Goal: Task Accomplishment & Management: Complete application form

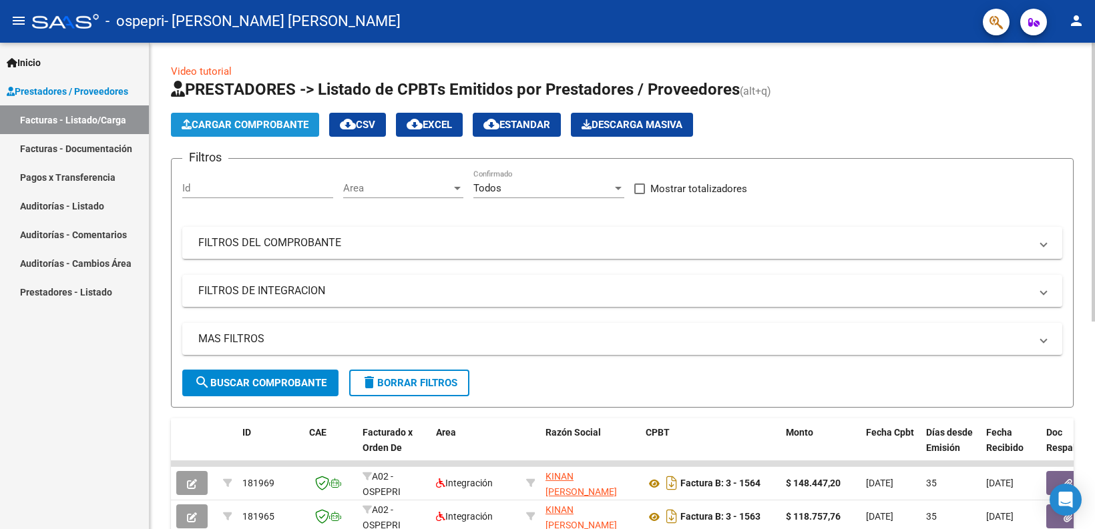
click at [272, 115] on button "Cargar Comprobante" at bounding box center [245, 125] width 148 height 24
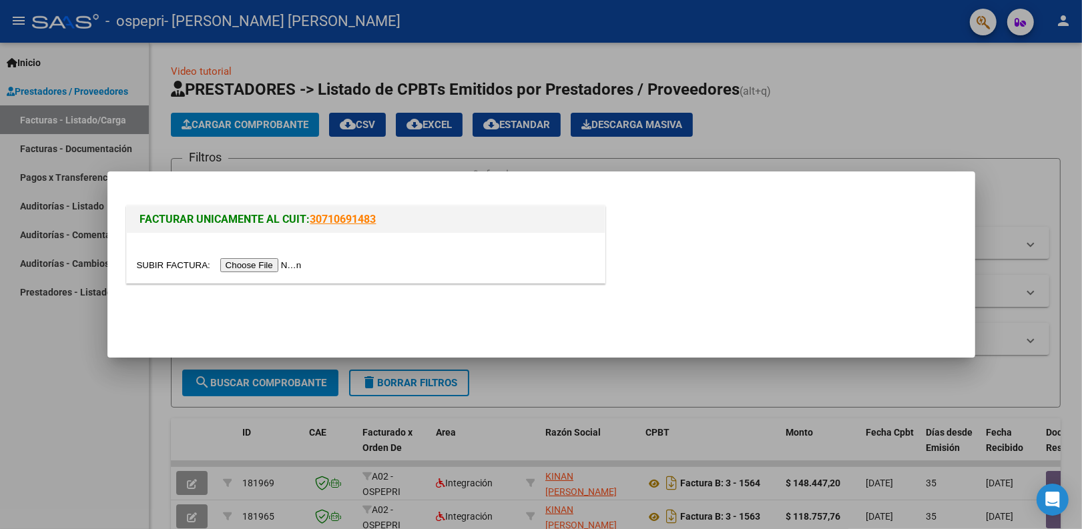
click at [289, 264] on input "file" at bounding box center [221, 265] width 169 height 14
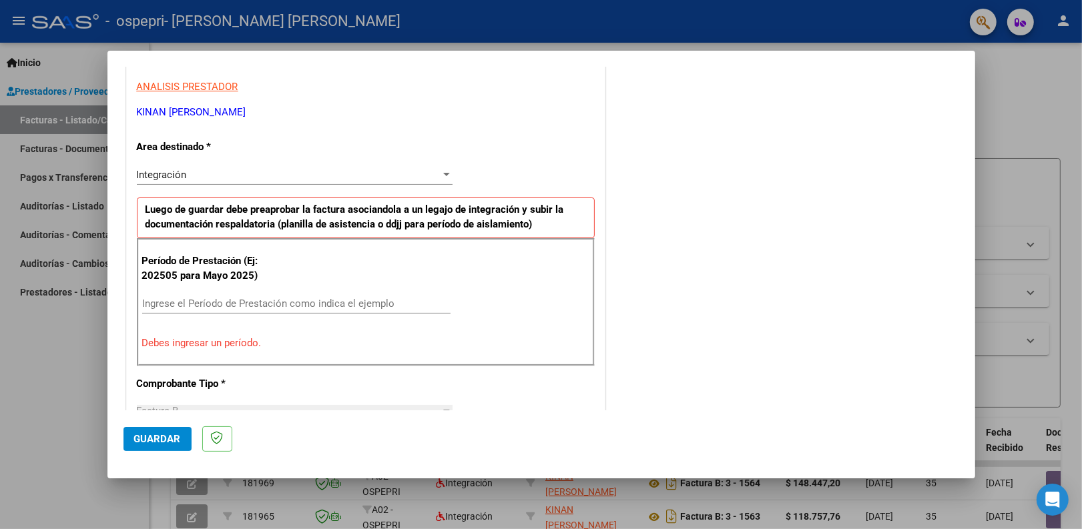
scroll to position [250, 0]
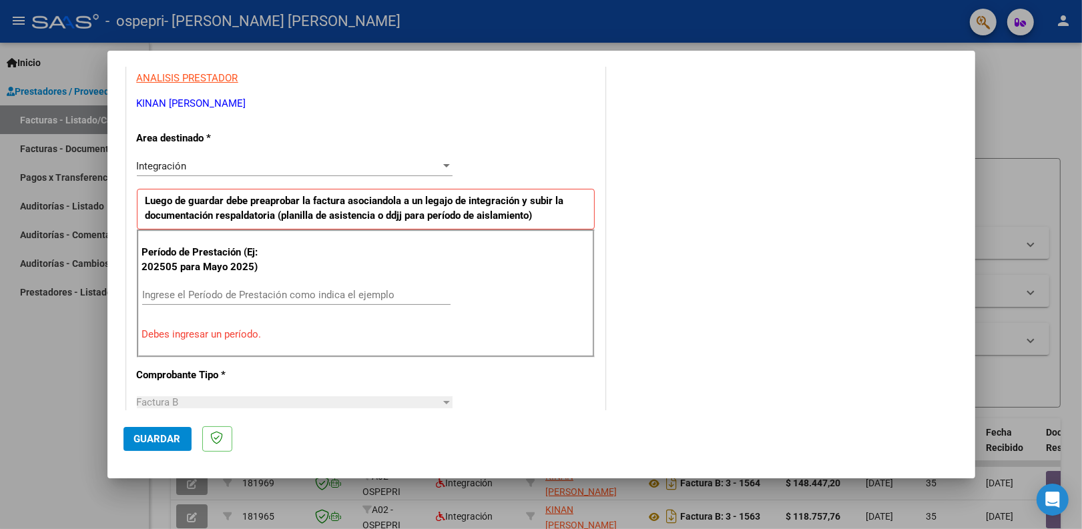
click at [218, 295] on input "Ingrese el Período de Prestación como indica el ejemplo" at bounding box center [296, 295] width 308 height 12
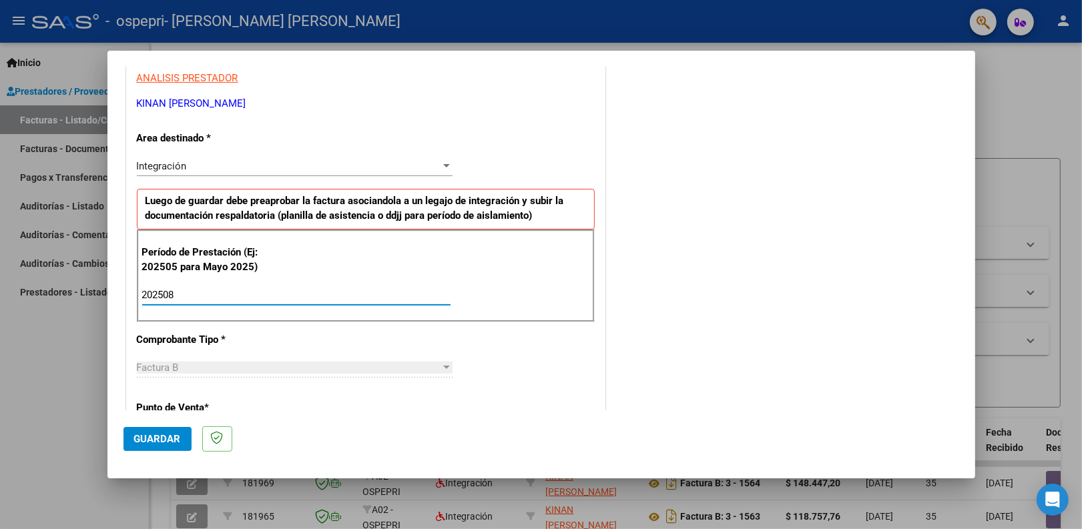
type input "202508"
click at [175, 441] on span "Guardar" at bounding box center [157, 439] width 47 height 12
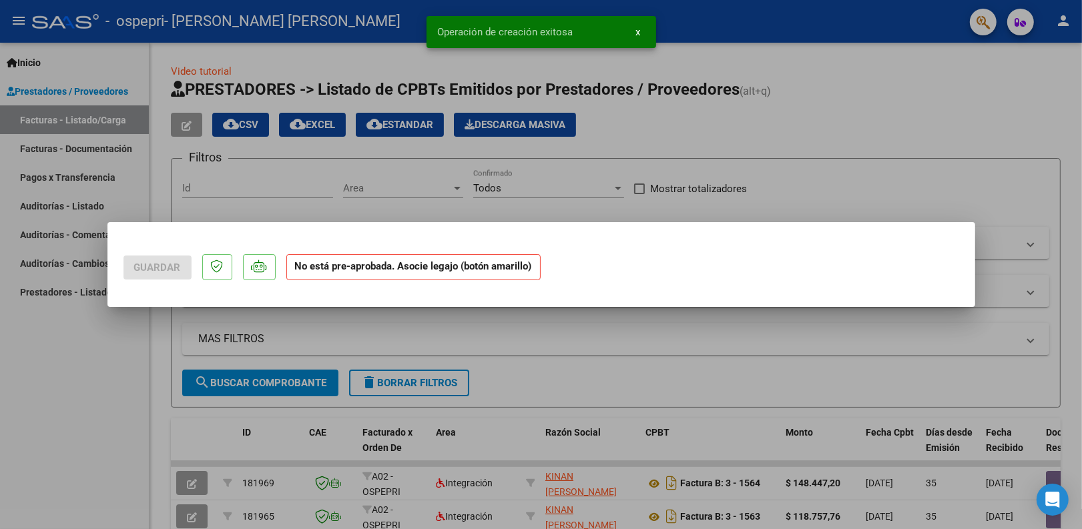
scroll to position [0, 0]
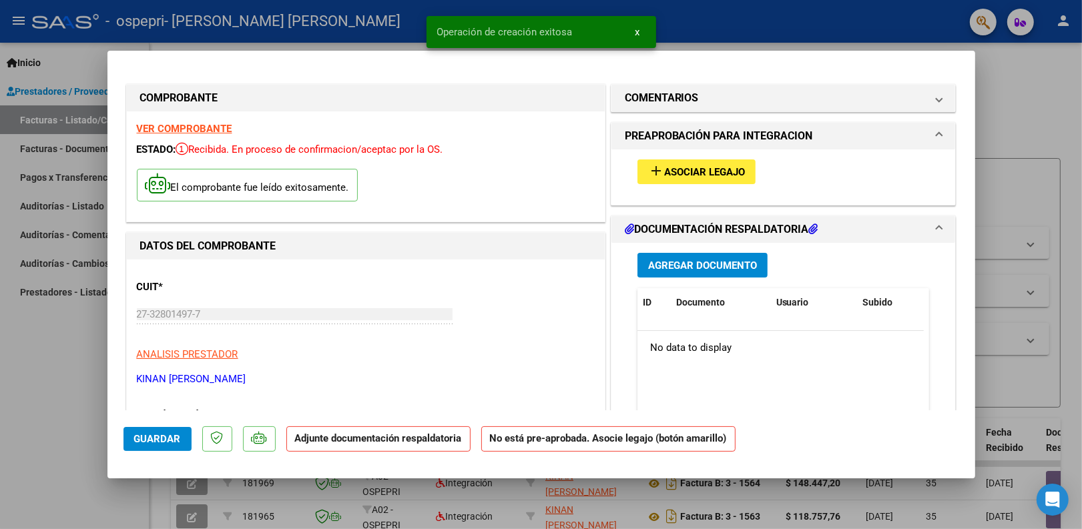
click at [709, 168] on span "Asociar Legajo" at bounding box center [704, 172] width 81 height 12
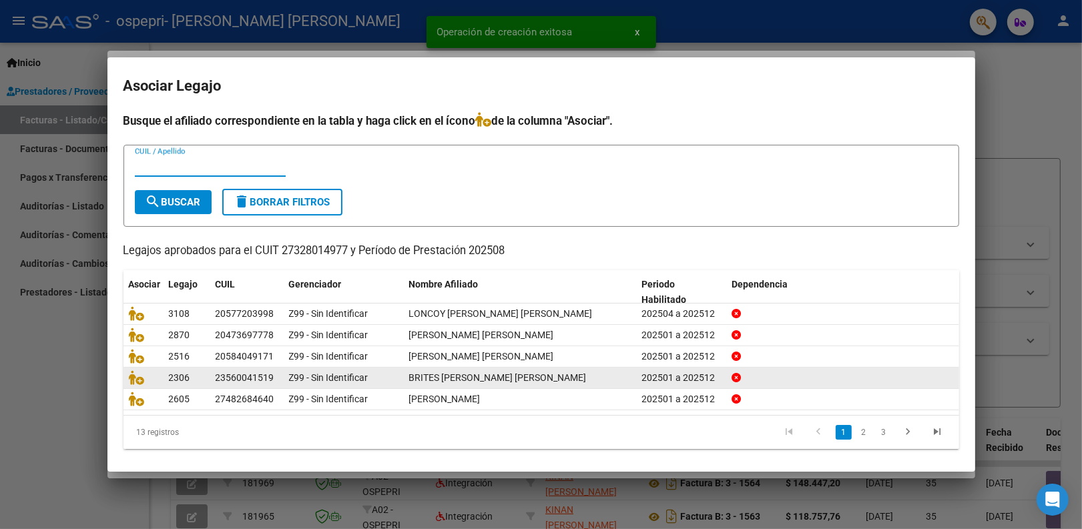
click at [382, 380] on div "Z99 - Sin Identificar" at bounding box center [343, 377] width 109 height 15
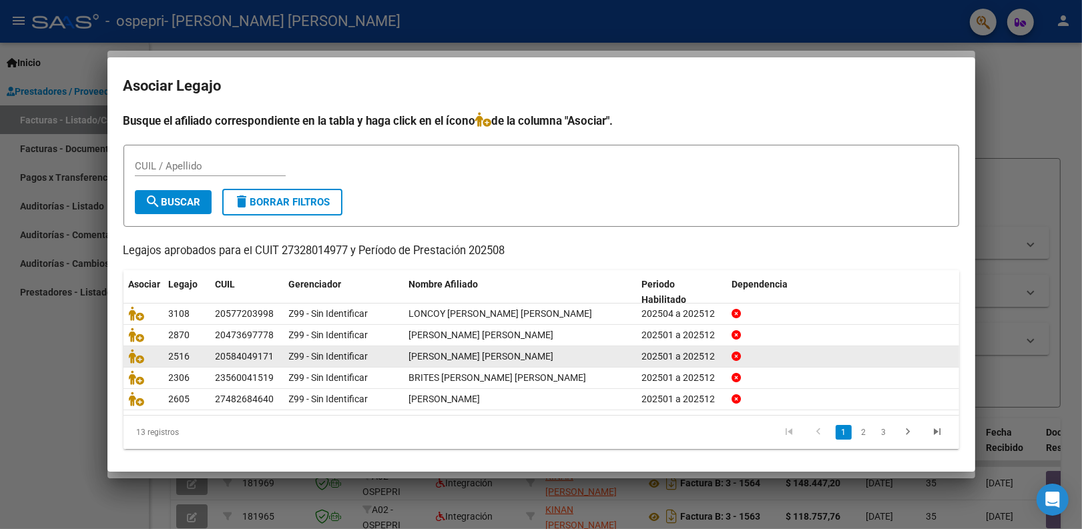
click at [386, 356] on div "Z99 - Sin Identificar" at bounding box center [343, 356] width 109 height 15
click at [138, 357] on icon at bounding box center [137, 356] width 16 height 15
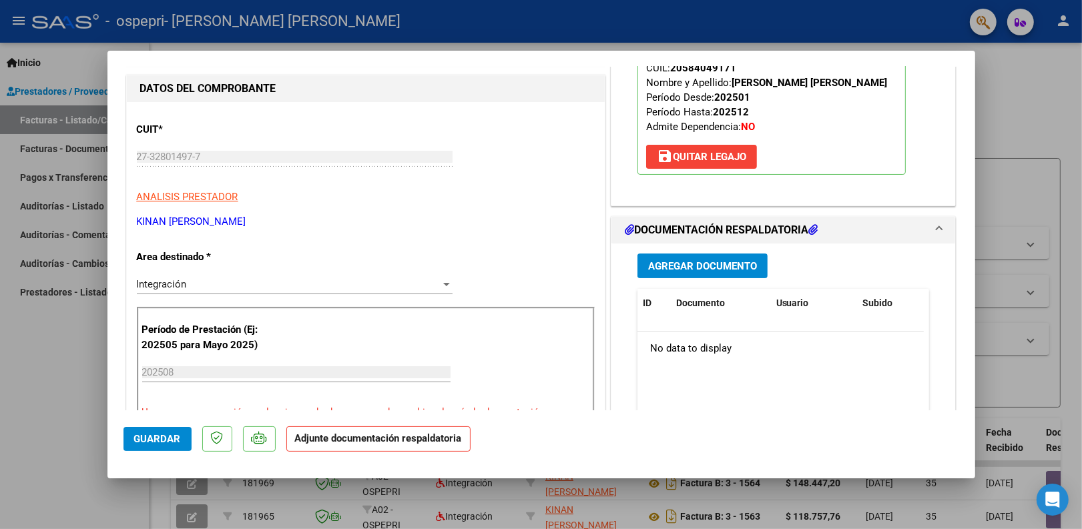
scroll to position [167, 0]
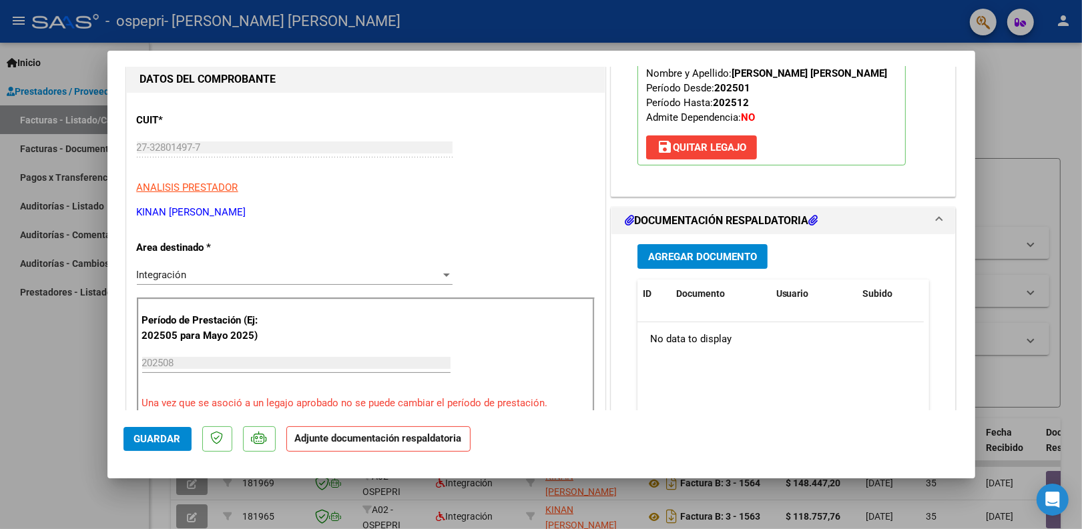
click at [713, 257] on span "Agregar Documento" at bounding box center [702, 257] width 109 height 12
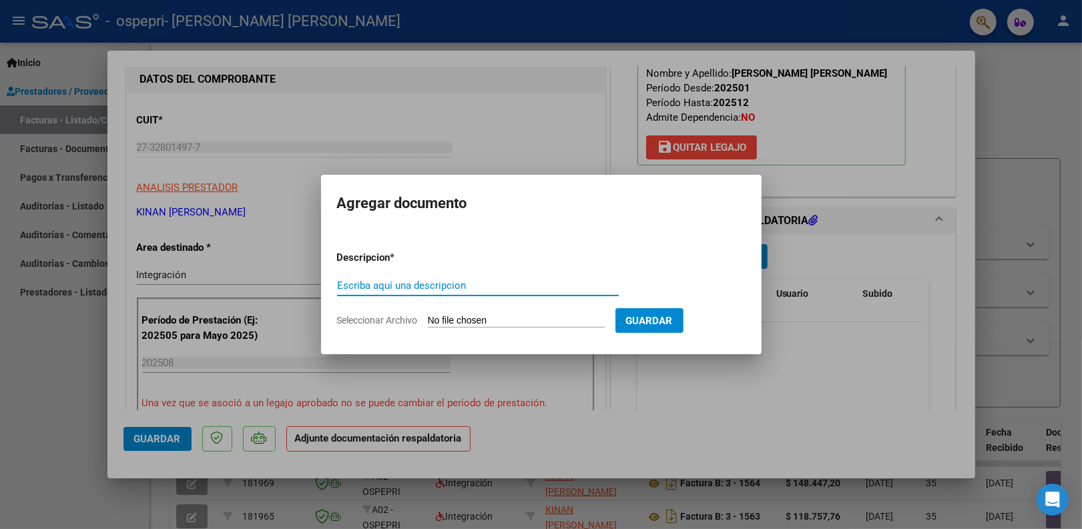
paste input "Pl. asistencia agosto 2025 musicoterapia"
type input "Pl. asistencia agosto 2025 musicoterapia Orellana"
click at [525, 317] on input "Seleccionar Archivo" at bounding box center [516, 321] width 177 height 13
type input "C:\fakepath\Pl. asistencia agosto 2025 musicoterapia Orellana.pdf"
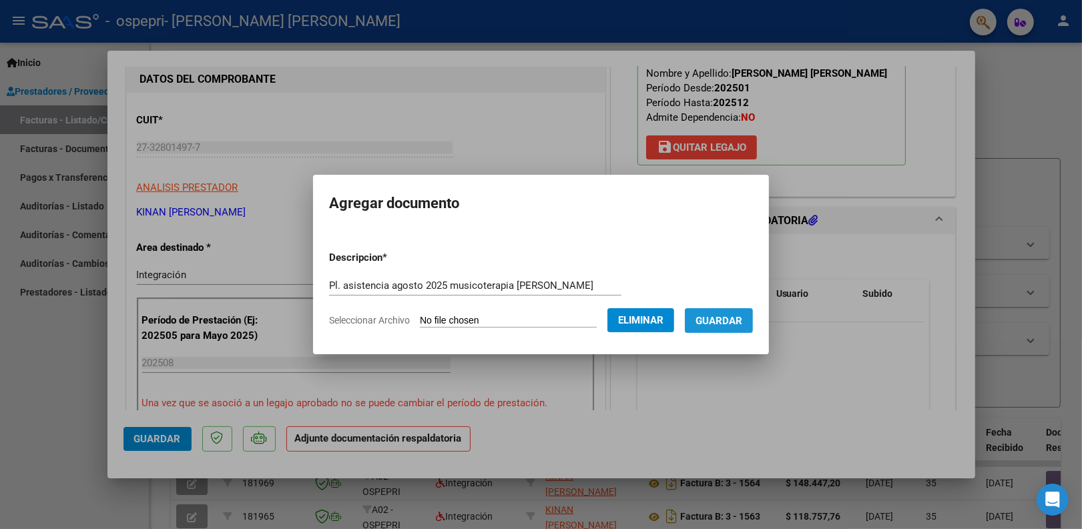
click at [715, 321] on span "Guardar" at bounding box center [718, 321] width 47 height 12
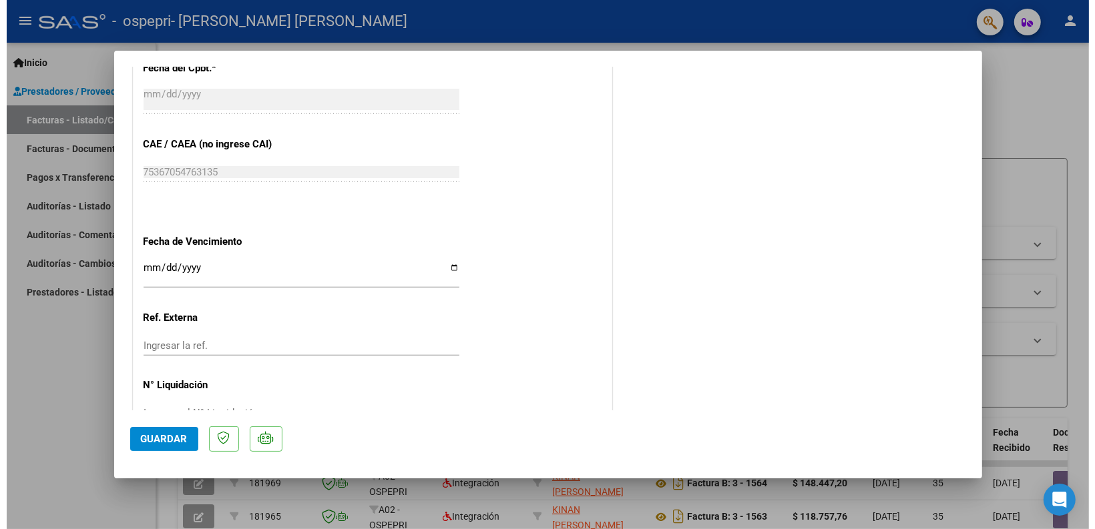
scroll to position [852, 0]
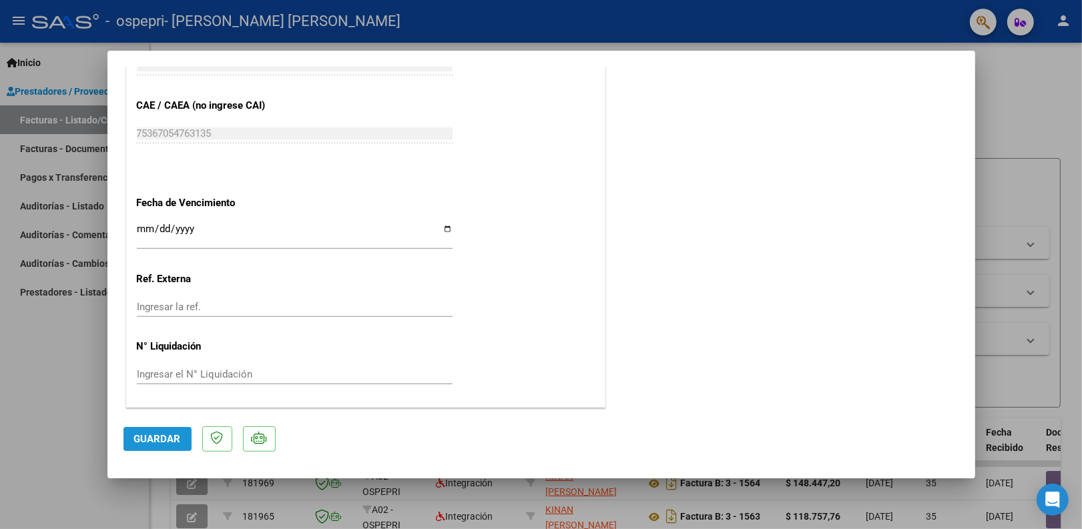
click at [143, 439] on span "Guardar" at bounding box center [157, 439] width 47 height 12
click at [1063, 115] on div at bounding box center [541, 264] width 1082 height 529
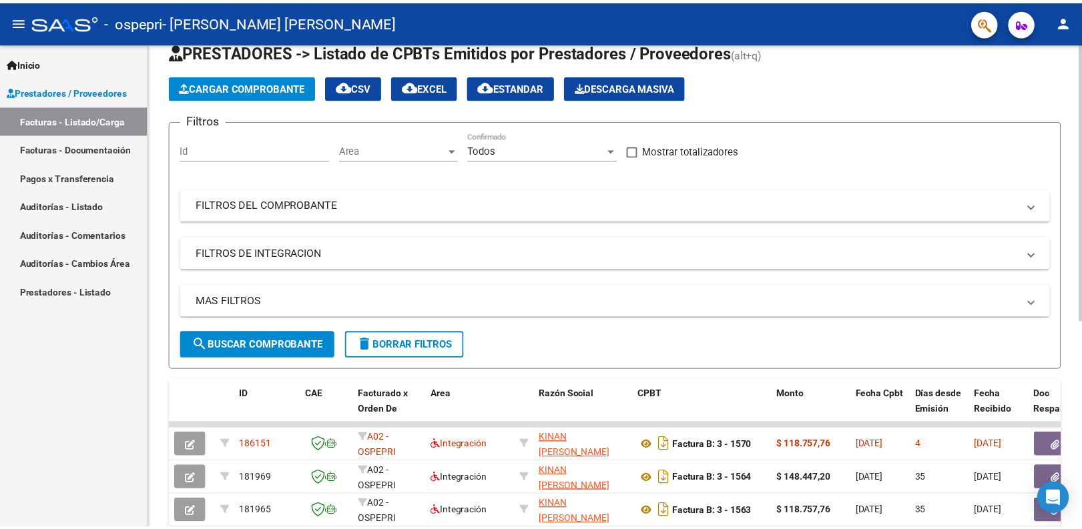
scroll to position [0, 0]
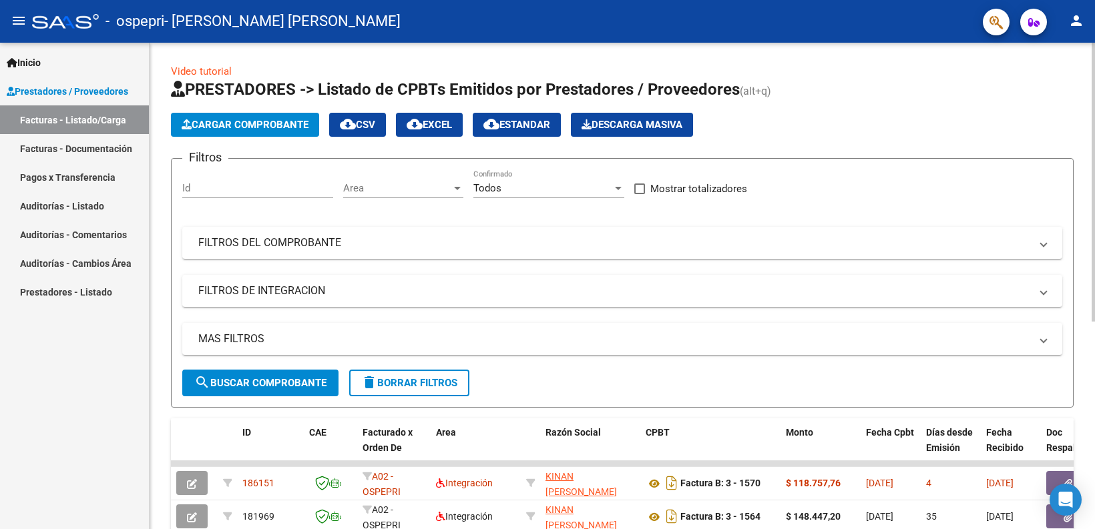
click at [271, 121] on span "Cargar Comprobante" at bounding box center [245, 125] width 127 height 12
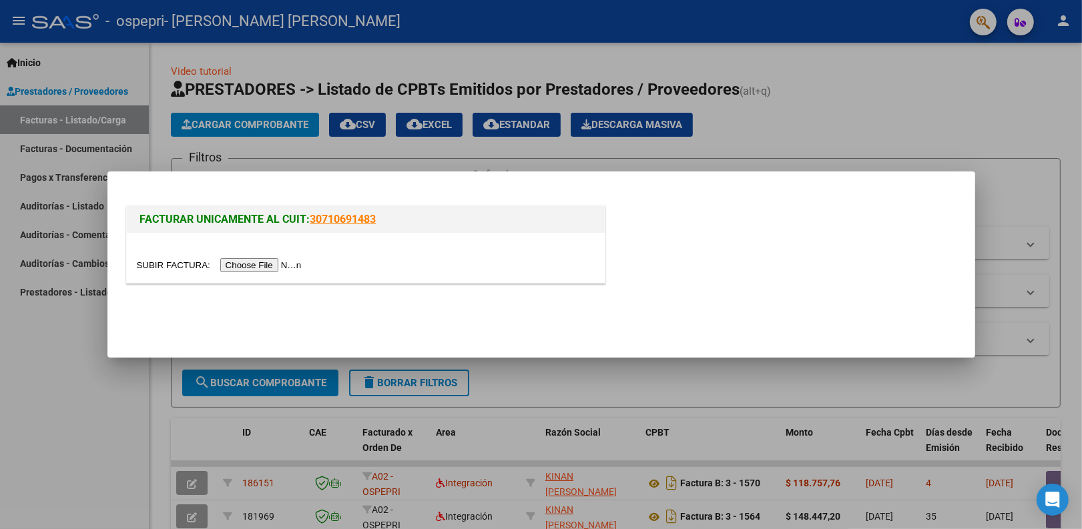
click at [247, 269] on input "file" at bounding box center [221, 265] width 169 height 14
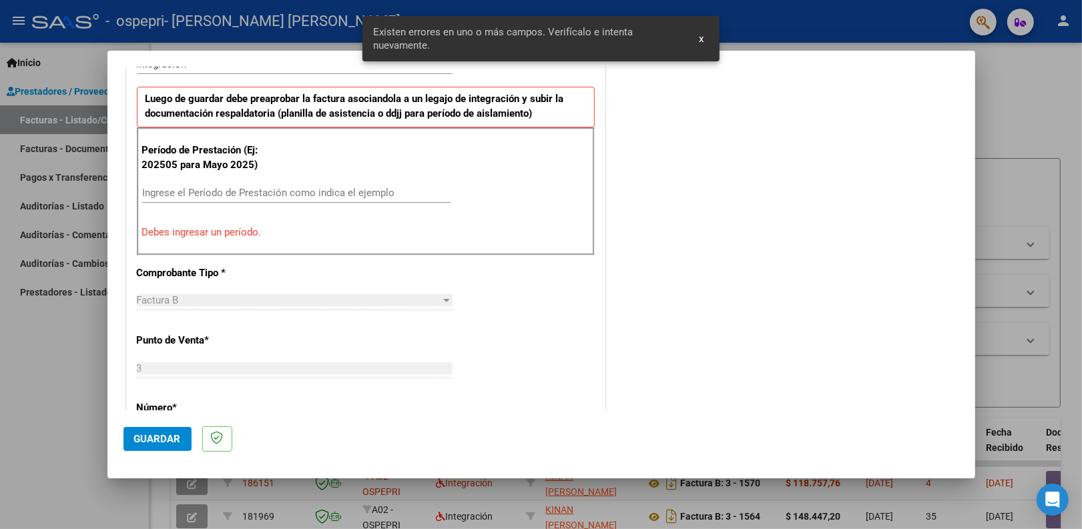
scroll to position [436, 0]
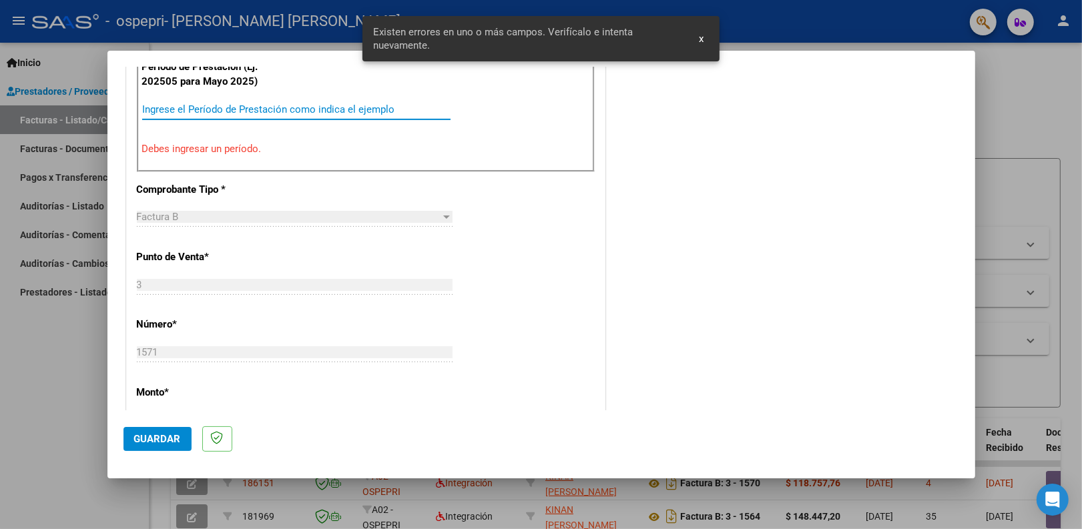
click at [208, 105] on input "Ingrese el Período de Prestación como indica el ejemplo" at bounding box center [296, 109] width 308 height 12
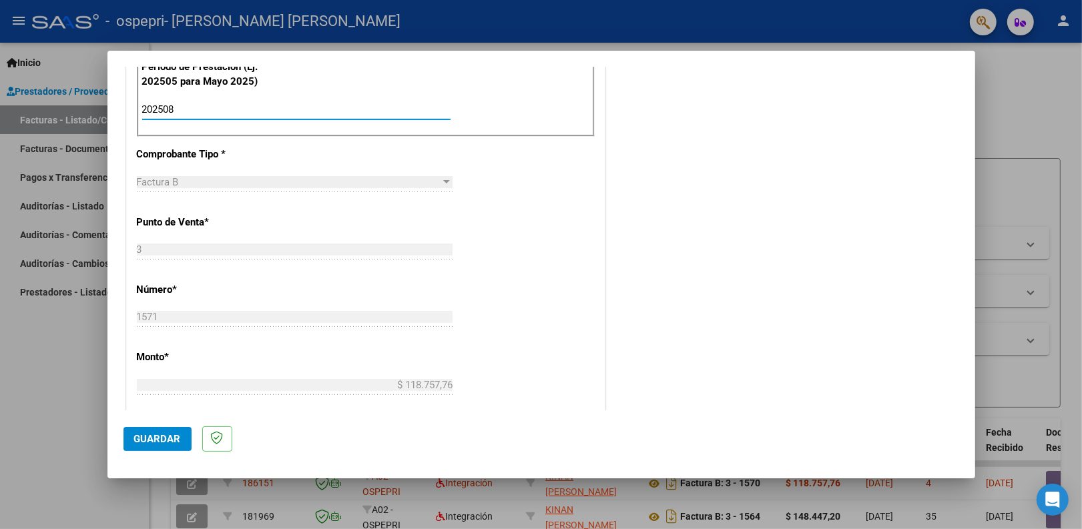
type input "202508"
click at [152, 435] on span "Guardar" at bounding box center [157, 439] width 47 height 12
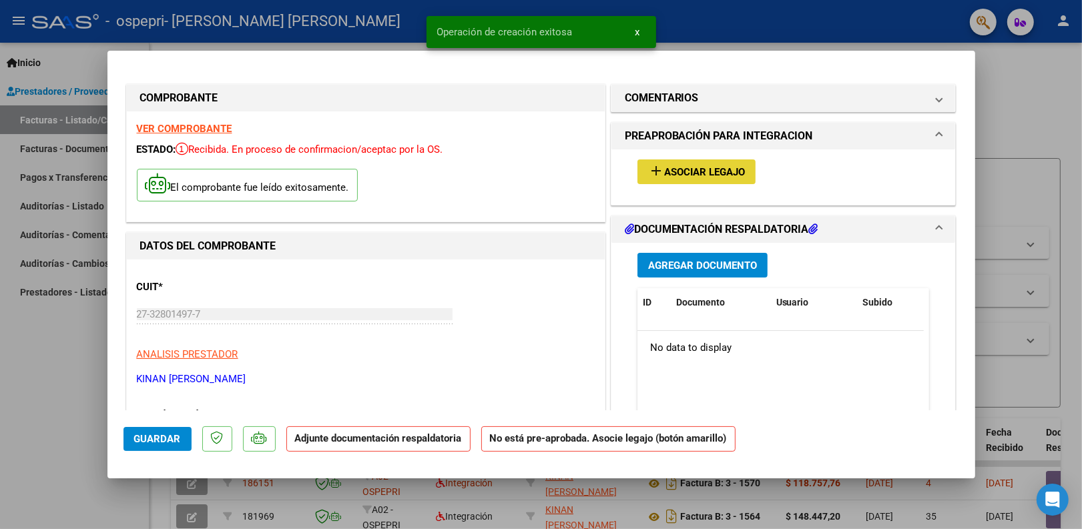
click at [707, 172] on span "Asociar Legajo" at bounding box center [704, 172] width 81 height 12
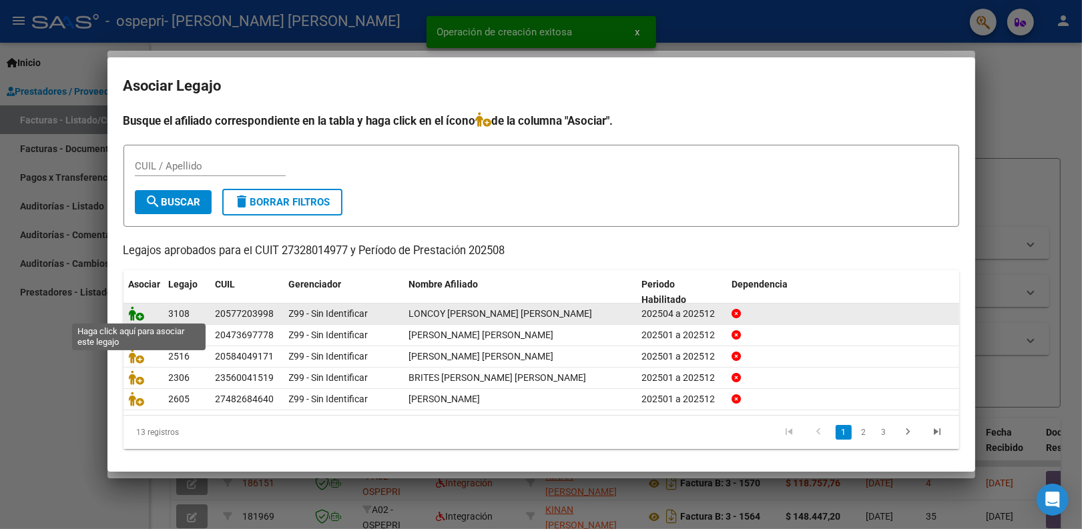
click at [133, 311] on icon at bounding box center [137, 313] width 16 height 15
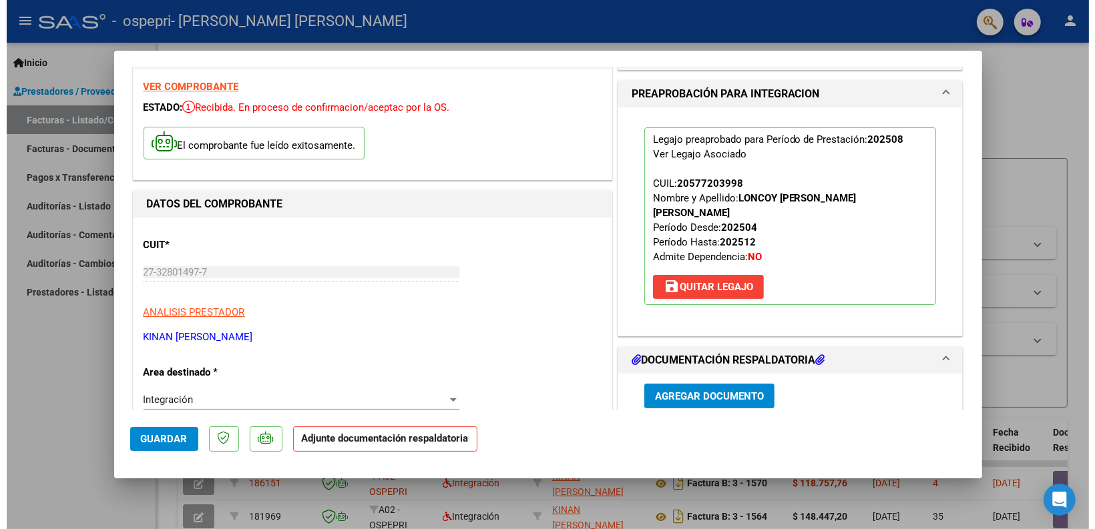
scroll to position [83, 0]
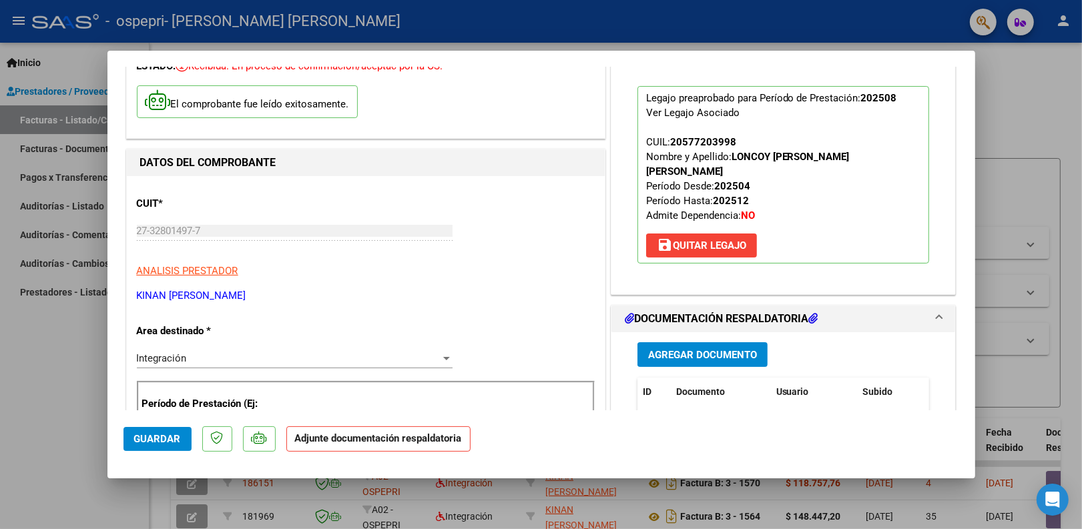
click at [696, 360] on span "Agregar Documento" at bounding box center [702, 355] width 109 height 12
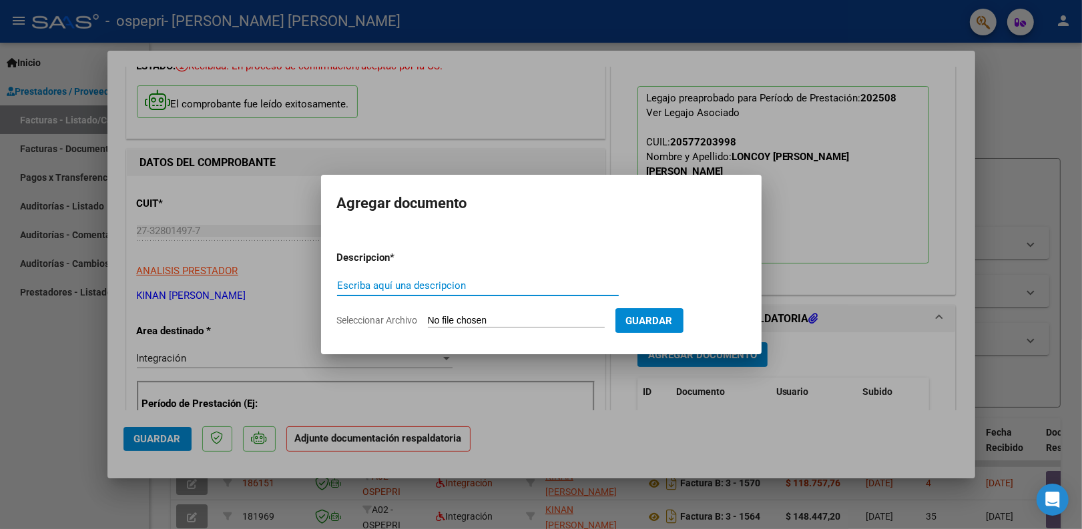
paste input "Pl. asistencia agosto 2025 musicoterapia"
type input "Pl. asistencia agosto 2025 musicoterapia Loncoy"
click at [457, 314] on form "Descripcion * Pl. asistencia agosto 2025 musicoterapia Loncoy Escriba aquí una …" at bounding box center [541, 288] width 408 height 97
click at [456, 320] on input "Seleccionar Archivo" at bounding box center [516, 321] width 177 height 13
type input "C:\fakepath\Pl. asistencia agosto 2025 musicoterapia Loncoy.pdf"
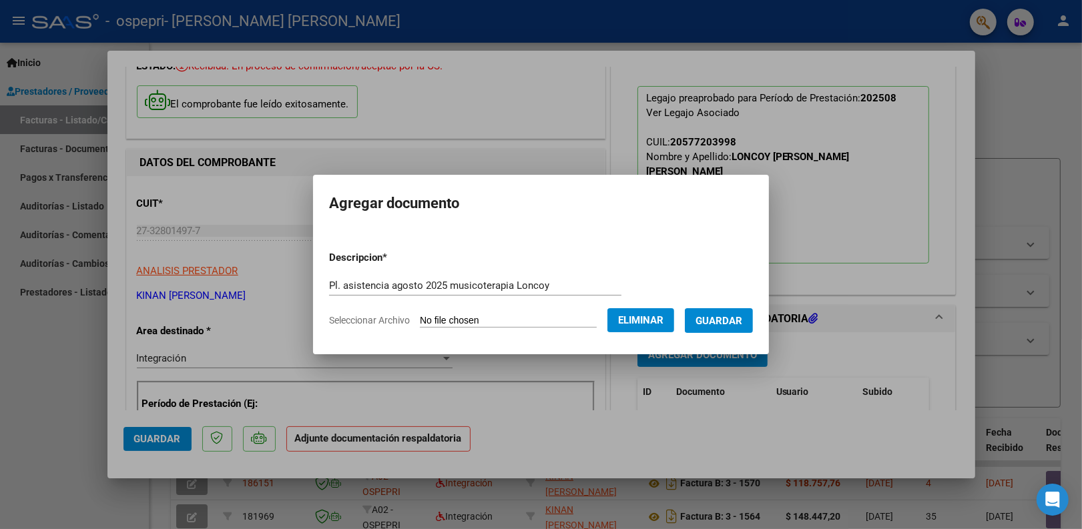
click at [719, 332] on form "Descripcion * Pl. asistencia agosto 2025 musicoterapia Loncoy Escriba aquí una …" at bounding box center [541, 288] width 424 height 97
click at [728, 324] on span "Guardar" at bounding box center [718, 321] width 47 height 12
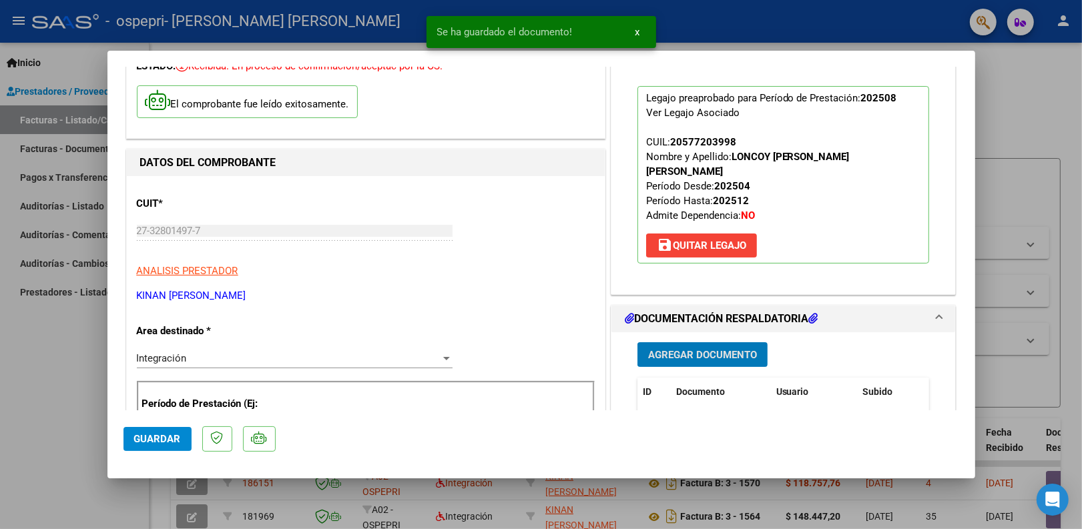
click at [130, 441] on button "Guardar" at bounding box center [157, 439] width 68 height 24
click at [1015, 128] on div at bounding box center [541, 264] width 1082 height 529
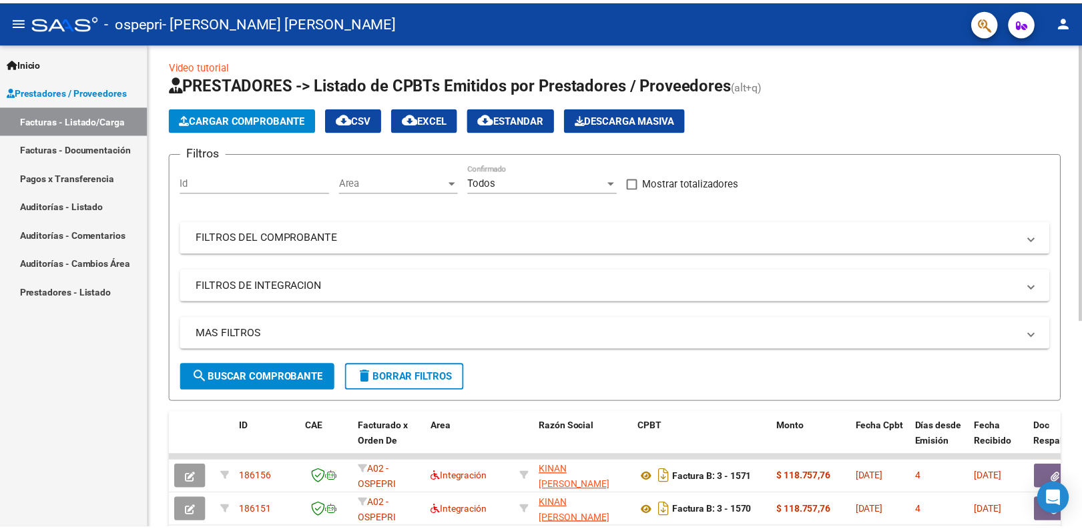
scroll to position [0, 0]
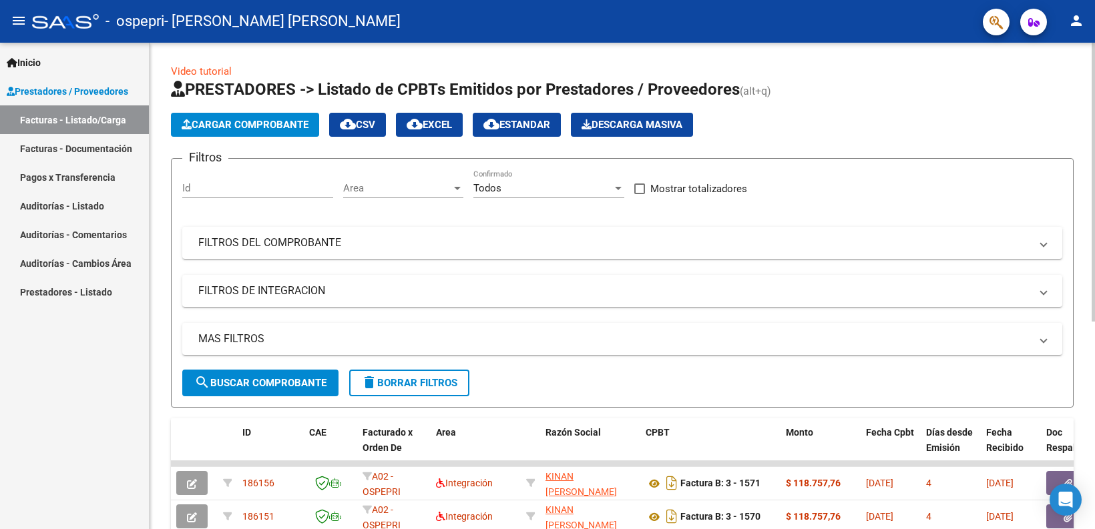
click at [281, 123] on span "Cargar Comprobante" at bounding box center [245, 125] width 127 height 12
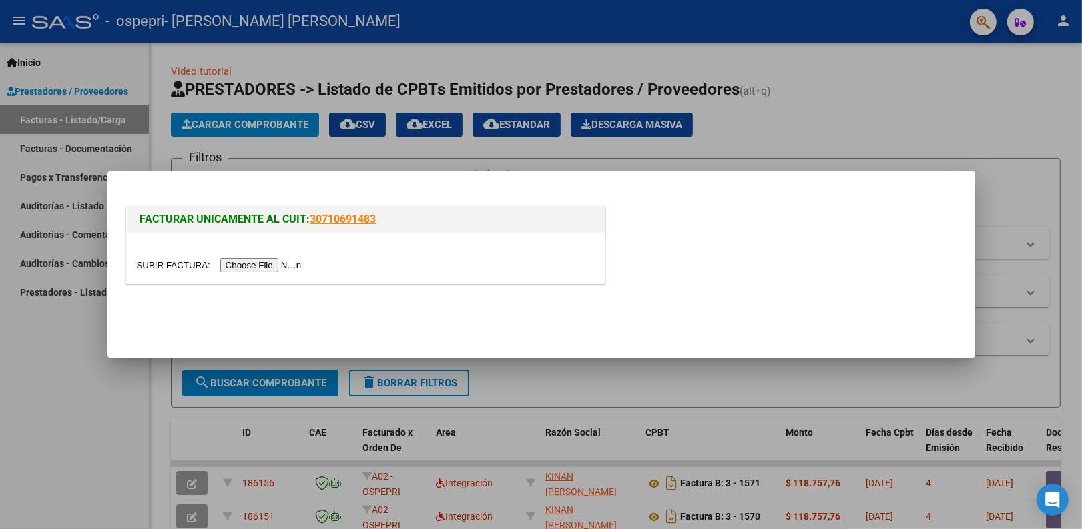
click at [288, 266] on input "file" at bounding box center [221, 265] width 169 height 14
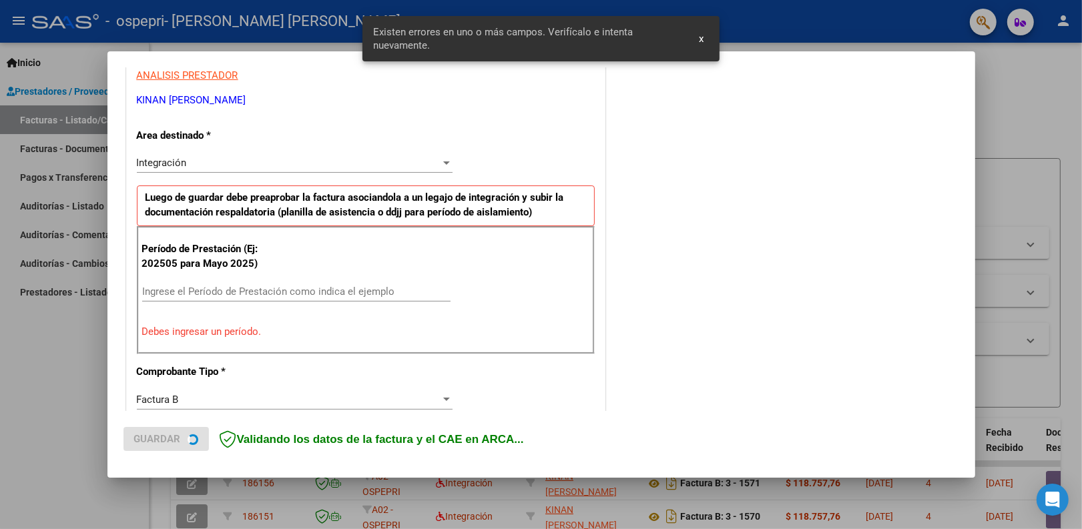
scroll to position [269, 0]
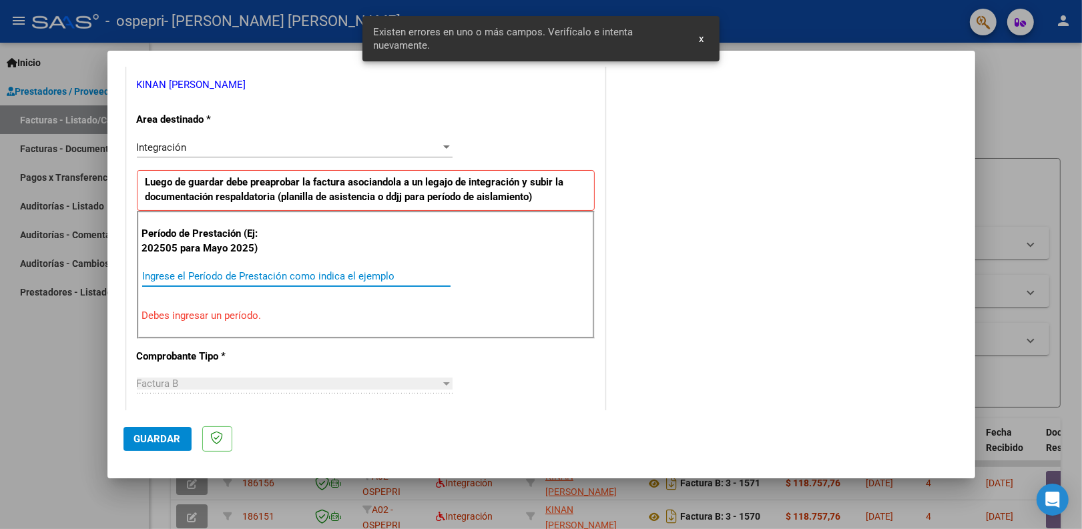
click at [206, 276] on input "Ingrese el Período de Prestación como indica el ejemplo" at bounding box center [296, 276] width 308 height 12
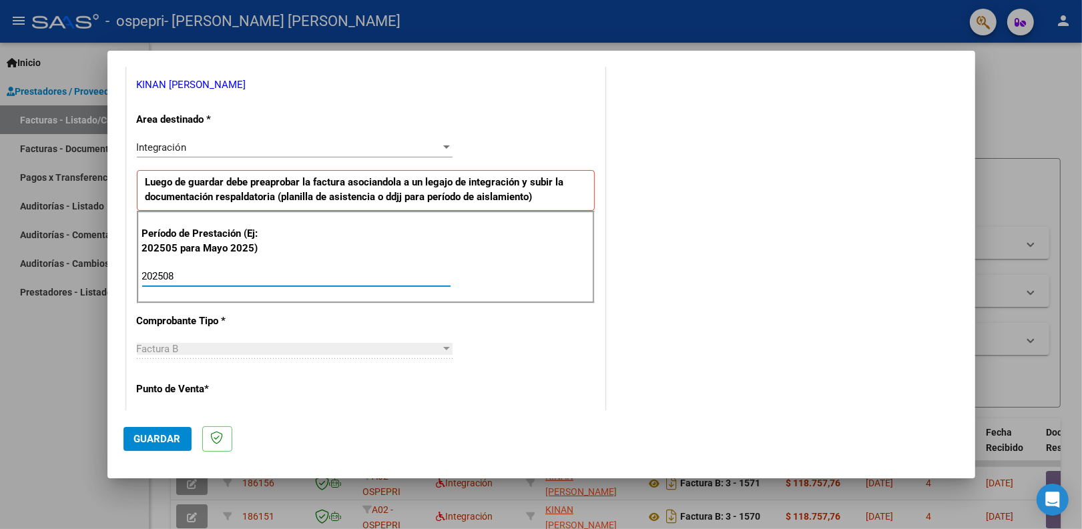
type input "202508"
click at [169, 439] on span "Guardar" at bounding box center [157, 439] width 47 height 12
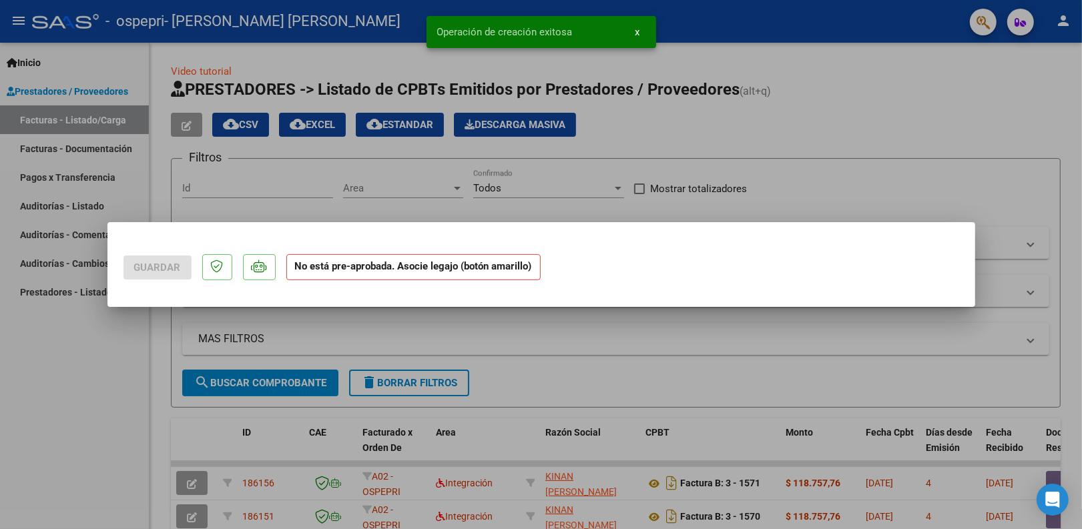
scroll to position [0, 0]
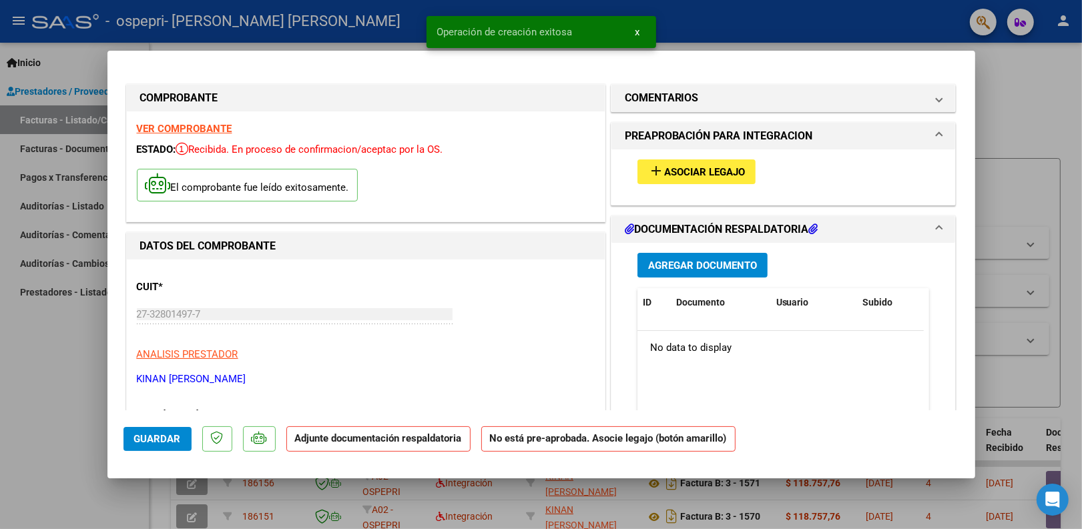
click at [649, 174] on mat-icon "add" at bounding box center [656, 171] width 16 height 16
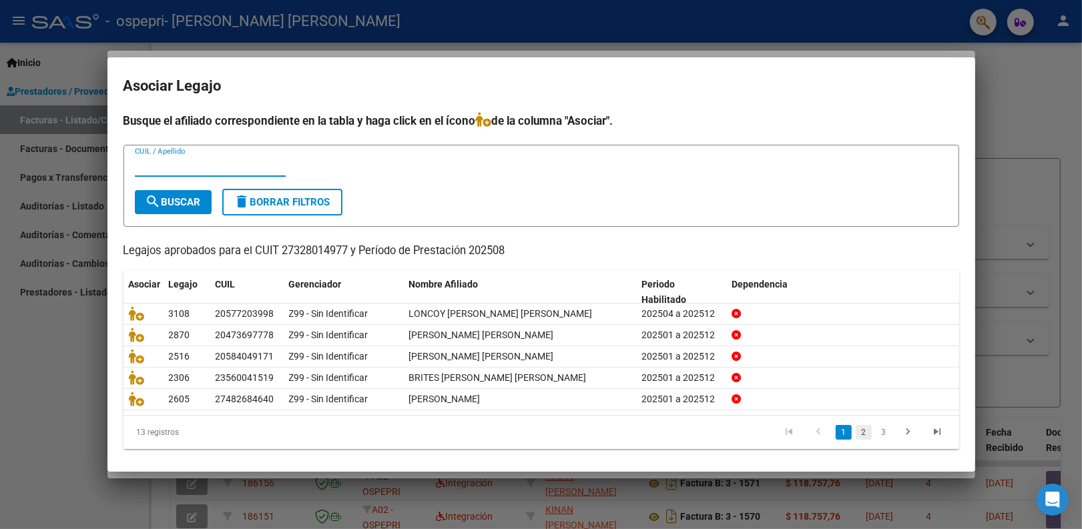
click at [856, 429] on link "2" at bounding box center [864, 432] width 16 height 15
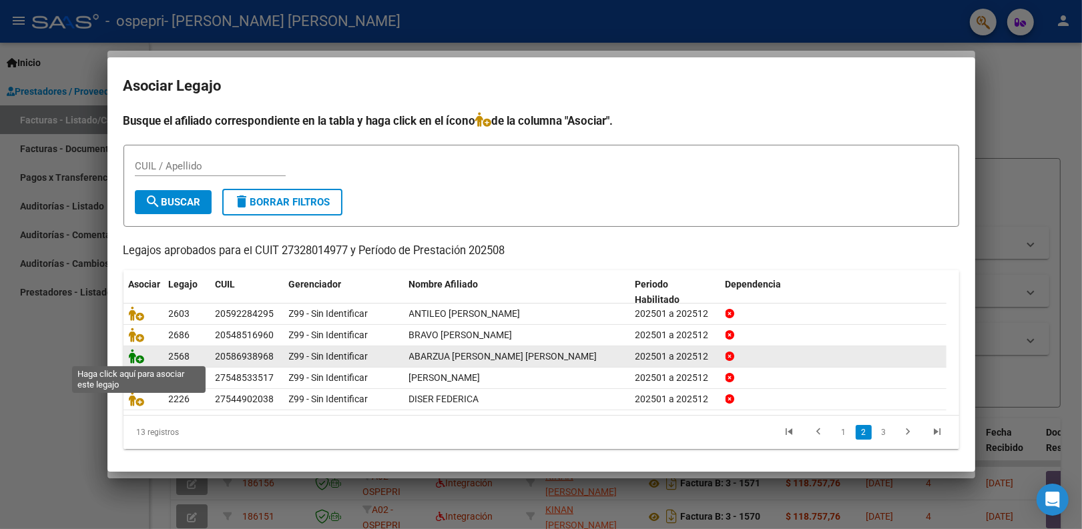
click at [134, 355] on icon at bounding box center [137, 356] width 16 height 15
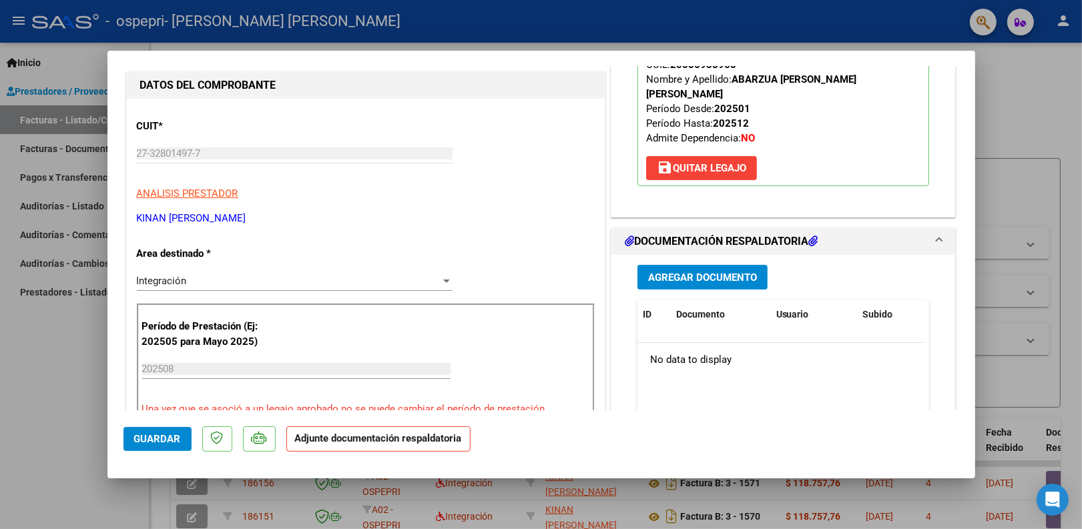
scroll to position [167, 0]
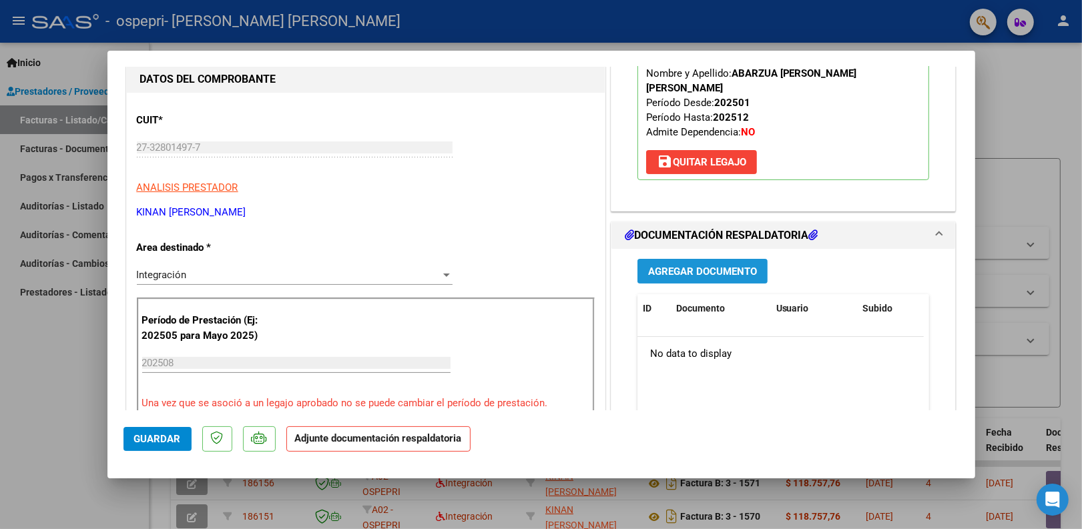
click at [693, 274] on span "Agregar Documento" at bounding box center [702, 272] width 109 height 12
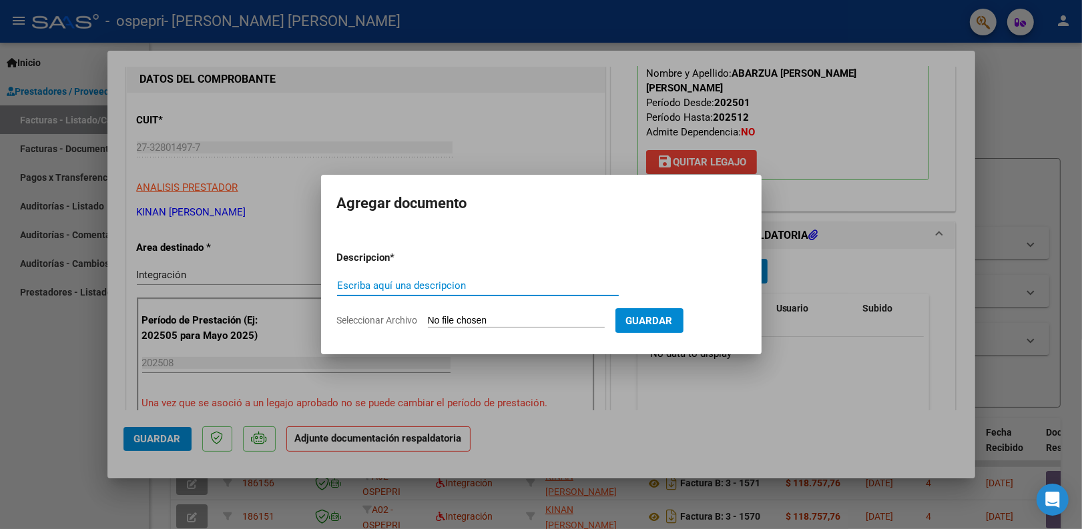
paste input "Pl. asistencia agosto 2025 musicoterapia"
type input "Pl. asistencia agosto 2025 musicoterapia Abarzua"
click at [456, 320] on input "Seleccionar Archivo" at bounding box center [516, 321] width 177 height 13
type input "C:\fakepath\Pl. asistencia agosto 2025 musicoterapia Abarzua.pdf"
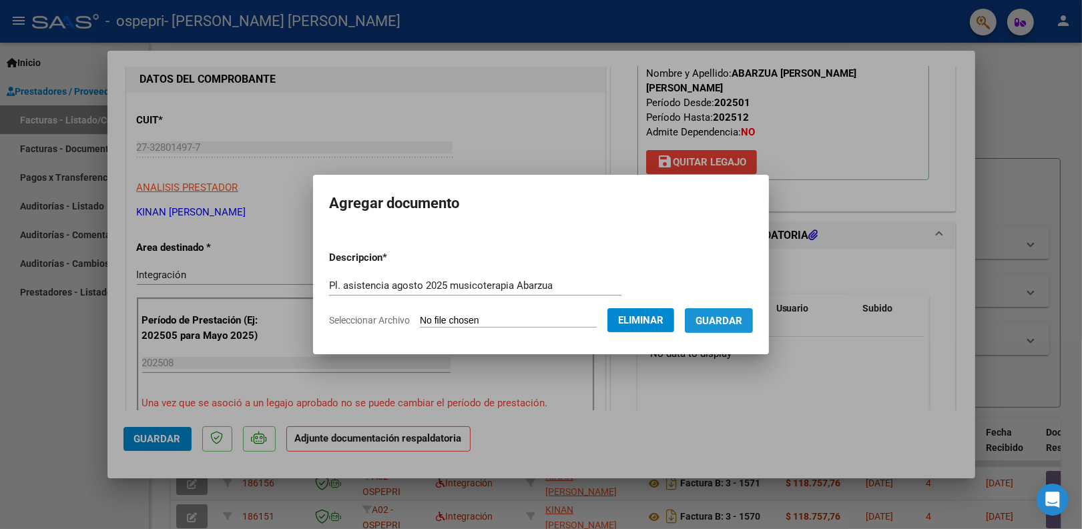
click at [736, 320] on span "Guardar" at bounding box center [718, 321] width 47 height 12
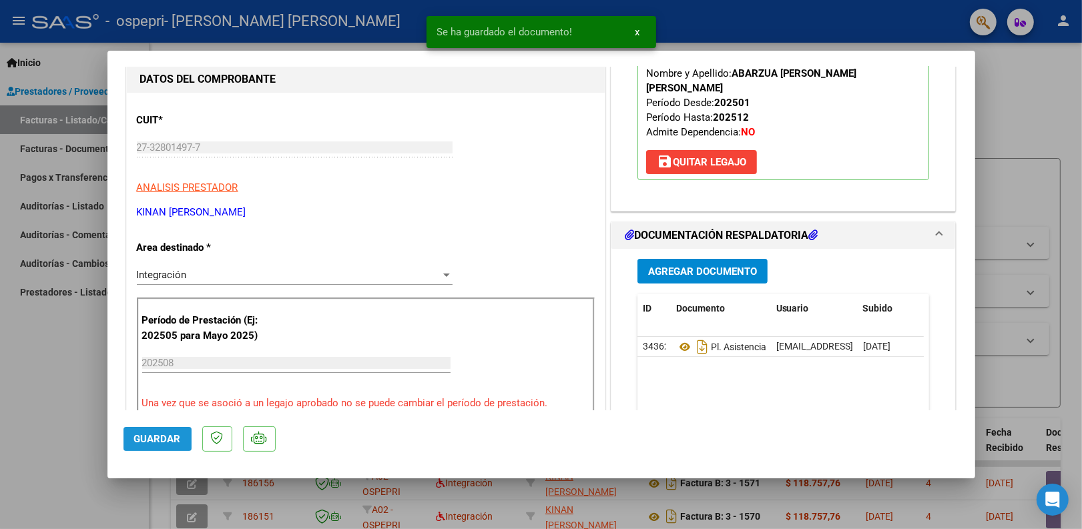
click at [177, 444] on span "Guardar" at bounding box center [157, 439] width 47 height 12
click at [1033, 132] on div at bounding box center [541, 264] width 1082 height 529
type input "$ 0,00"
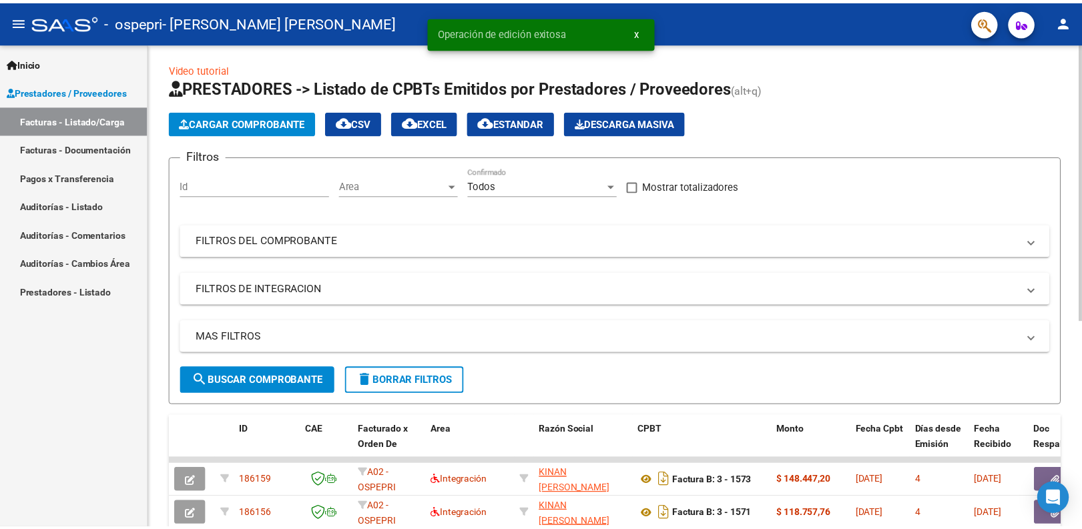
scroll to position [0, 0]
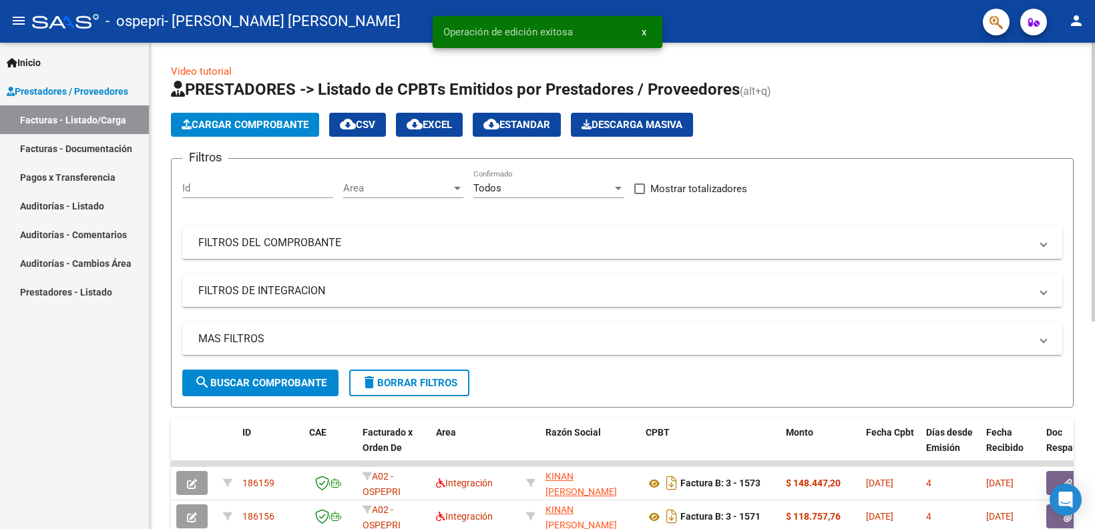
click at [264, 119] on span "Cargar Comprobante" at bounding box center [245, 125] width 127 height 12
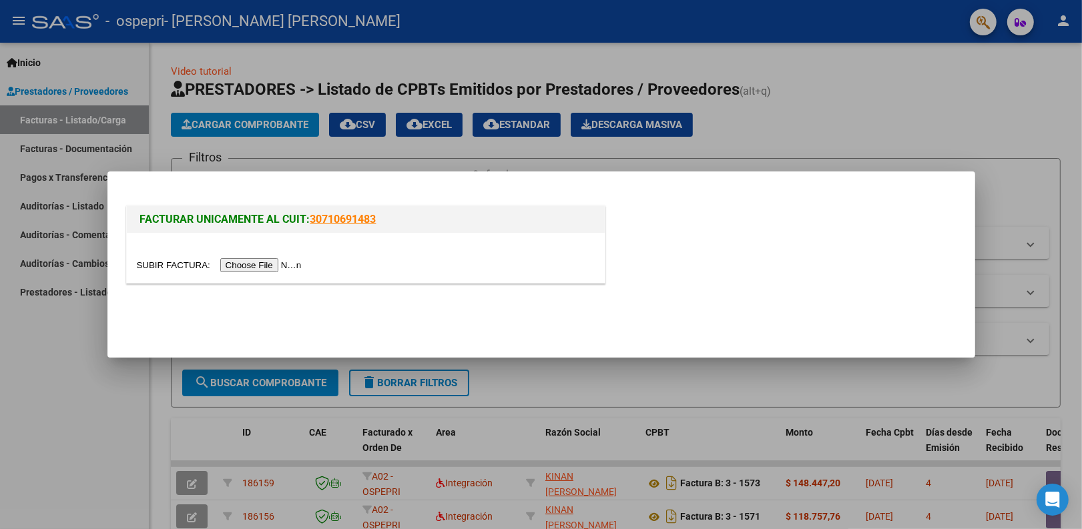
click at [287, 264] on input "file" at bounding box center [221, 265] width 169 height 14
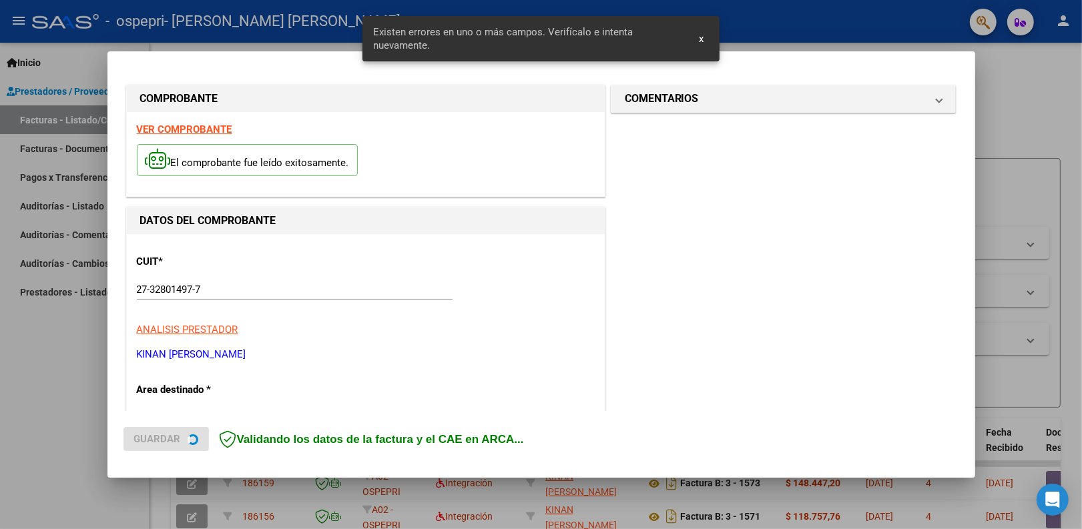
scroll to position [269, 0]
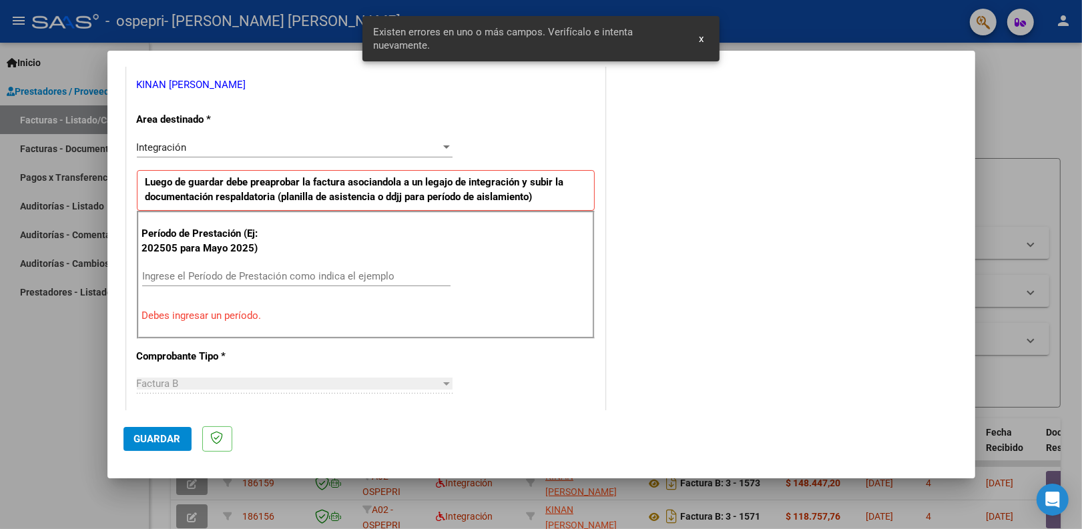
click at [239, 278] on input "Ingrese el Período de Prestación como indica el ejemplo" at bounding box center [296, 276] width 308 height 12
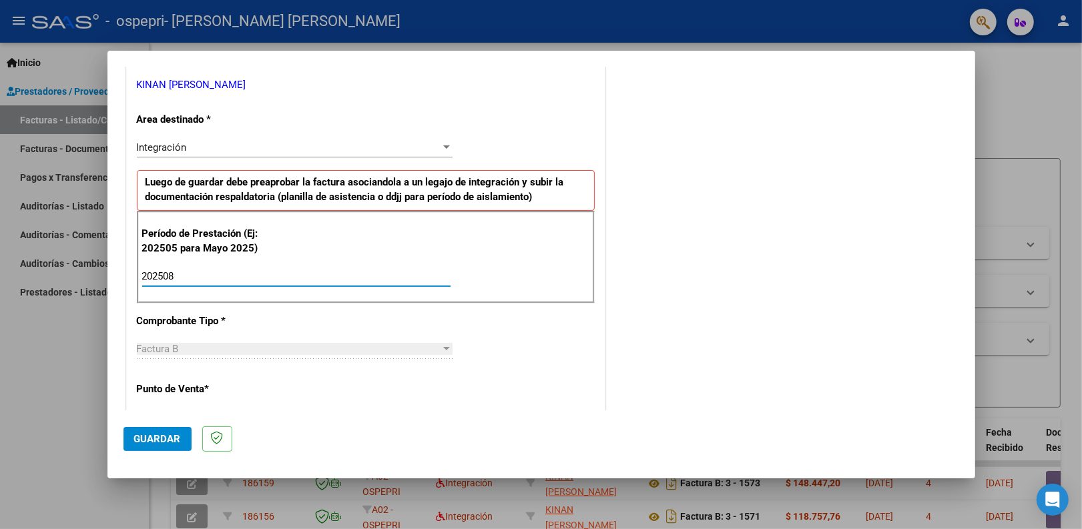
type input "202508"
click at [158, 435] on span "Guardar" at bounding box center [157, 439] width 47 height 12
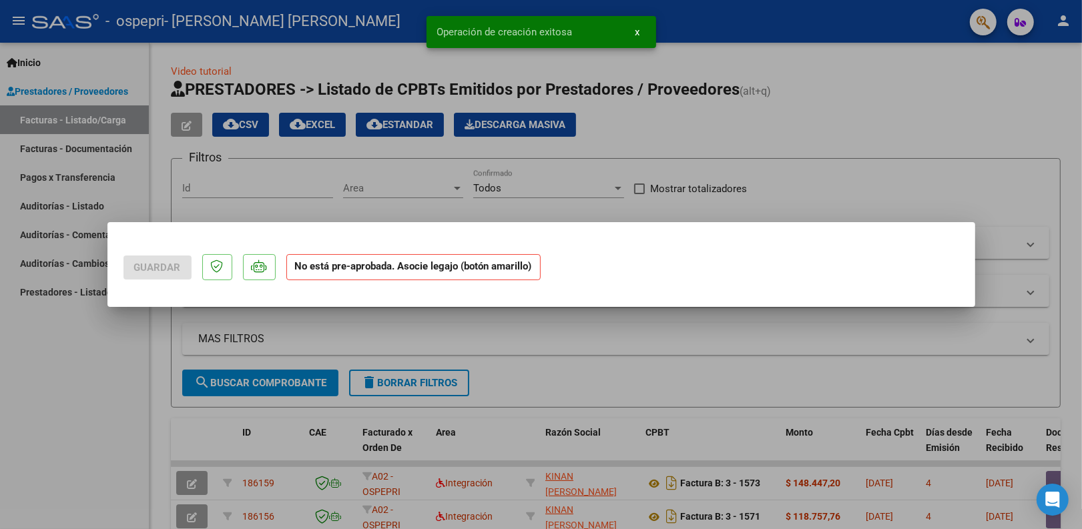
scroll to position [0, 0]
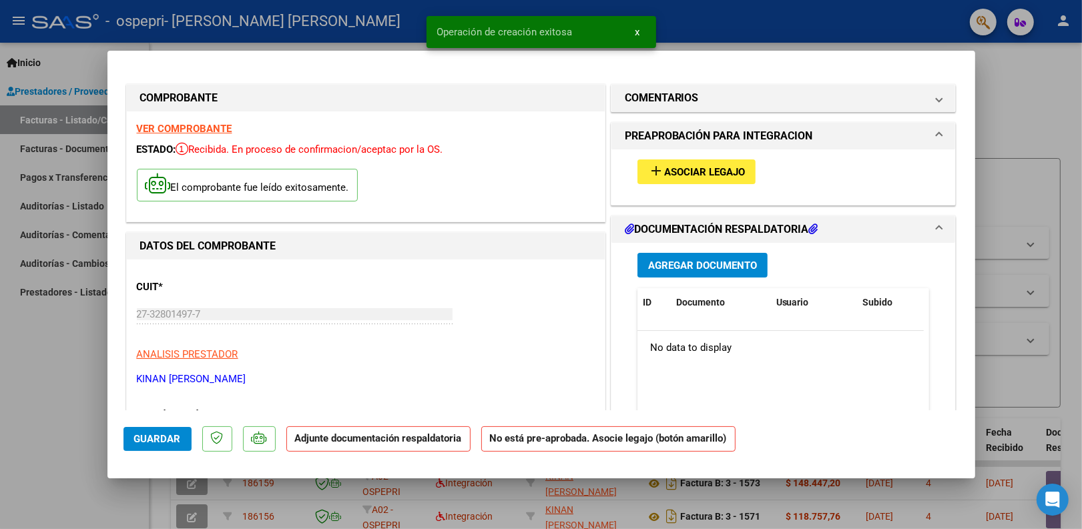
click at [655, 172] on mat-icon "add" at bounding box center [656, 171] width 16 height 16
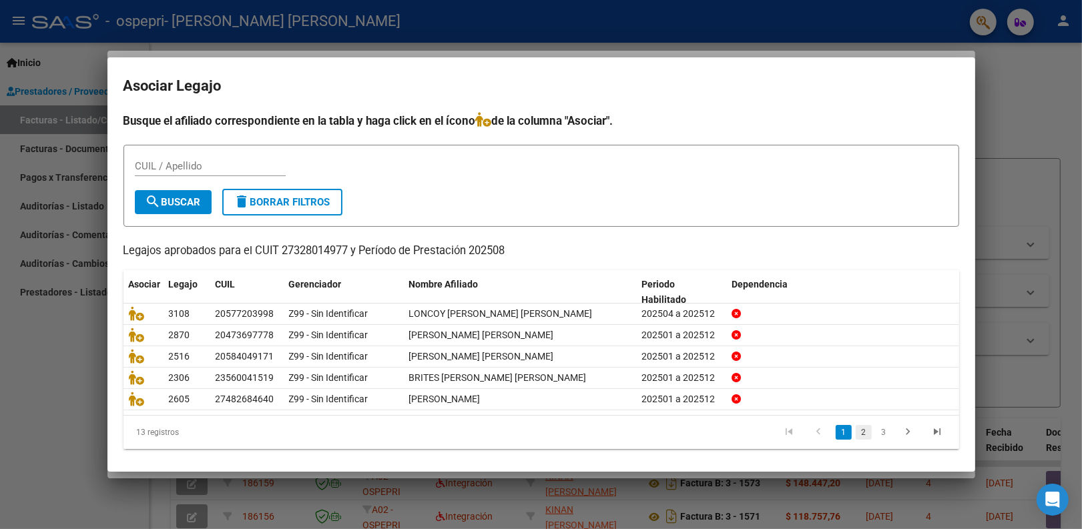
click at [856, 430] on link "2" at bounding box center [864, 432] width 16 height 15
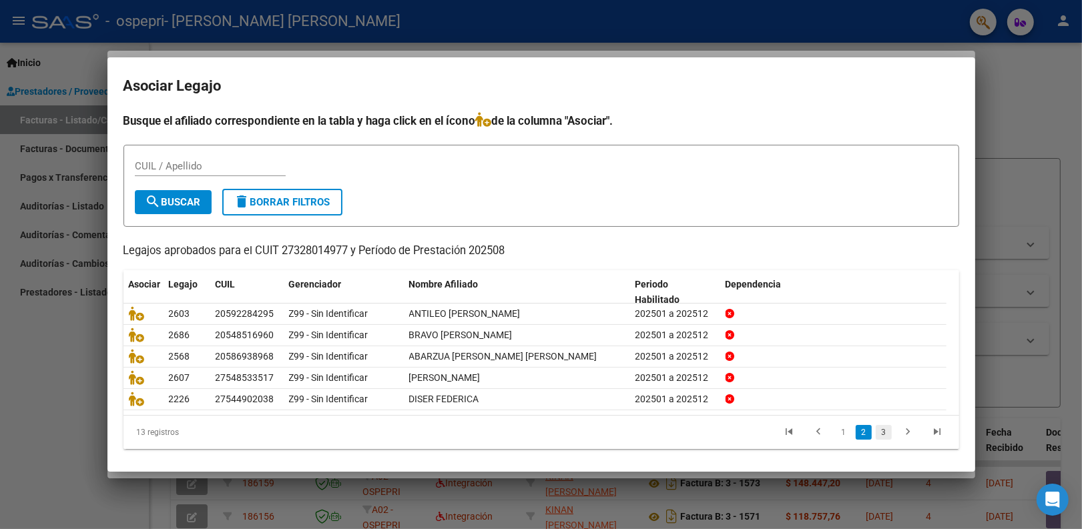
click at [876, 428] on link "3" at bounding box center [884, 432] width 16 height 15
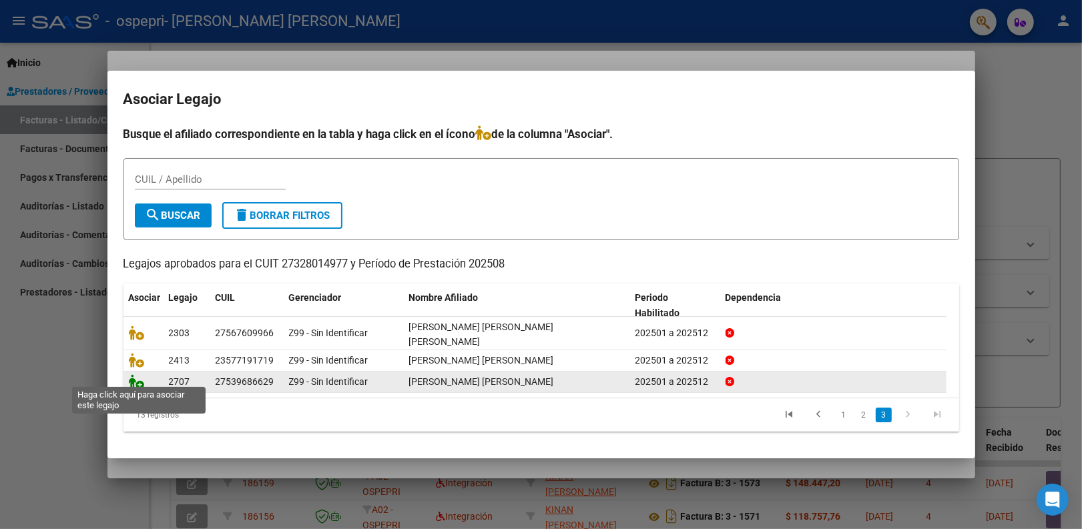
click at [137, 378] on icon at bounding box center [137, 381] width 16 height 15
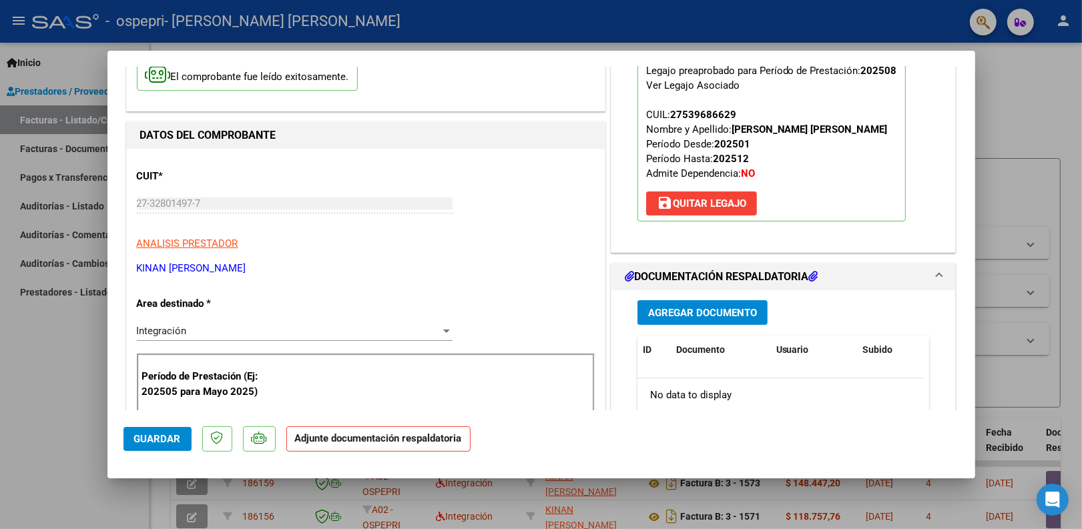
scroll to position [167, 0]
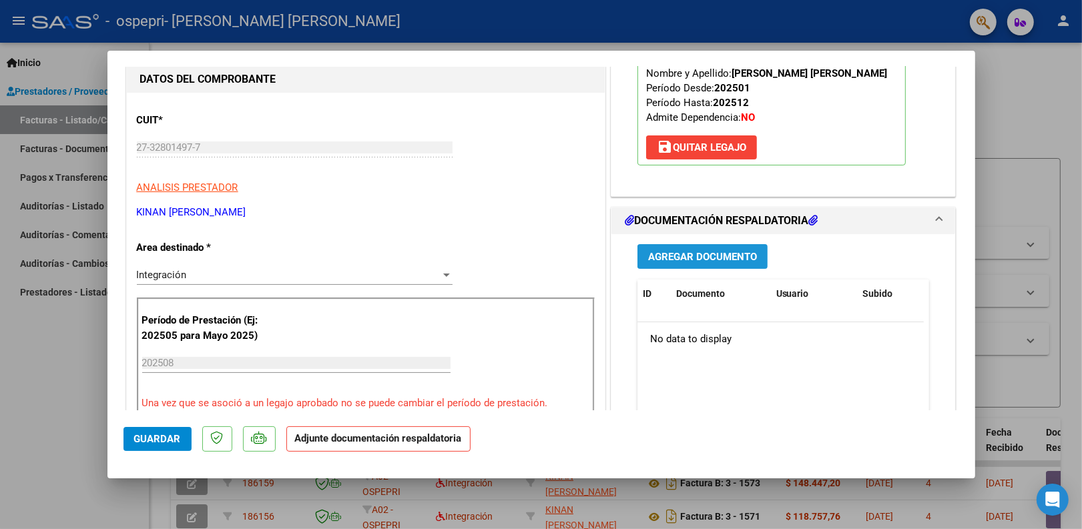
click at [715, 262] on span "Agregar Documento" at bounding box center [702, 257] width 109 height 12
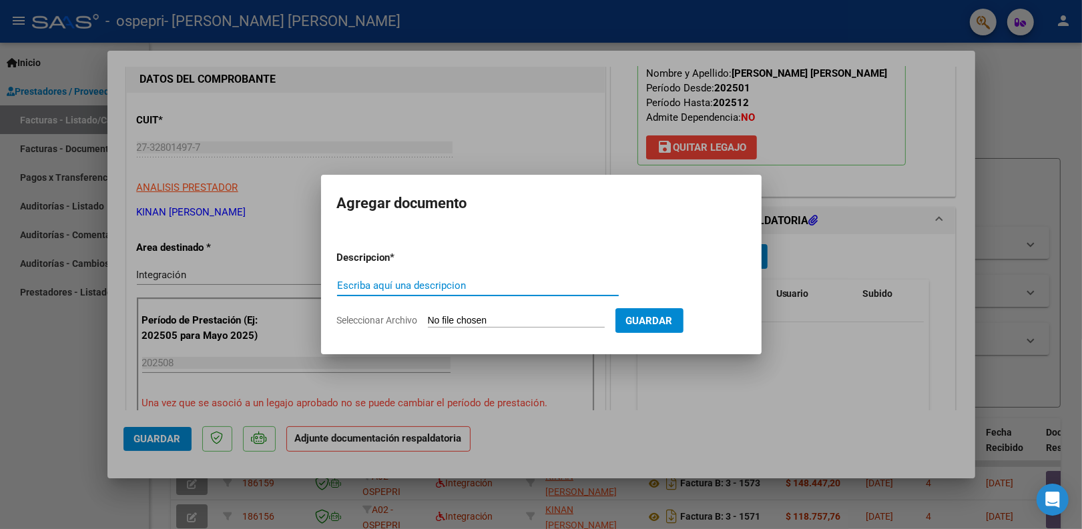
paste input "Pl. asistencia agosto 2025 musicoterapia"
type input "Pl. asistencia agosto 2025 musicoterapia CAro"
click at [489, 318] on input "Seleccionar Archivo" at bounding box center [516, 321] width 177 height 13
type input "C:\fakepath\Pl. asistencia agosto 2025 musicoterapia Caro.pdf"
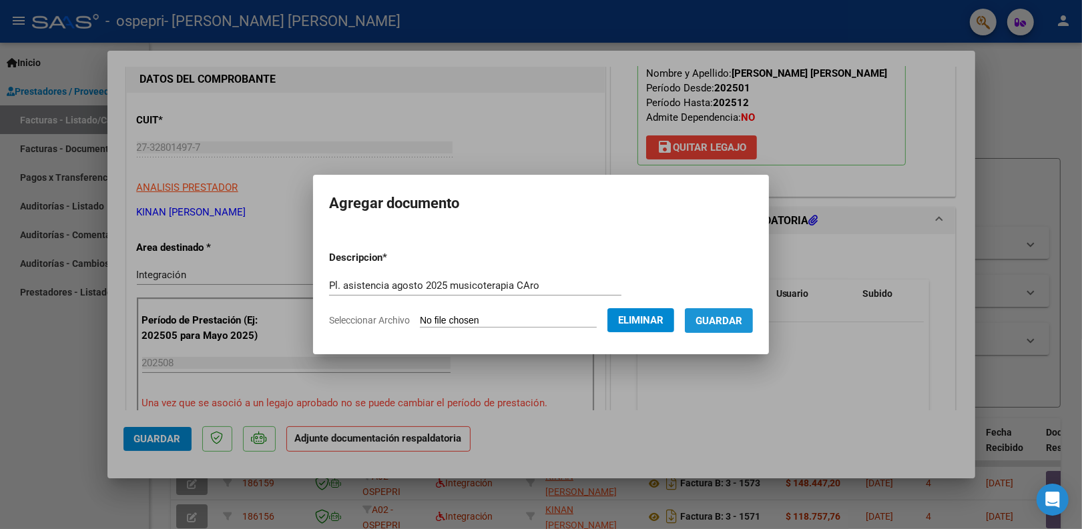
click at [719, 326] on button "Guardar" at bounding box center [719, 320] width 68 height 25
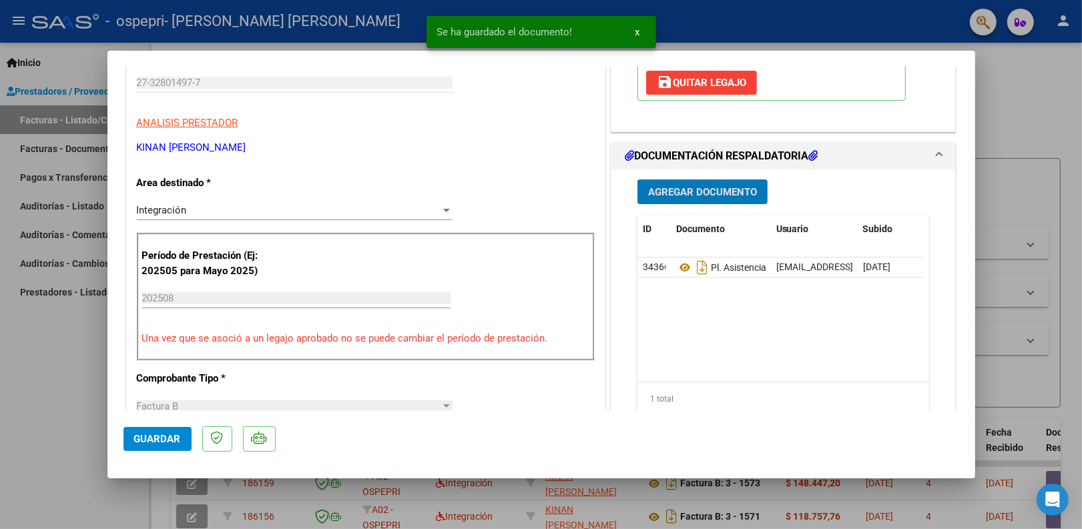
scroll to position [250, 0]
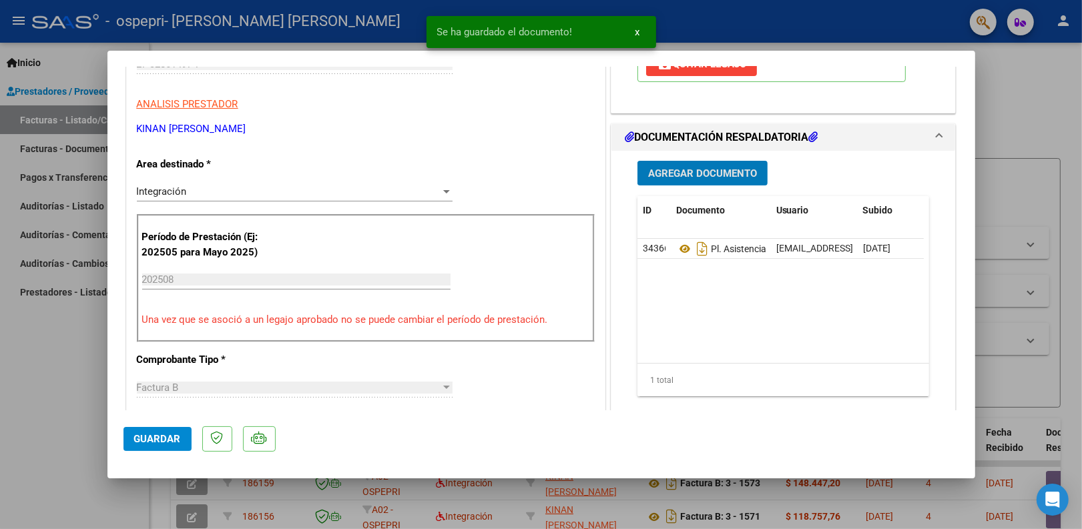
click at [171, 444] on span "Guardar" at bounding box center [157, 439] width 47 height 12
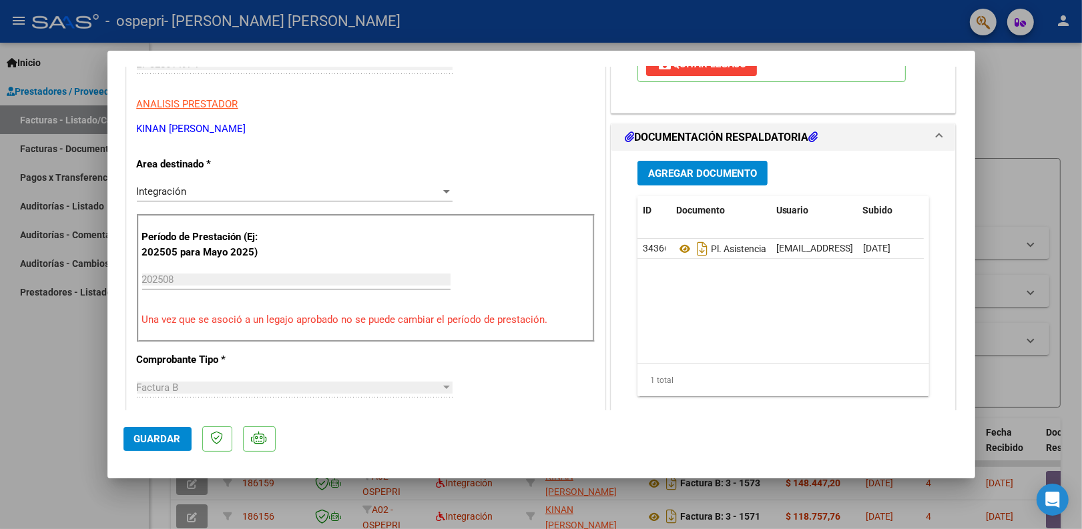
click at [1063, 115] on div at bounding box center [541, 264] width 1082 height 529
type input "$ 0,00"
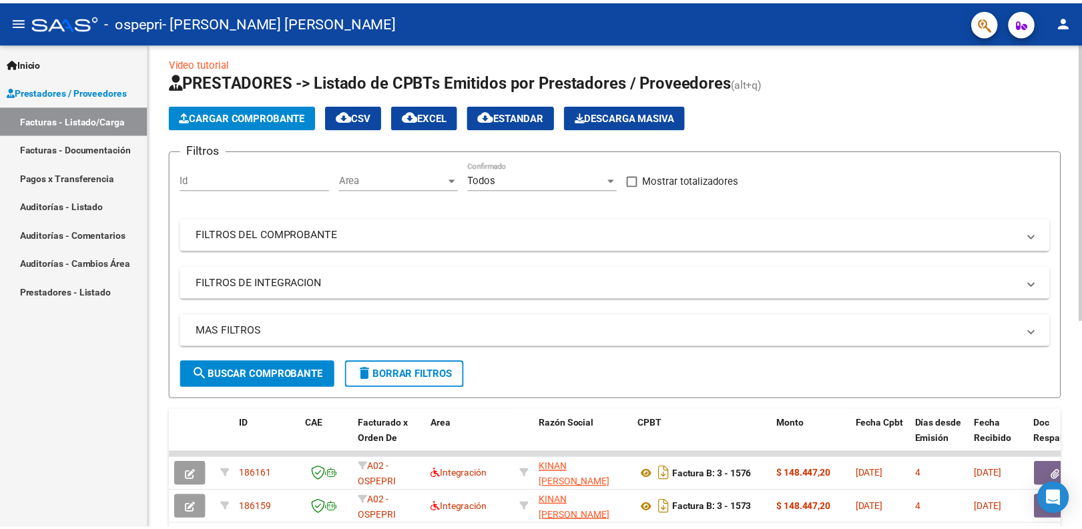
scroll to position [0, 0]
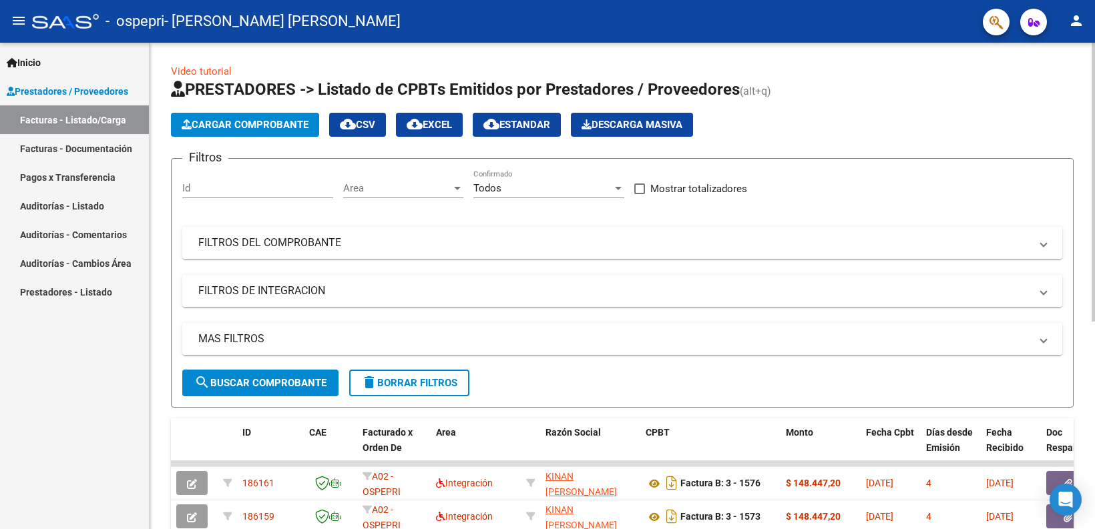
click at [238, 117] on button "Cargar Comprobante" at bounding box center [245, 125] width 148 height 24
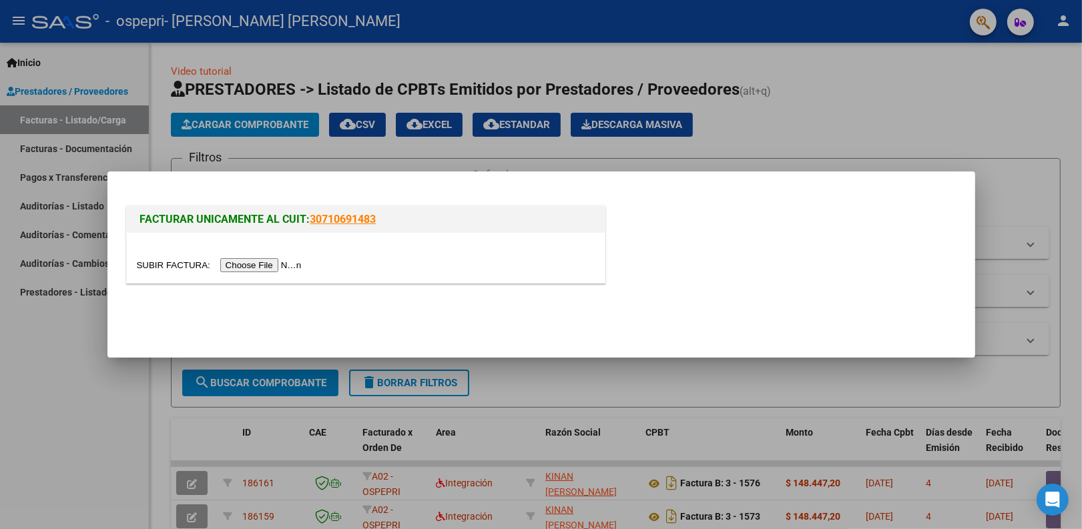
click at [288, 264] on input "file" at bounding box center [221, 265] width 169 height 14
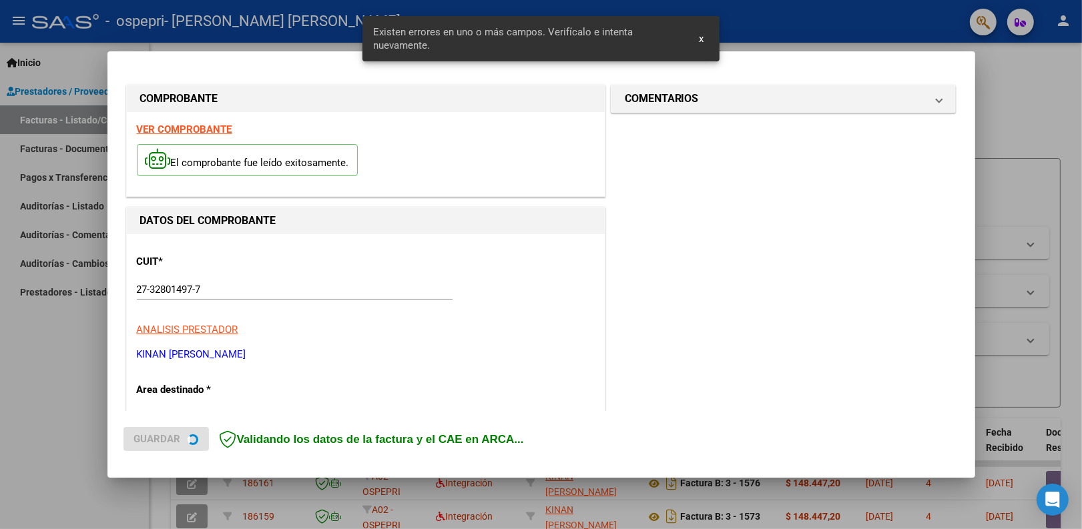
scroll to position [269, 0]
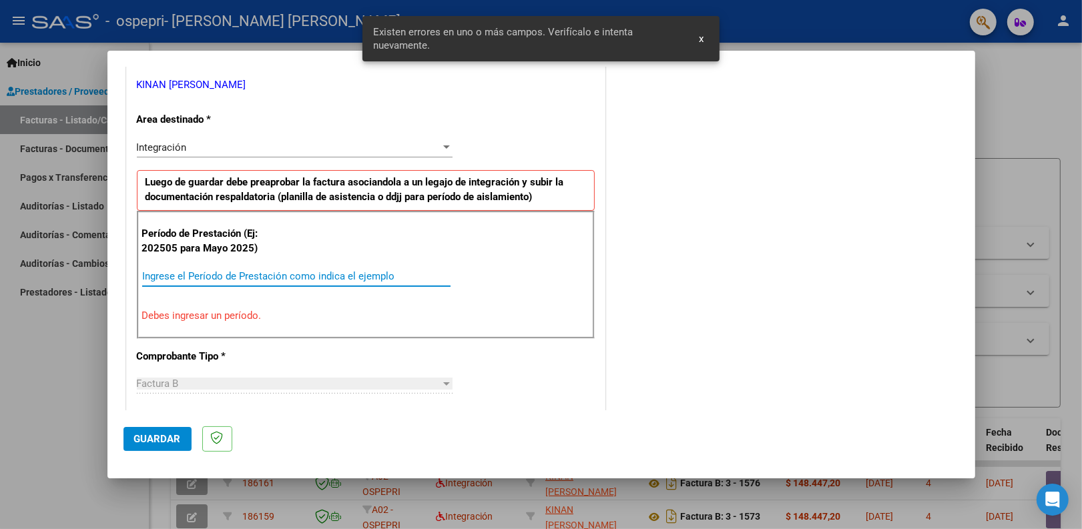
click at [190, 275] on input "Ingrese el Período de Prestación como indica el ejemplo" at bounding box center [296, 276] width 308 height 12
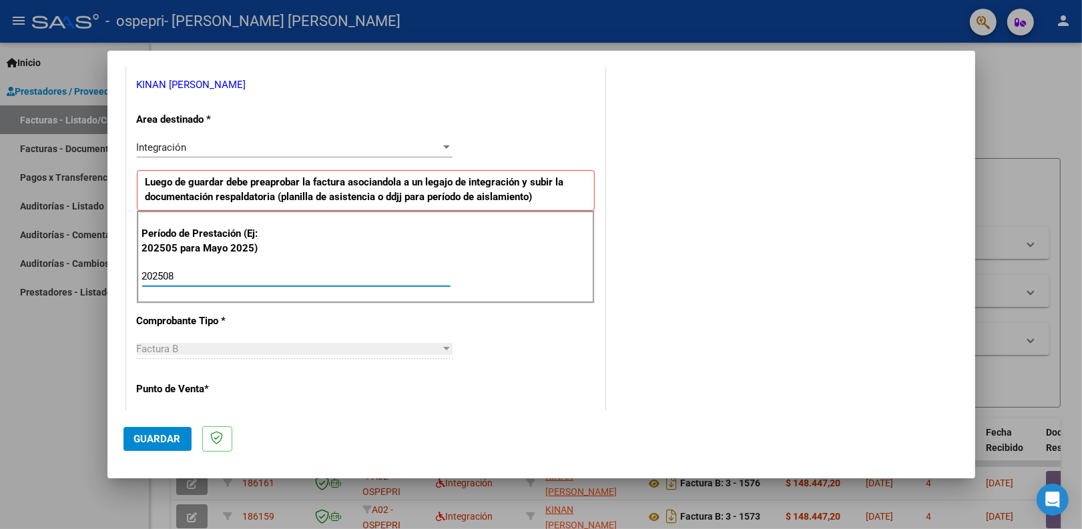
type input "202508"
click at [138, 432] on button "Guardar" at bounding box center [157, 439] width 68 height 24
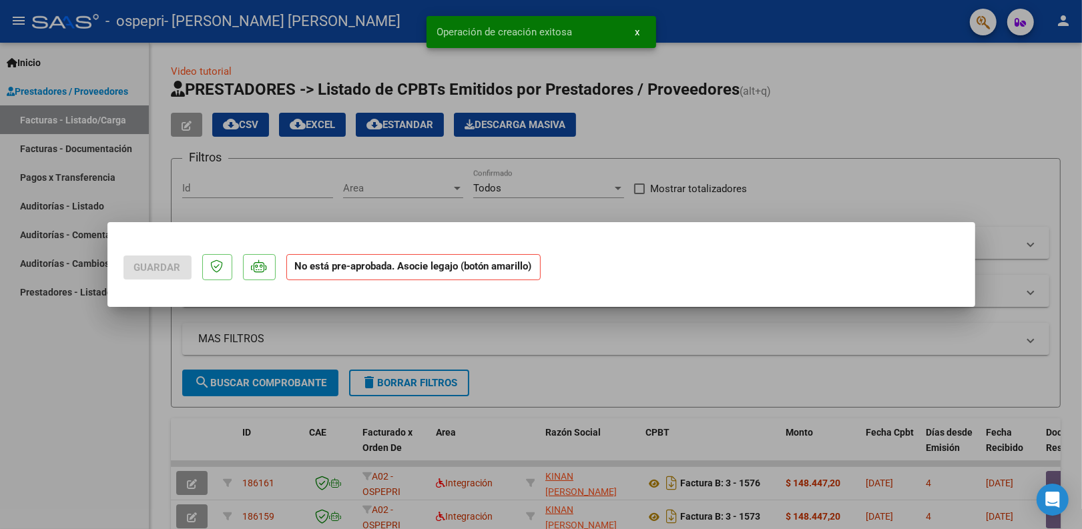
scroll to position [0, 0]
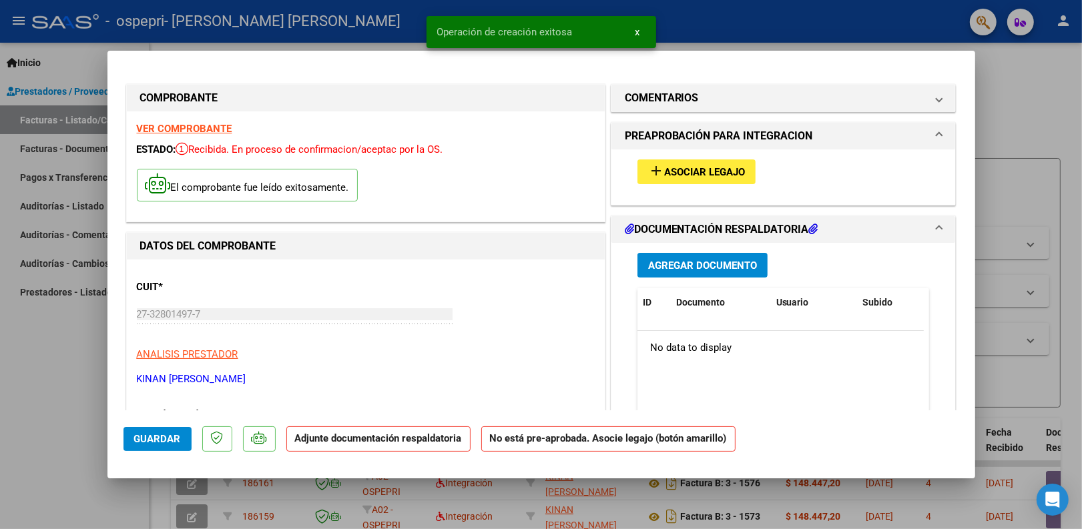
click at [725, 166] on span "Asociar Legajo" at bounding box center [704, 172] width 81 height 12
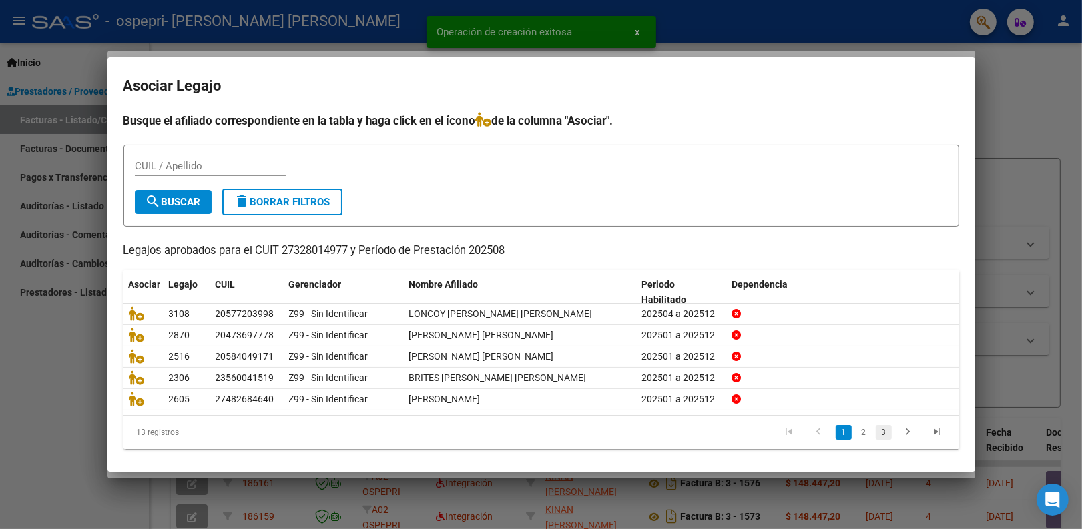
click at [876, 431] on link "3" at bounding box center [884, 432] width 16 height 15
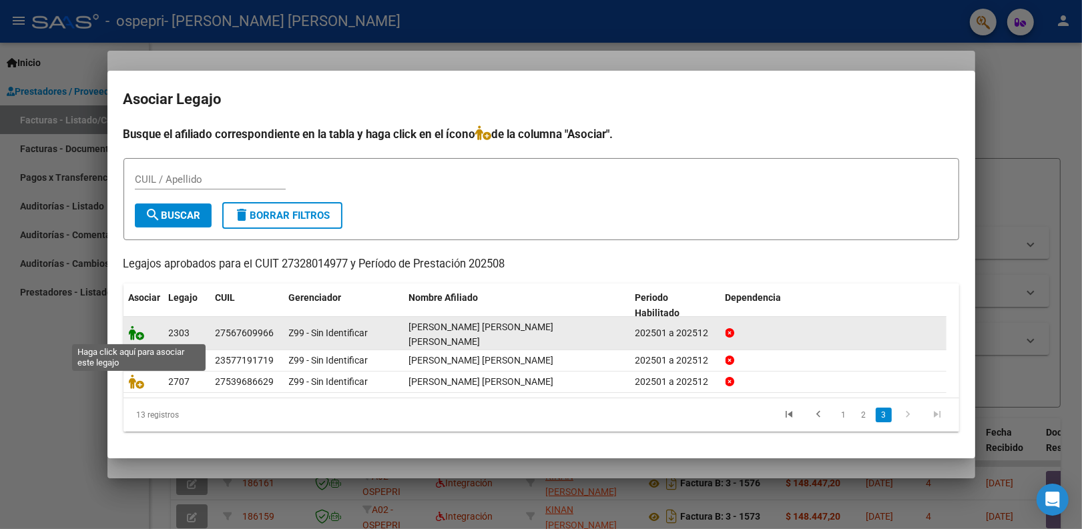
click at [137, 331] on icon at bounding box center [137, 333] width 16 height 15
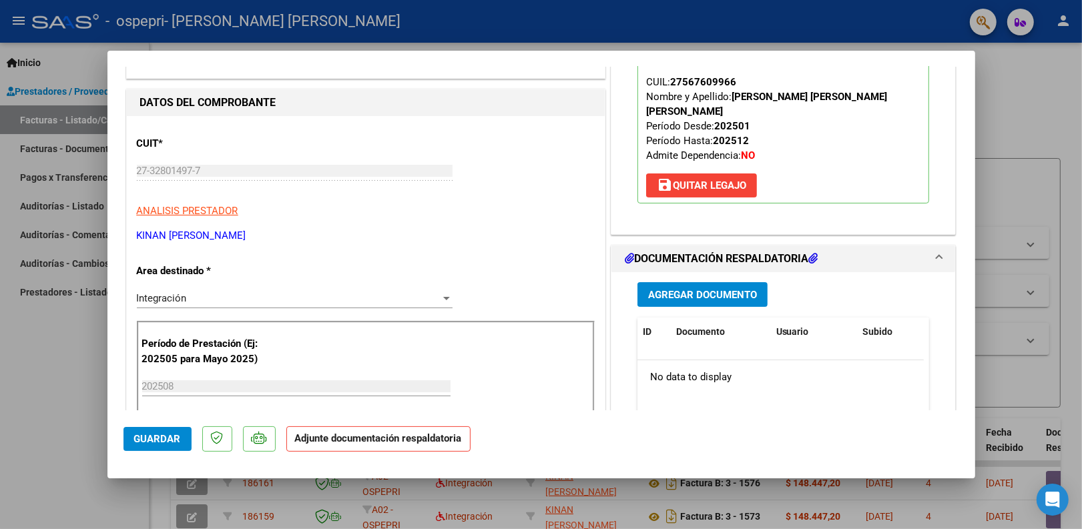
scroll to position [167, 0]
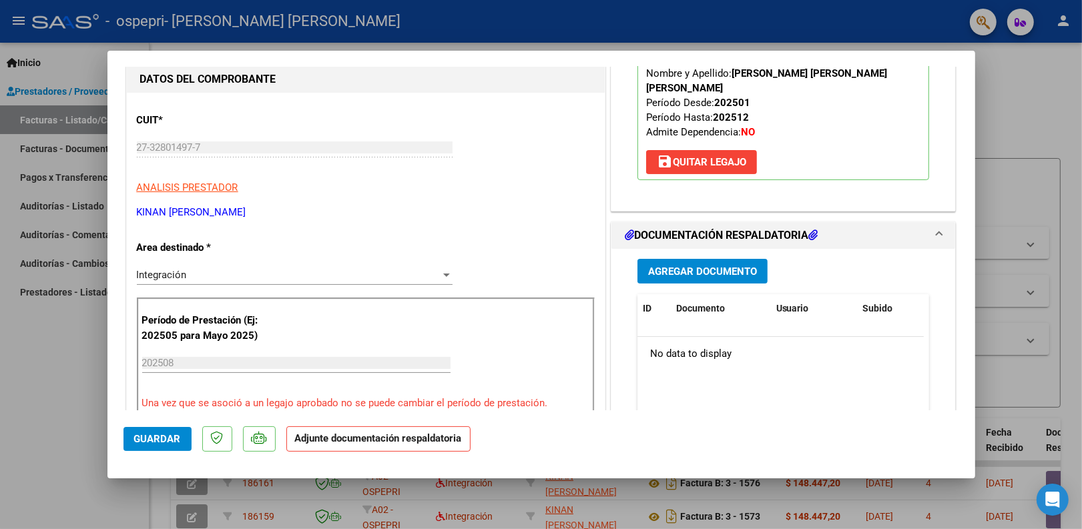
click at [699, 266] on span "Agregar Documento" at bounding box center [702, 272] width 109 height 12
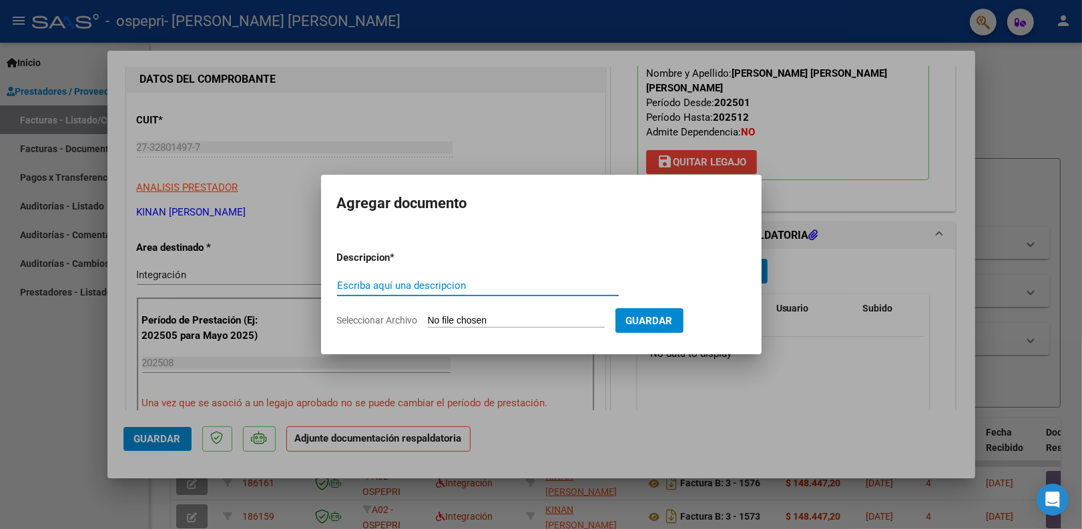
paste input "Pl. asistencia agosto 2025 musicoterapia"
type input "Pl. asistencia agosto 2025 musicoterapia Perez"
drag, startPoint x: 525, startPoint y: 309, endPoint x: 525, endPoint y: 322, distance: 12.7
click at [525, 319] on form "Descripcion * Pl. asistencia agosto 2025 musicoterapia Perez Escriba aquí una d…" at bounding box center [541, 288] width 408 height 97
click at [523, 324] on input "Seleccionar Archivo" at bounding box center [516, 321] width 177 height 13
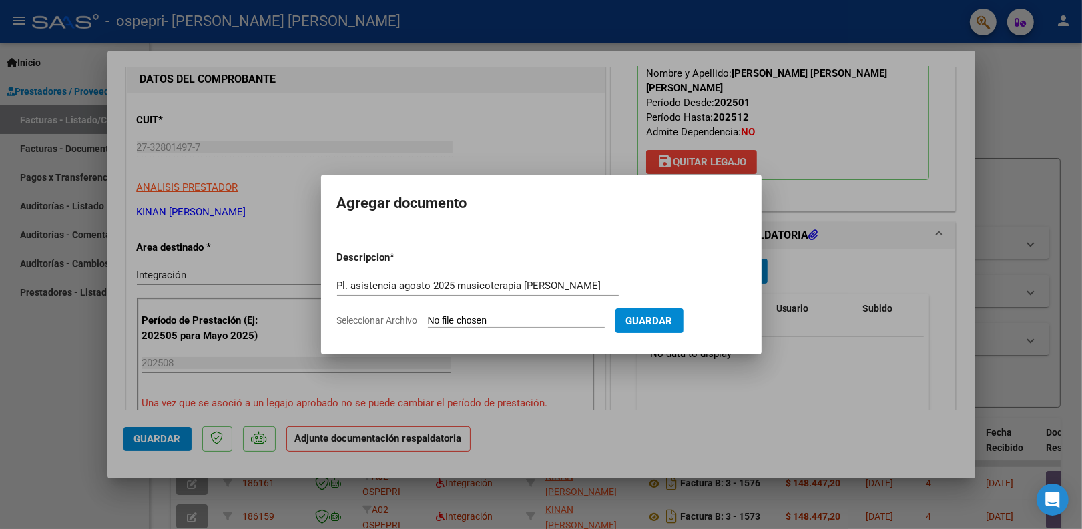
type input "C:\fakepath\Pl. asistencia agosto 2025 musicoterapia Perez.pdf"
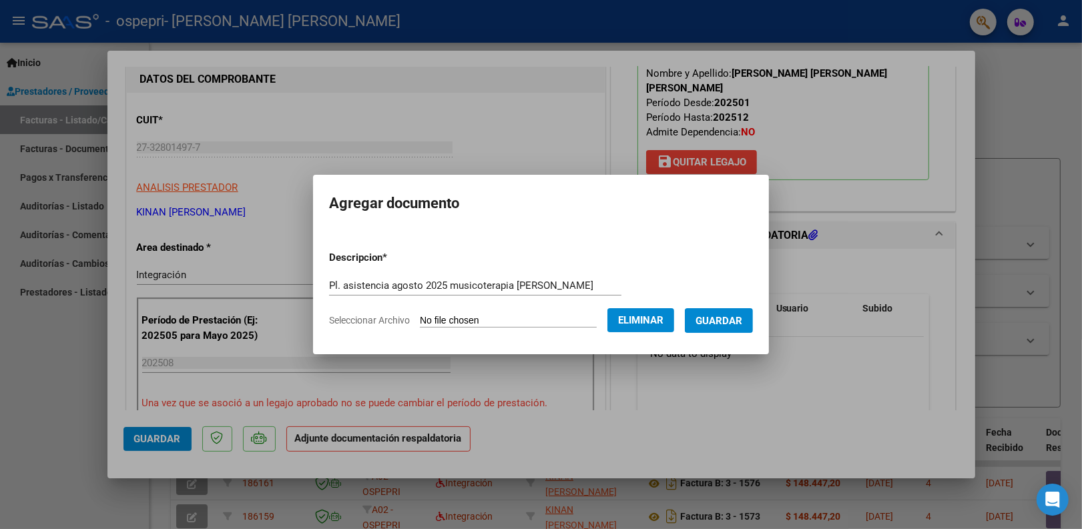
click at [728, 328] on button "Guardar" at bounding box center [719, 320] width 68 height 25
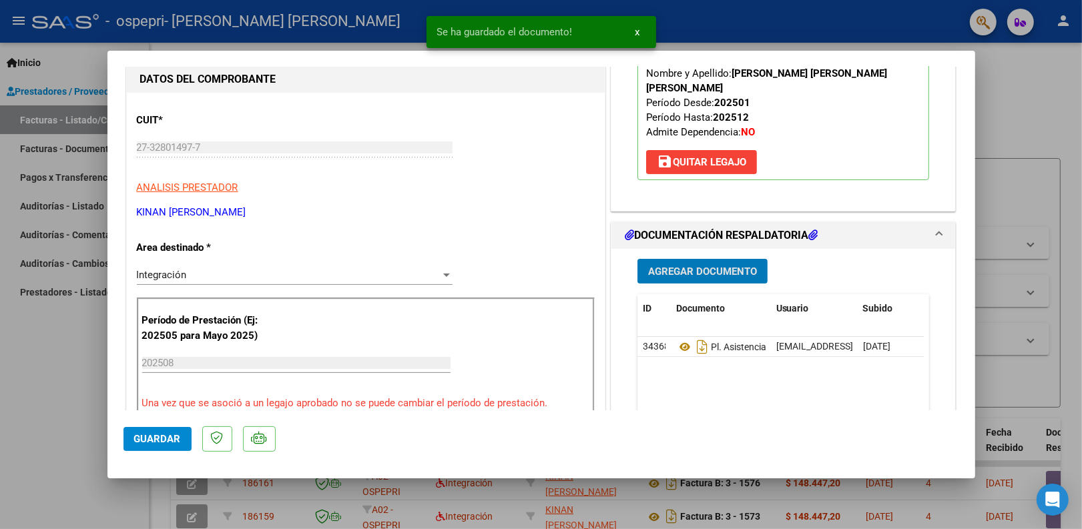
click at [159, 435] on span "Guardar" at bounding box center [157, 439] width 47 height 12
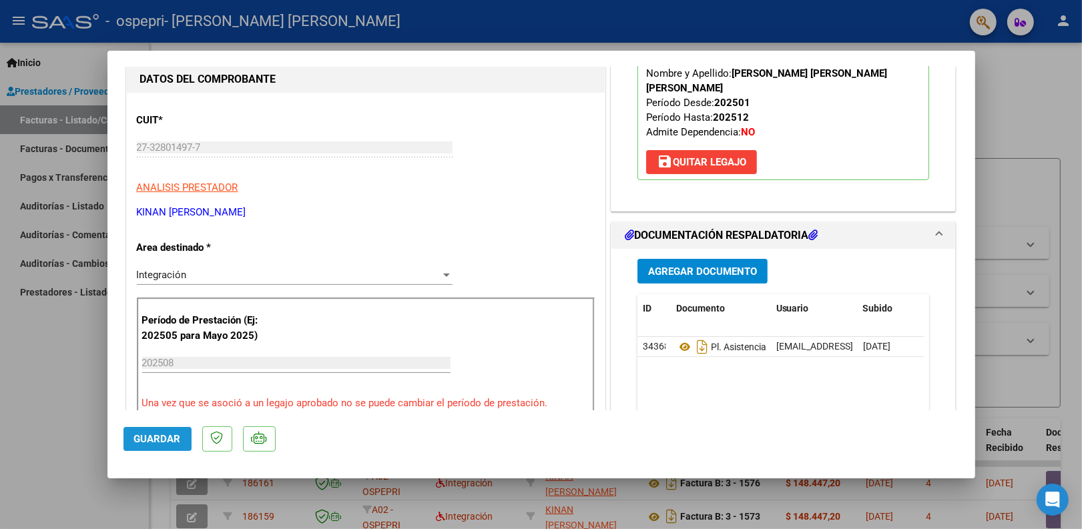
click at [164, 435] on span "Guardar" at bounding box center [157, 439] width 47 height 12
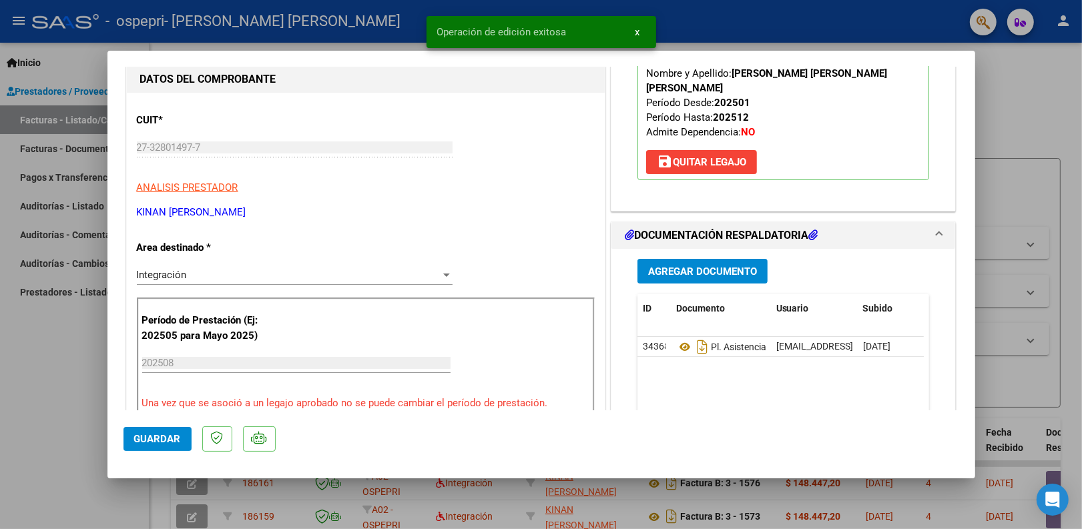
click at [75, 376] on div at bounding box center [541, 264] width 1082 height 529
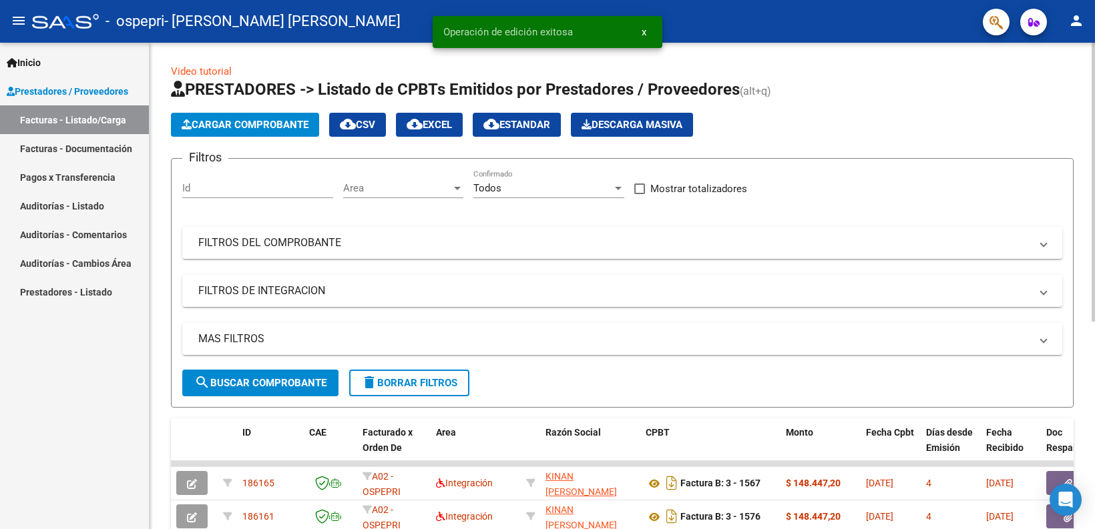
click at [275, 121] on span "Cargar Comprobante" at bounding box center [245, 125] width 127 height 12
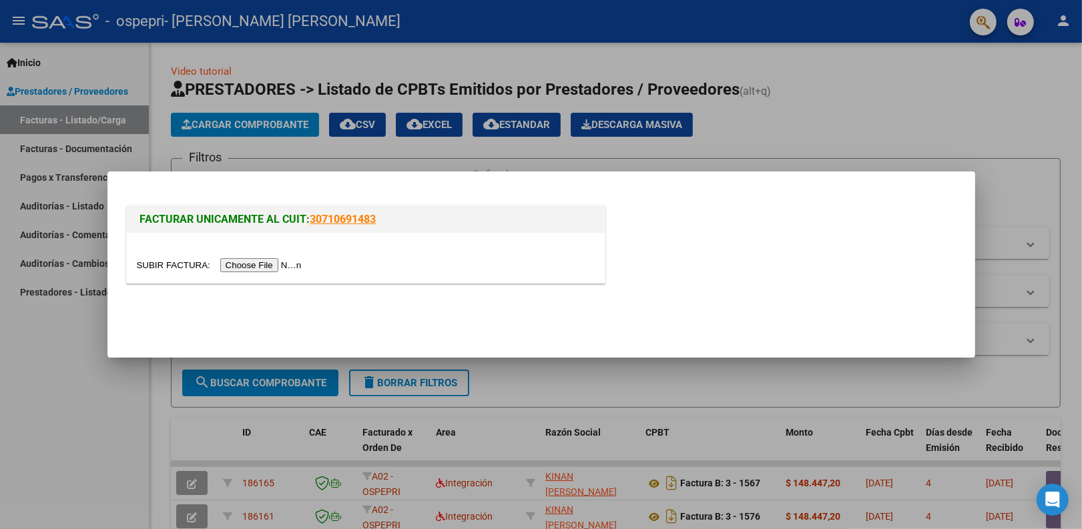
click at [291, 255] on div at bounding box center [366, 258] width 478 height 50
click at [289, 268] on input "file" at bounding box center [221, 265] width 169 height 14
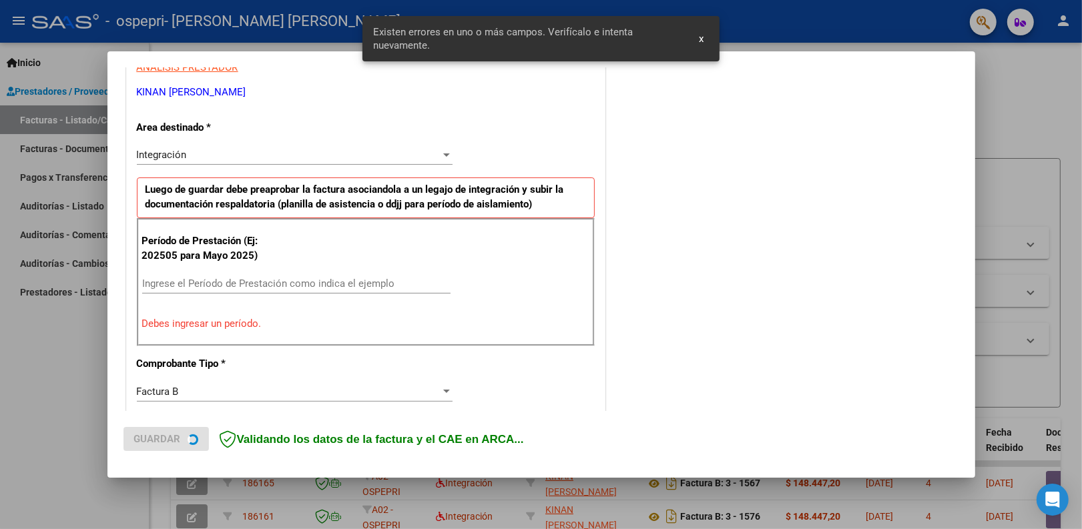
scroll to position [269, 0]
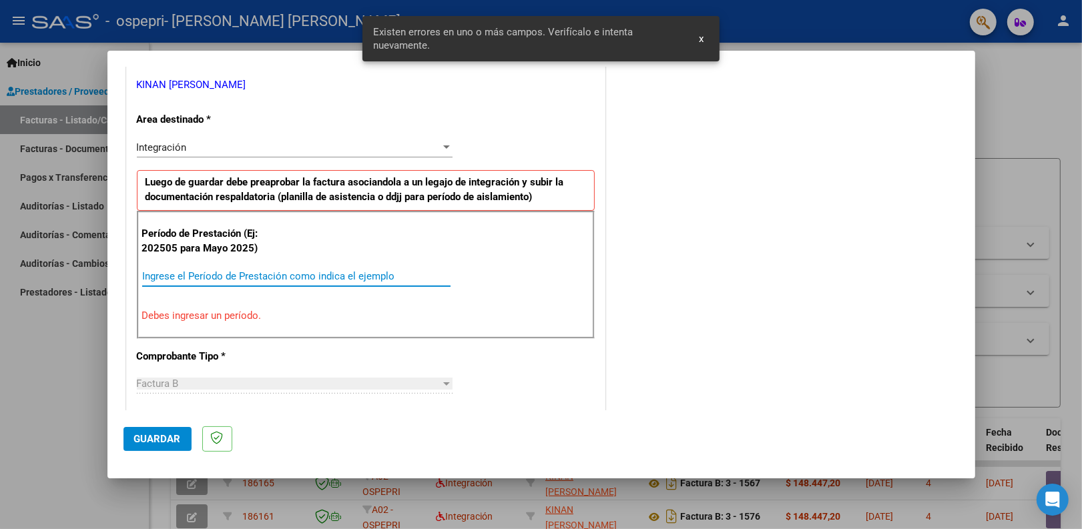
click at [212, 276] on input "Ingrese el Período de Prestación como indica el ejemplo" at bounding box center [296, 276] width 308 height 12
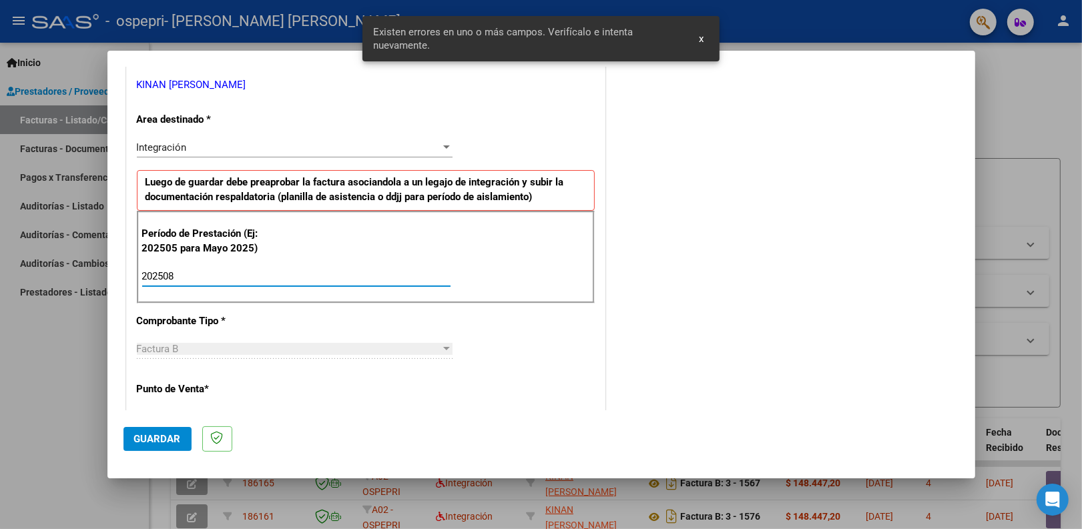
type input "202508"
click at [178, 441] on span "Guardar" at bounding box center [157, 439] width 47 height 12
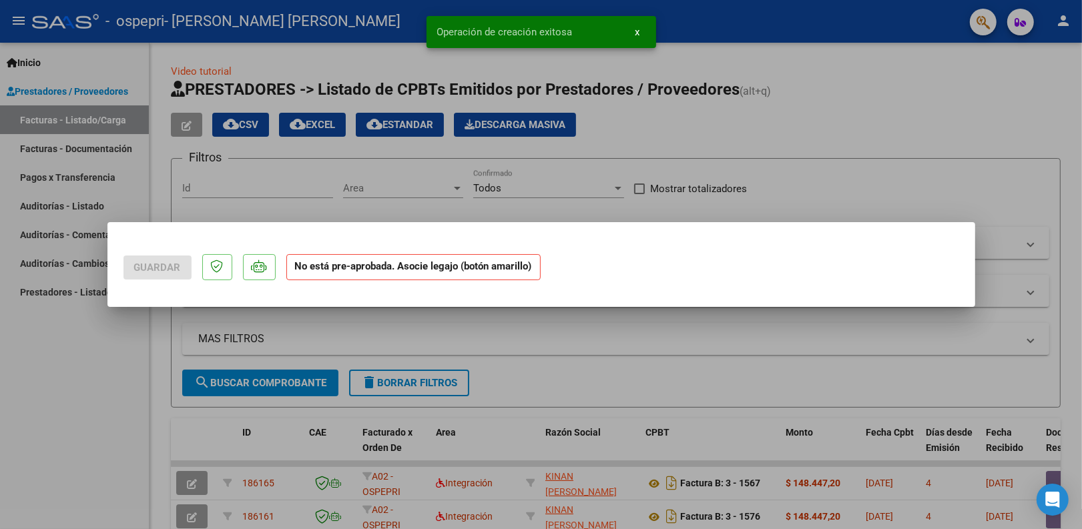
scroll to position [0, 0]
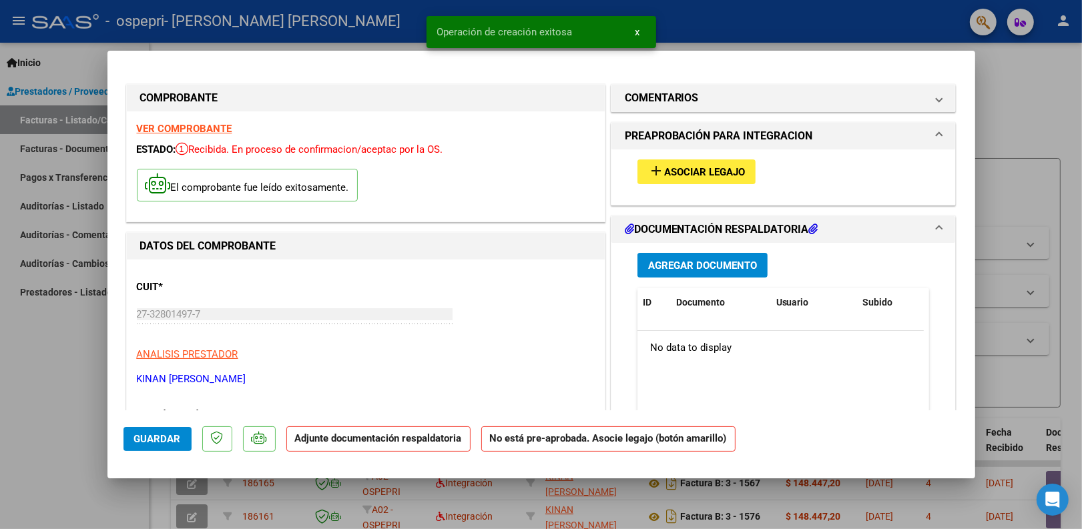
click at [728, 162] on button "add Asociar Legajo" at bounding box center [696, 172] width 118 height 25
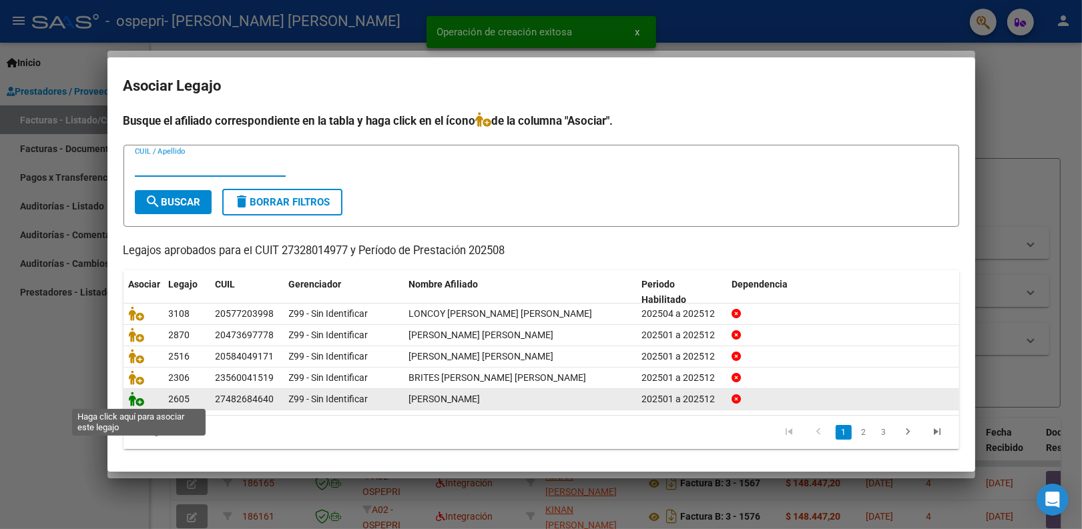
click at [134, 398] on icon at bounding box center [137, 399] width 16 height 15
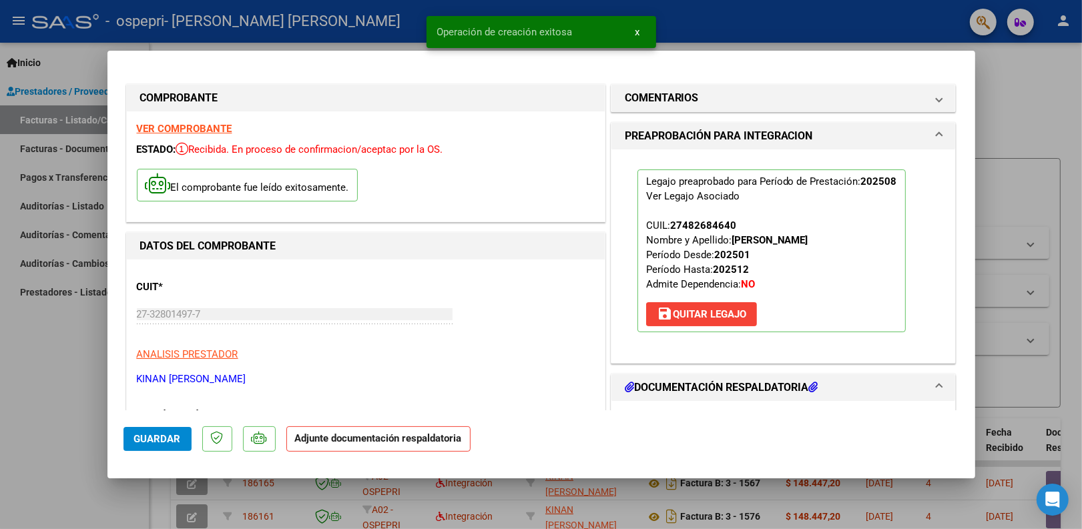
scroll to position [83, 0]
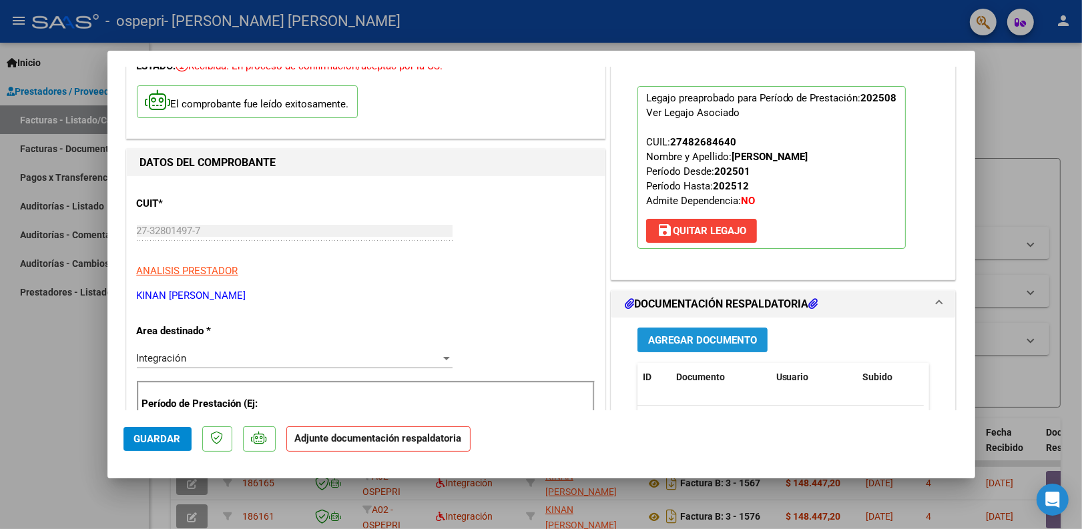
click at [685, 332] on button "Agregar Documento" at bounding box center [702, 340] width 130 height 25
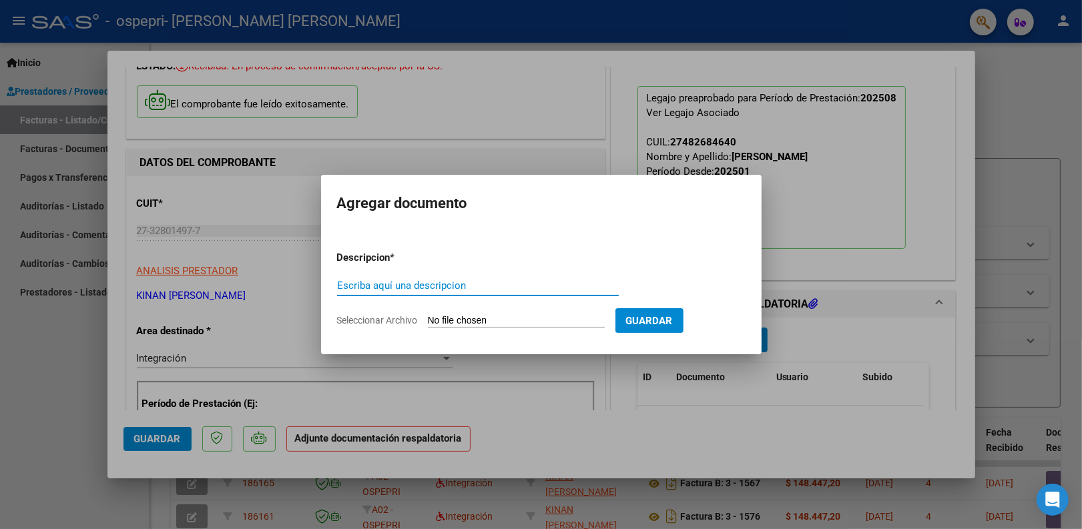
paste input "Pl. asistencia agosto 2025 musicoterapia"
type input "Pl. asistencia agosto 2025 musicoterapia Torres"
click at [464, 319] on input "Seleccionar Archivo" at bounding box center [516, 321] width 177 height 13
type input "C:\fakepath\Pl. asistencia agosto 2025 musicoterapia torres.pdf"
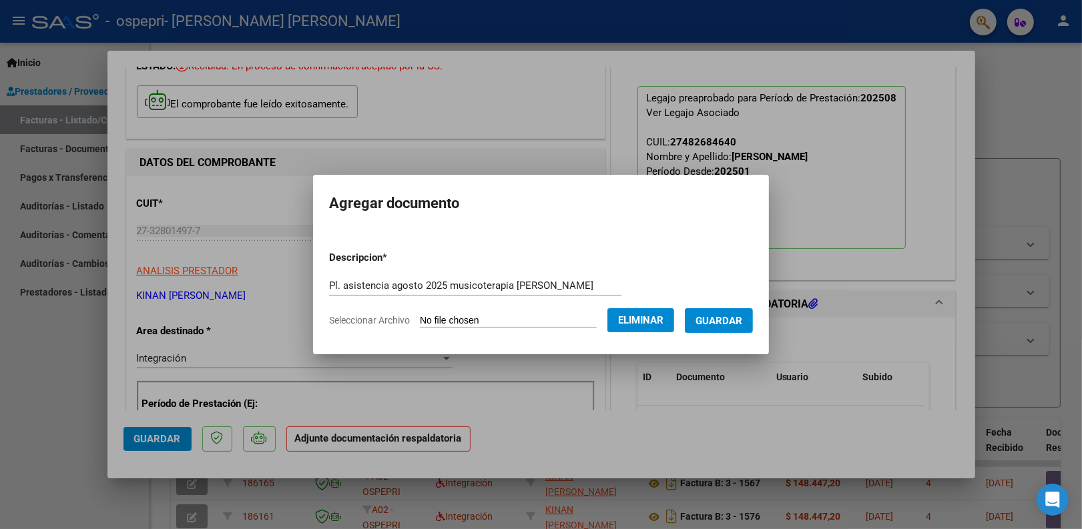
click at [726, 322] on span "Guardar" at bounding box center [718, 321] width 47 height 12
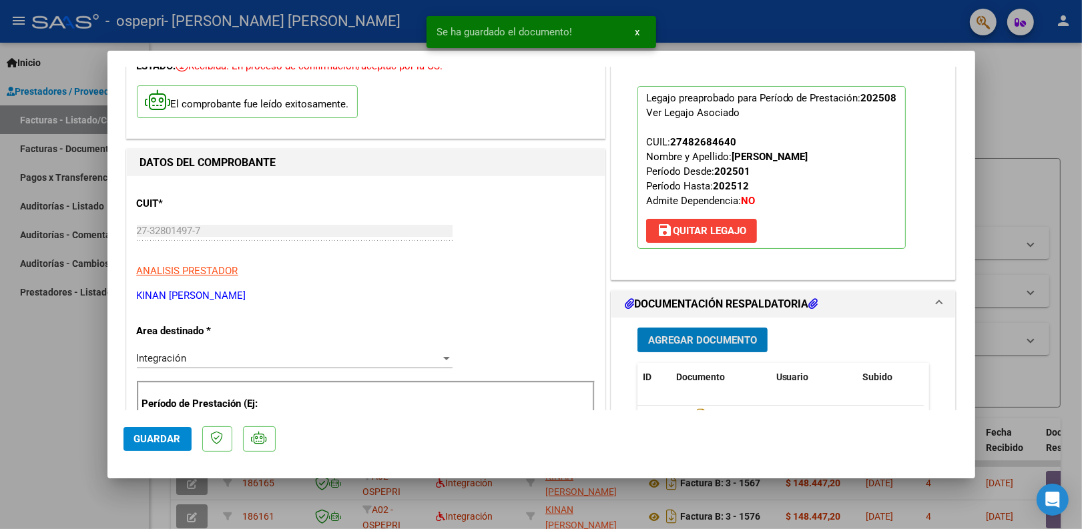
click at [171, 438] on span "Guardar" at bounding box center [157, 439] width 47 height 12
click at [1049, 100] on div at bounding box center [541, 264] width 1082 height 529
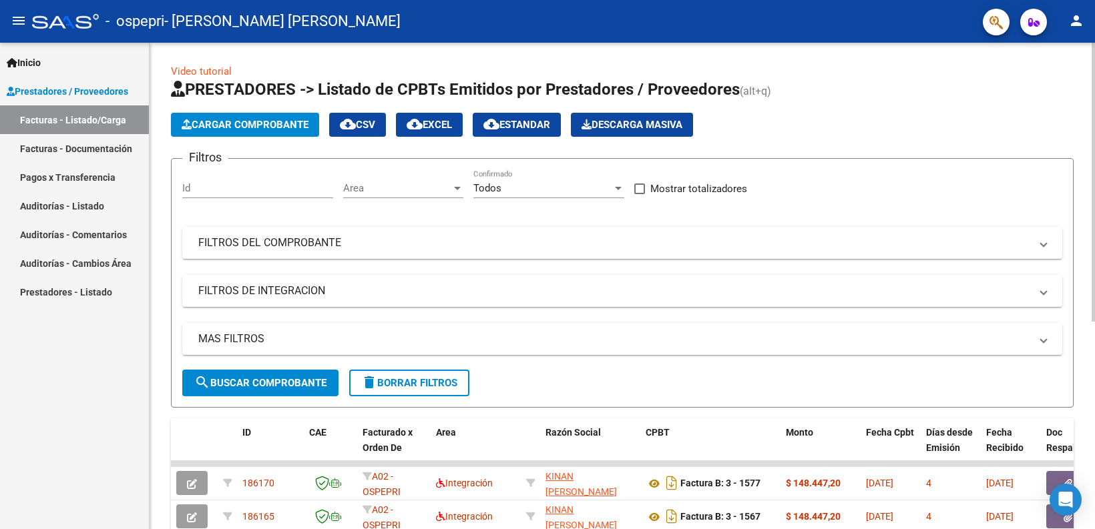
click at [214, 123] on span "Cargar Comprobante" at bounding box center [245, 125] width 127 height 12
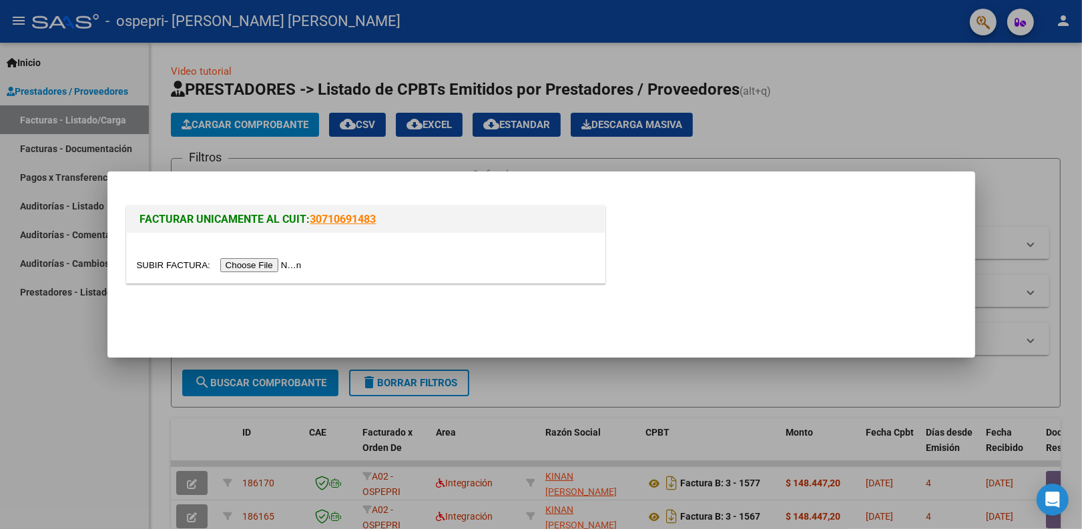
click at [252, 267] on input "file" at bounding box center [221, 265] width 169 height 14
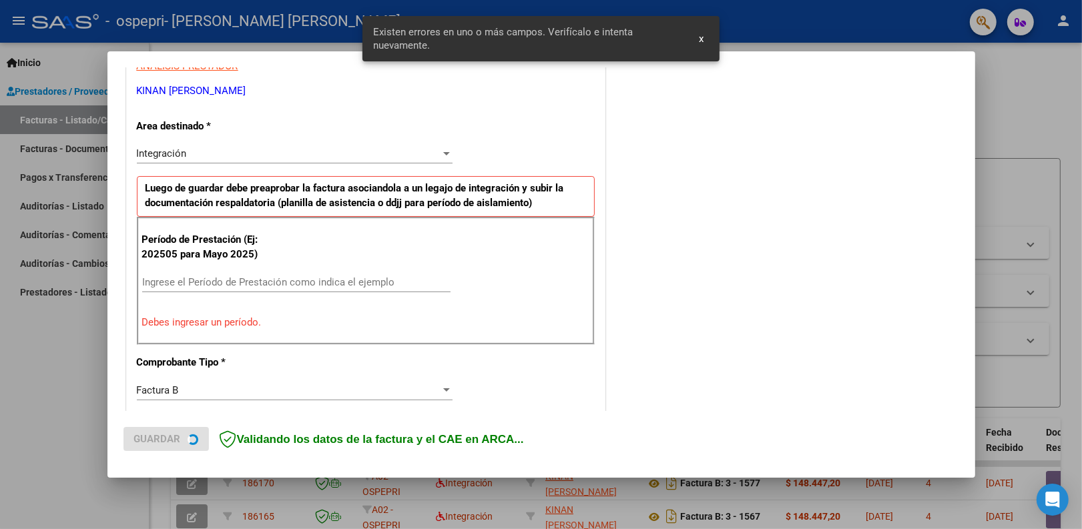
scroll to position [269, 0]
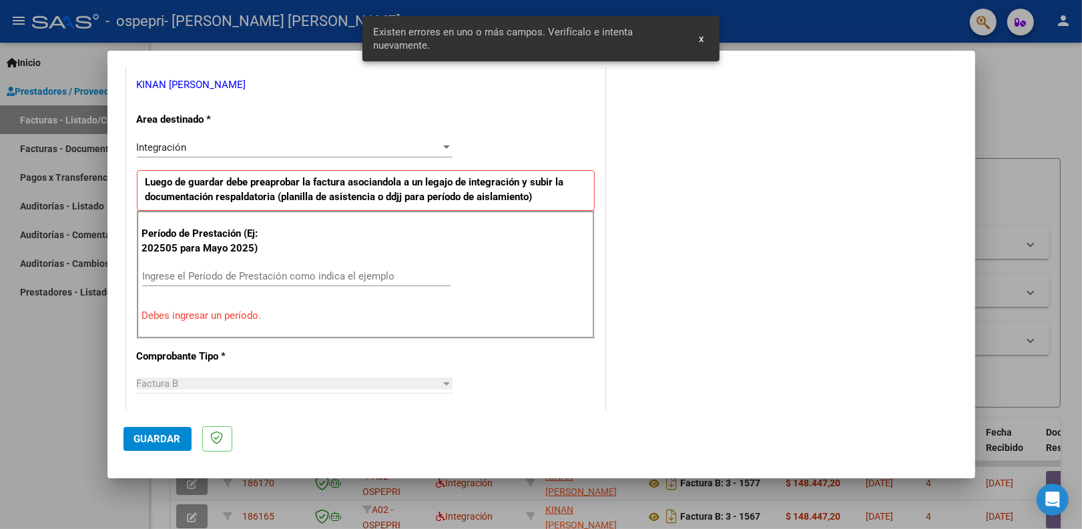
click at [182, 278] on input "Ingrese el Período de Prestación como indica el ejemplo" at bounding box center [296, 276] width 308 height 12
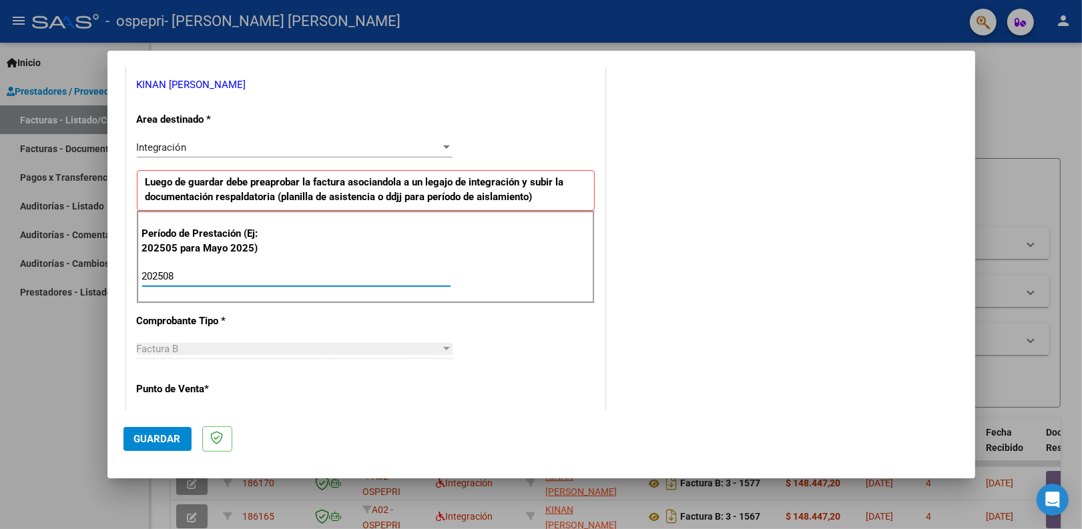
type input "202508"
click at [148, 446] on button "Guardar" at bounding box center [157, 439] width 68 height 24
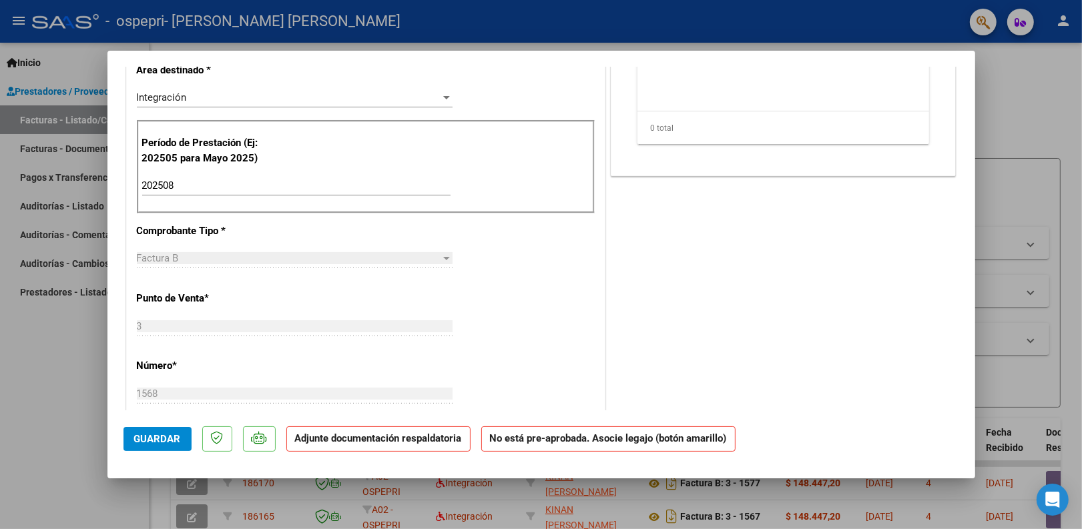
scroll to position [0, 0]
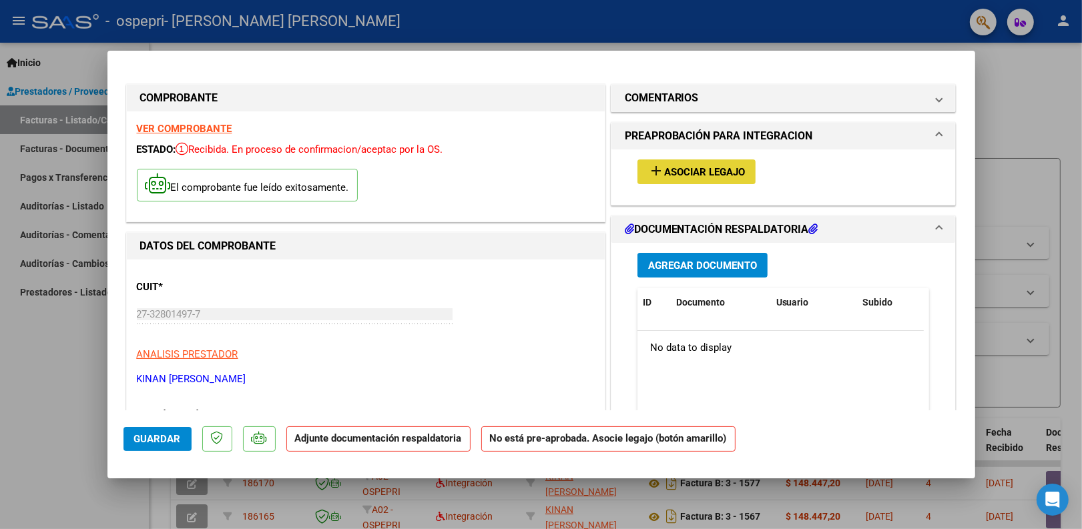
click at [666, 174] on span "Asociar Legajo" at bounding box center [704, 172] width 81 height 12
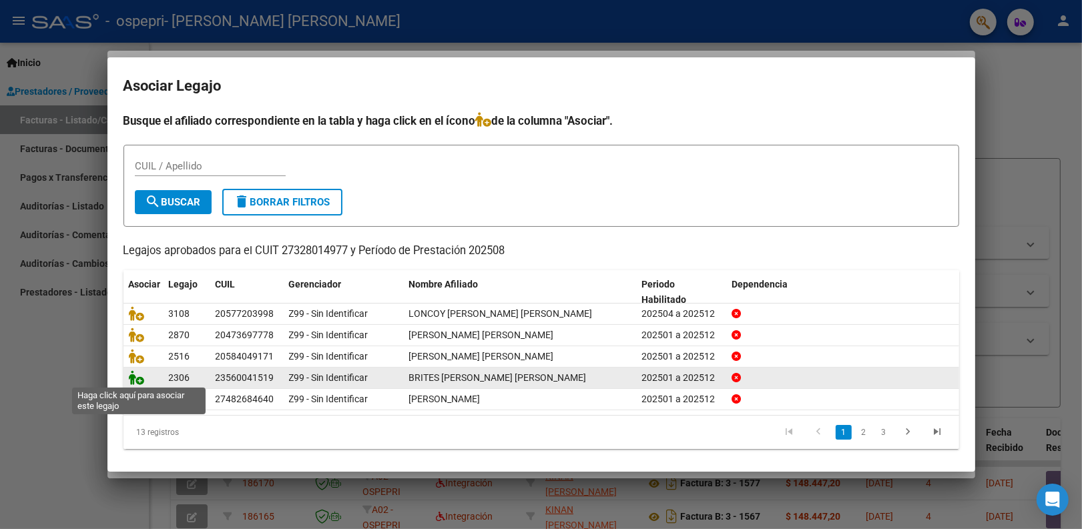
click at [140, 376] on icon at bounding box center [137, 377] width 16 height 15
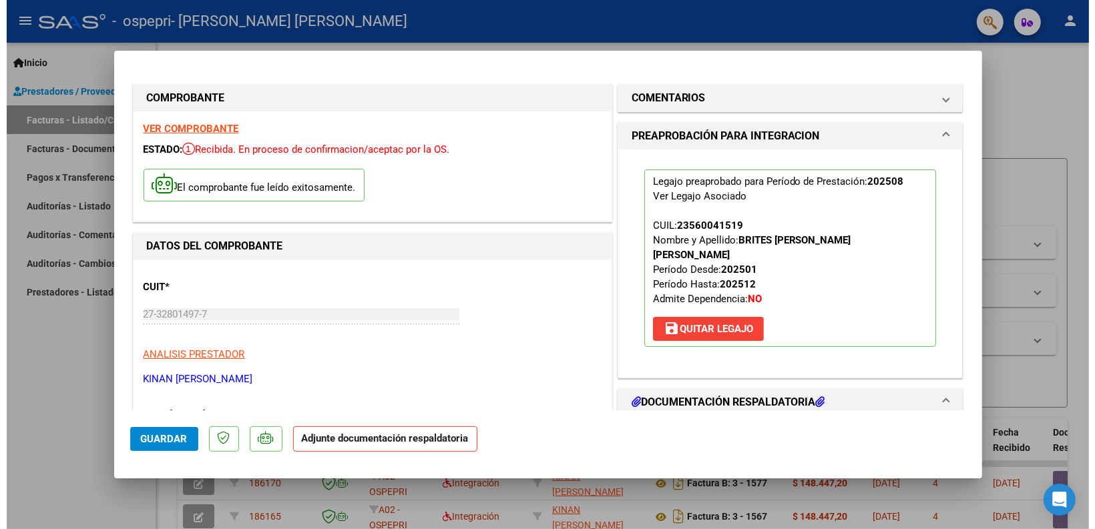
scroll to position [83, 0]
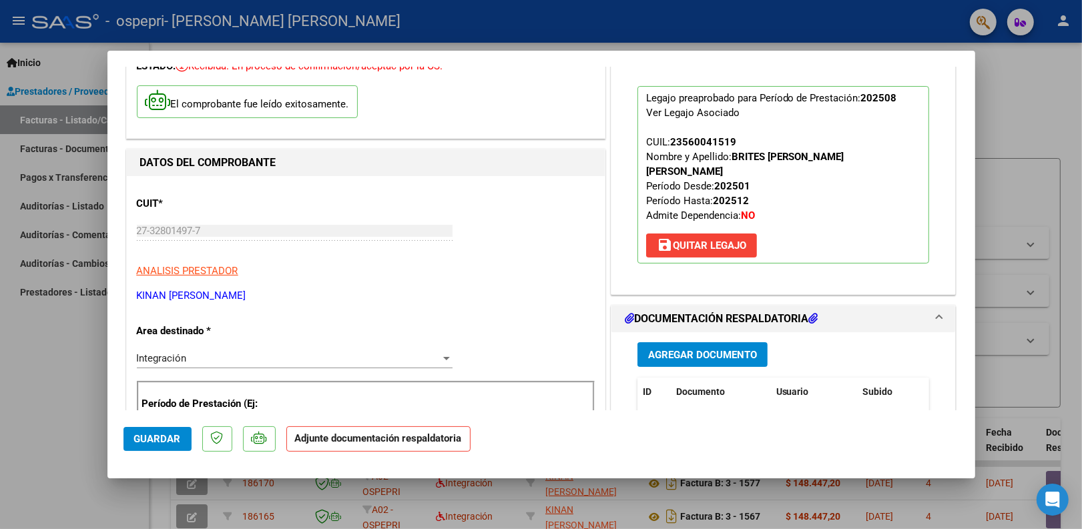
click at [708, 349] on span "Agregar Documento" at bounding box center [702, 355] width 109 height 12
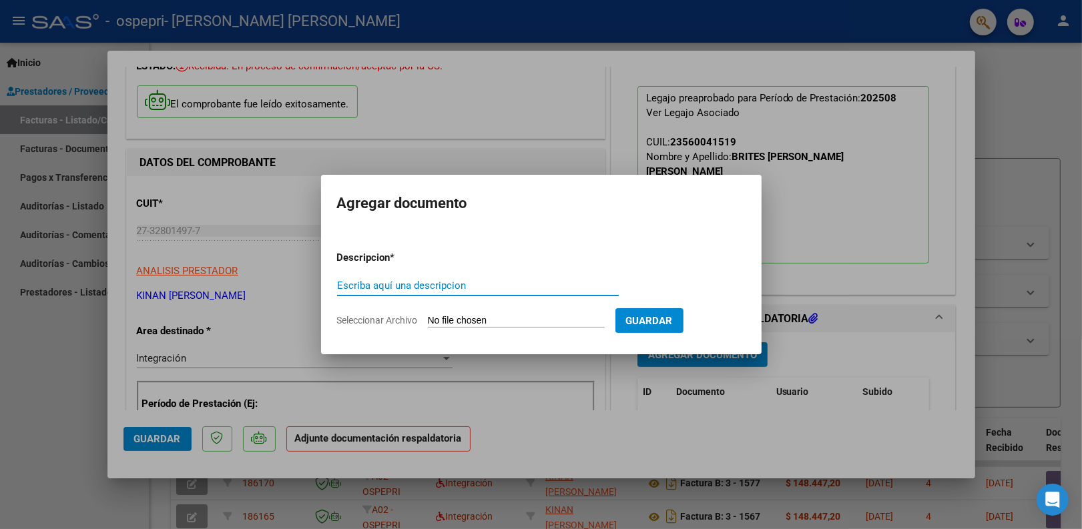
click at [559, 286] on input "Escriba aquí una descripcion" at bounding box center [478, 286] width 282 height 12
paste input "Pl. asistencia agosto 2025 musicoterapia"
type input "Pl. asistencia agosto 2025 musicoterapia Brites"
click at [531, 321] on input "Seleccionar Archivo" at bounding box center [516, 321] width 177 height 13
type input "C:\fakepath\Pl. asistencia agosto 2025 musicoterapia Brites.pdf"
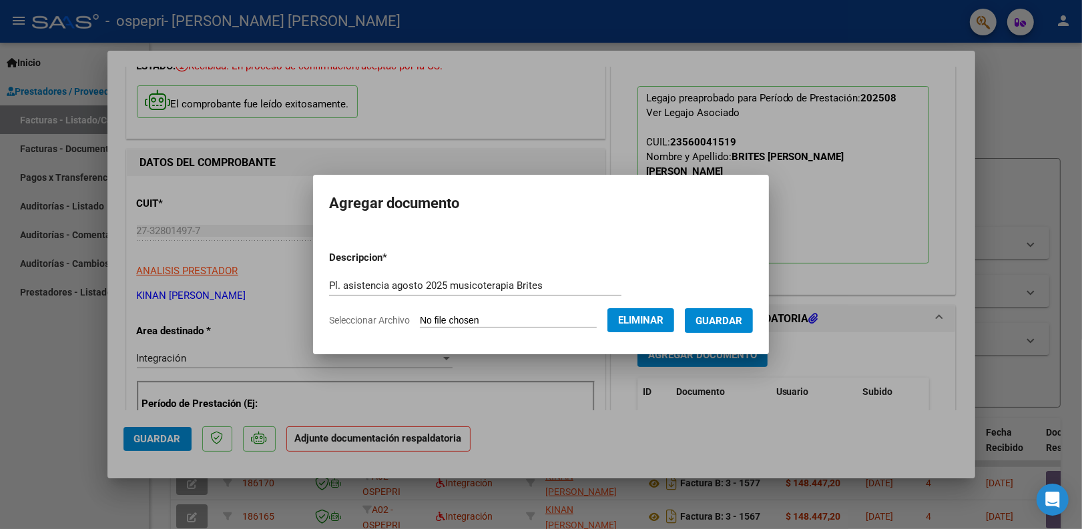
click at [708, 330] on button "Guardar" at bounding box center [719, 320] width 68 height 25
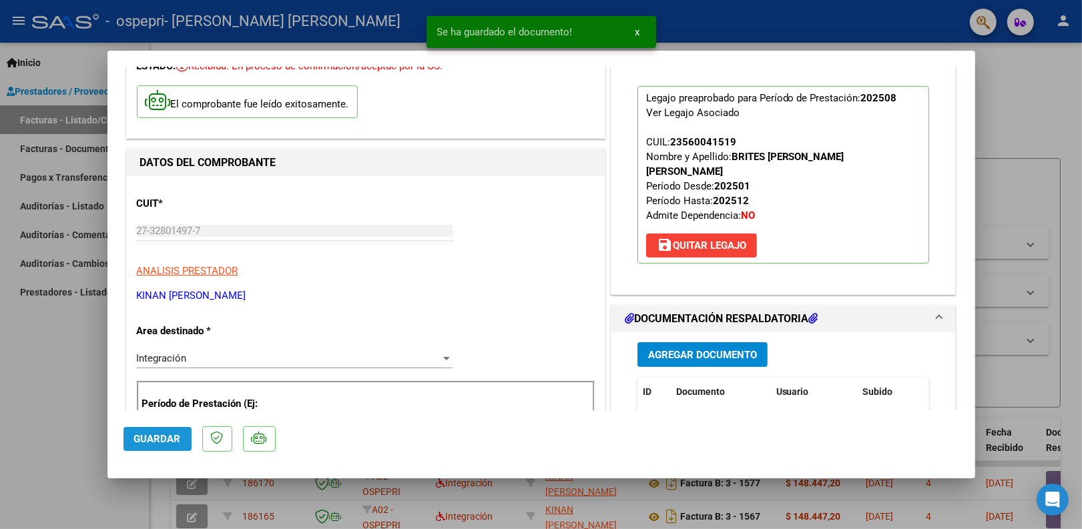
click at [162, 442] on span "Guardar" at bounding box center [157, 439] width 47 height 12
click at [1058, 142] on div at bounding box center [541, 264] width 1082 height 529
type input "$ 0,00"
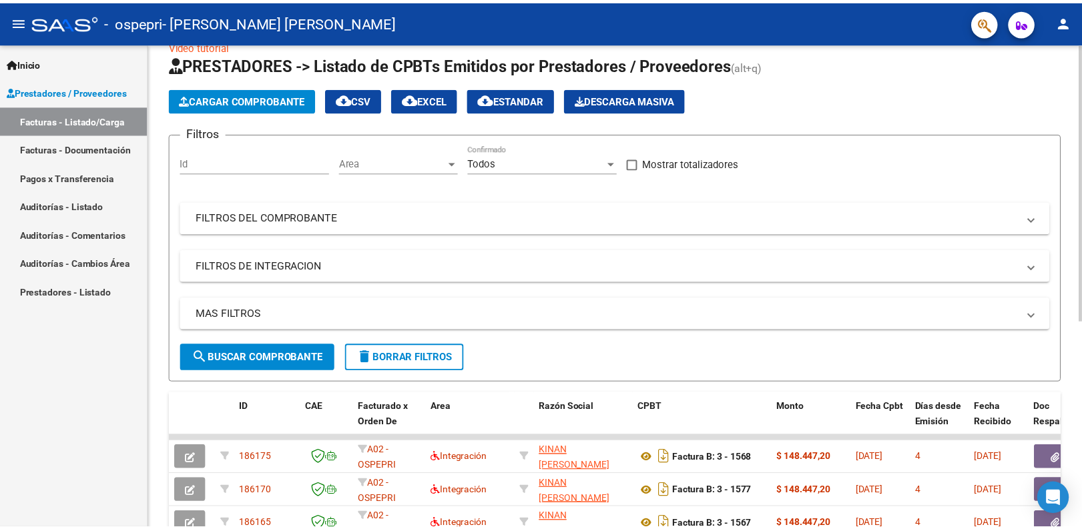
scroll to position [0, 0]
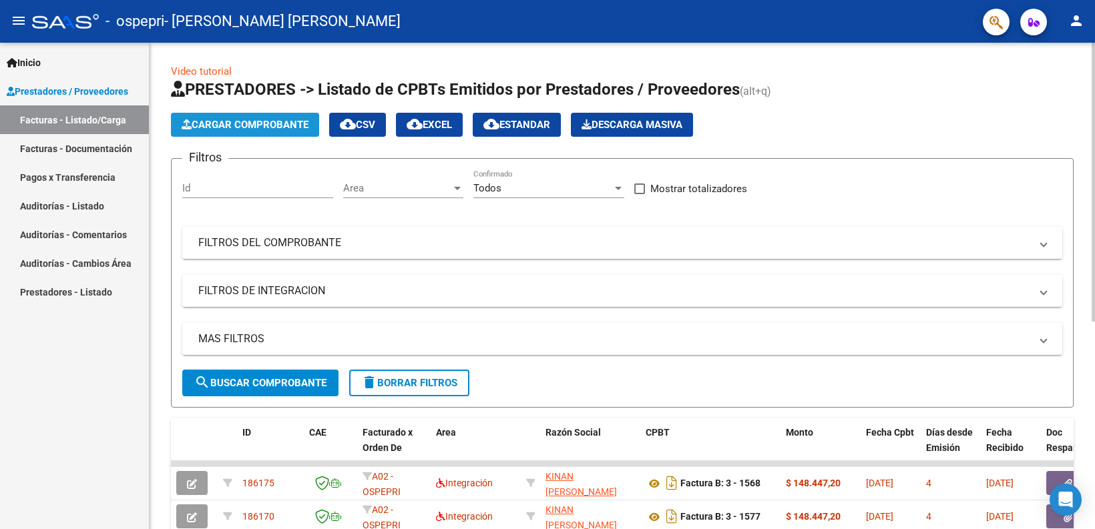
click at [299, 123] on span "Cargar Comprobante" at bounding box center [245, 125] width 127 height 12
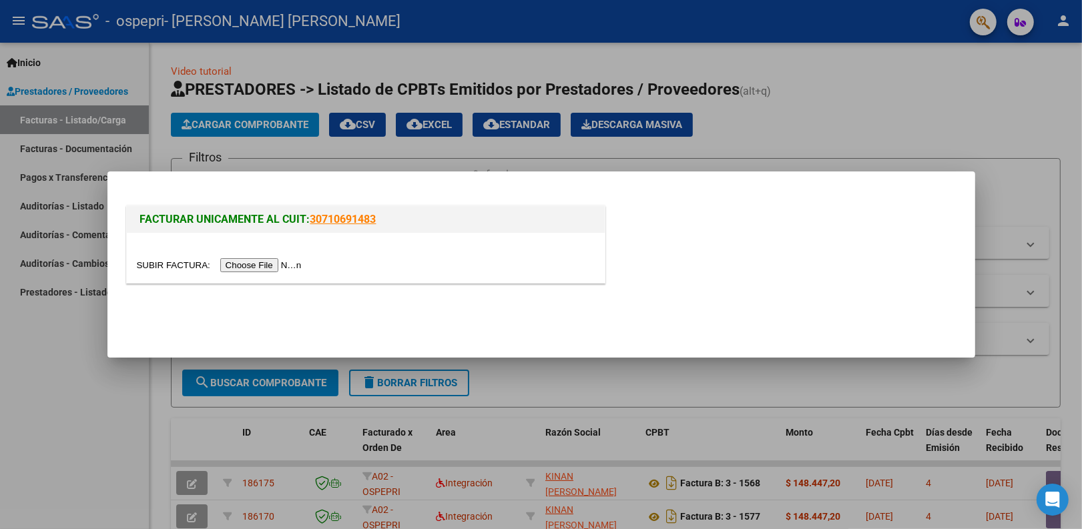
click at [281, 265] on input "file" at bounding box center [221, 265] width 169 height 14
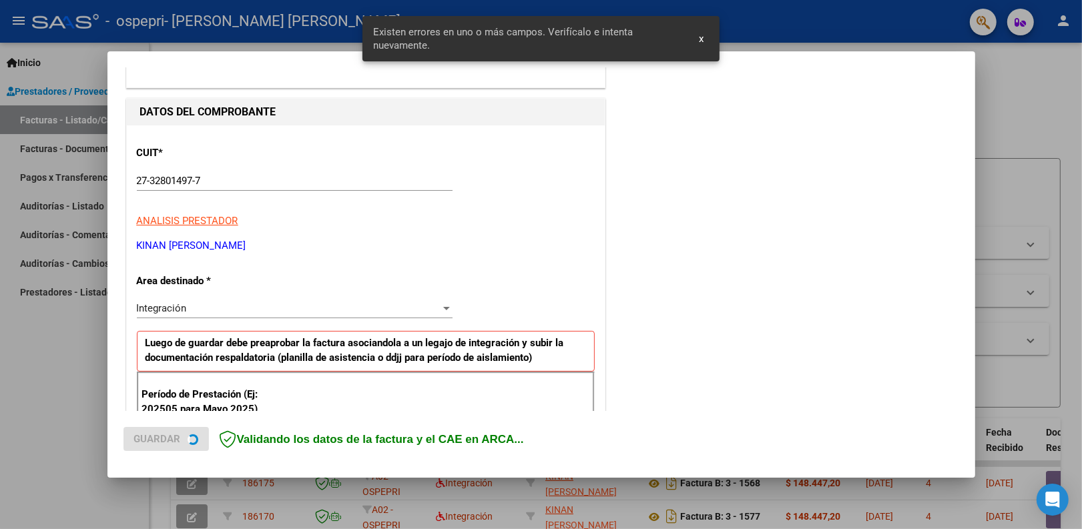
scroll to position [269, 0]
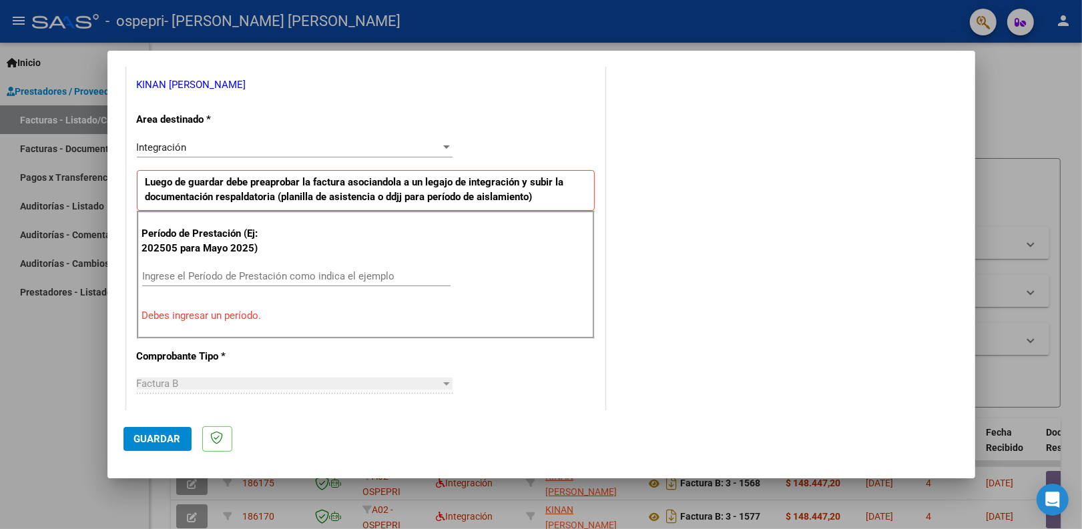
click at [228, 275] on input "Ingrese el Período de Prestación como indica el ejemplo" at bounding box center [296, 276] width 308 height 12
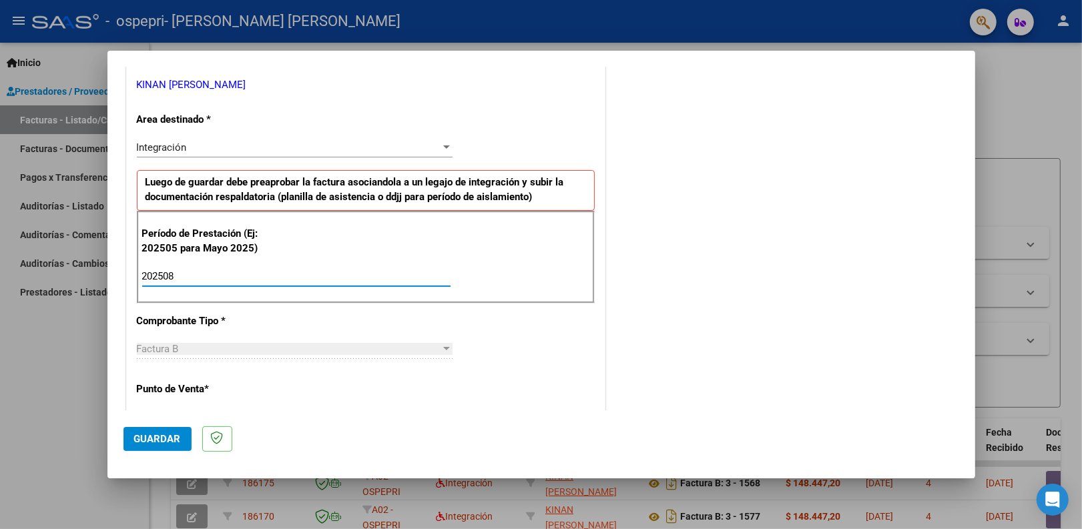
type input "202508"
click at [167, 434] on span "Guardar" at bounding box center [157, 439] width 47 height 12
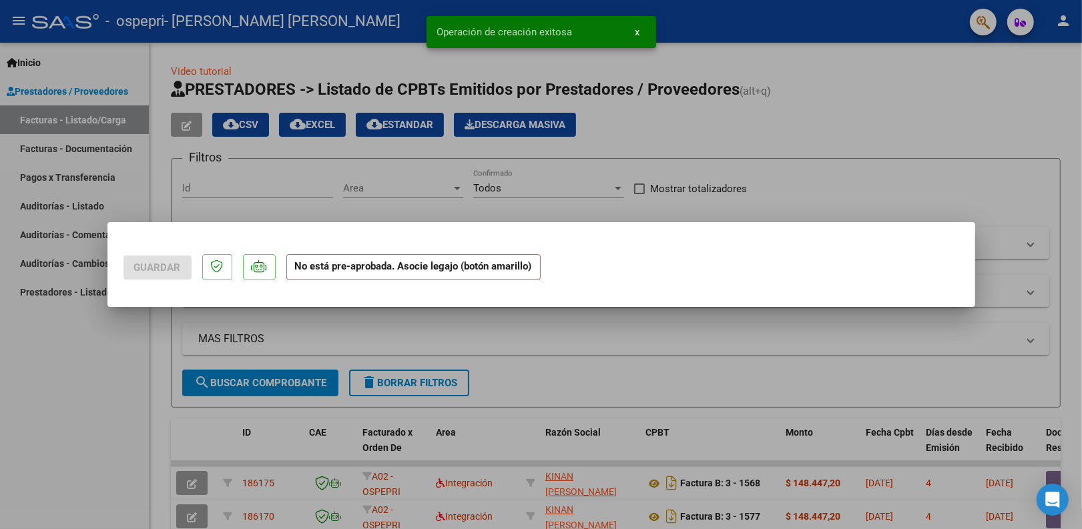
scroll to position [0, 0]
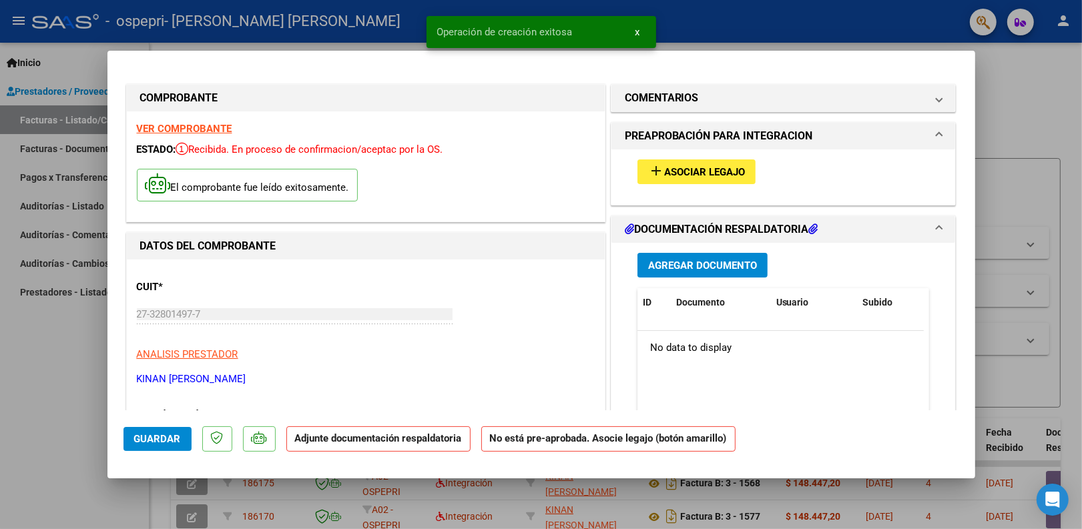
click at [674, 175] on span "Asociar Legajo" at bounding box center [704, 172] width 81 height 12
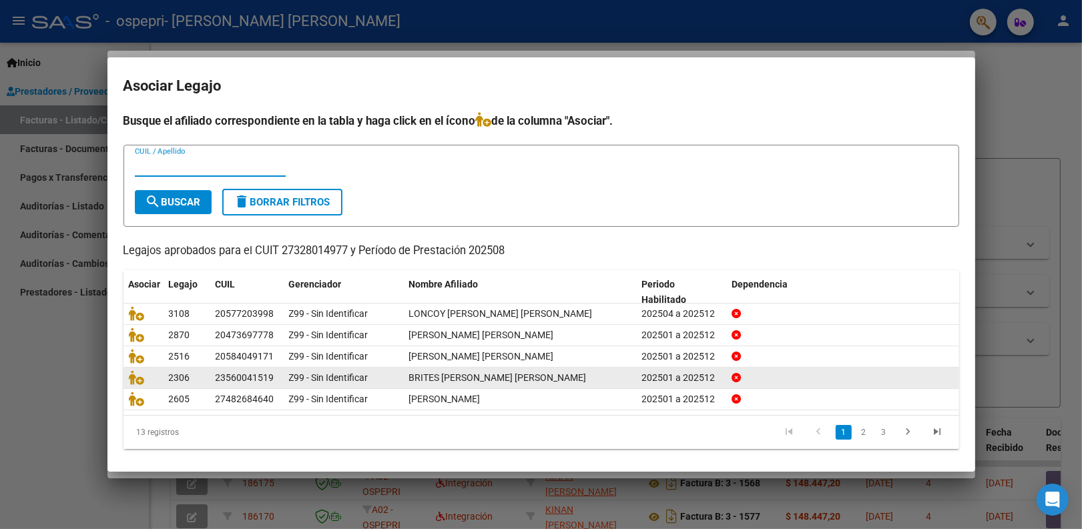
click at [856, 428] on link "2" at bounding box center [864, 432] width 16 height 15
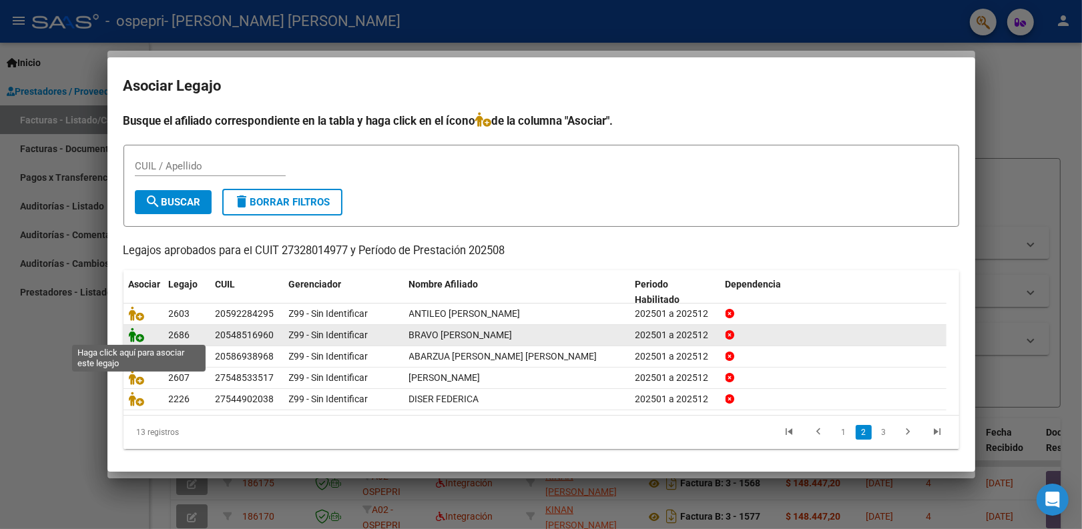
click at [133, 339] on icon at bounding box center [137, 335] width 16 height 15
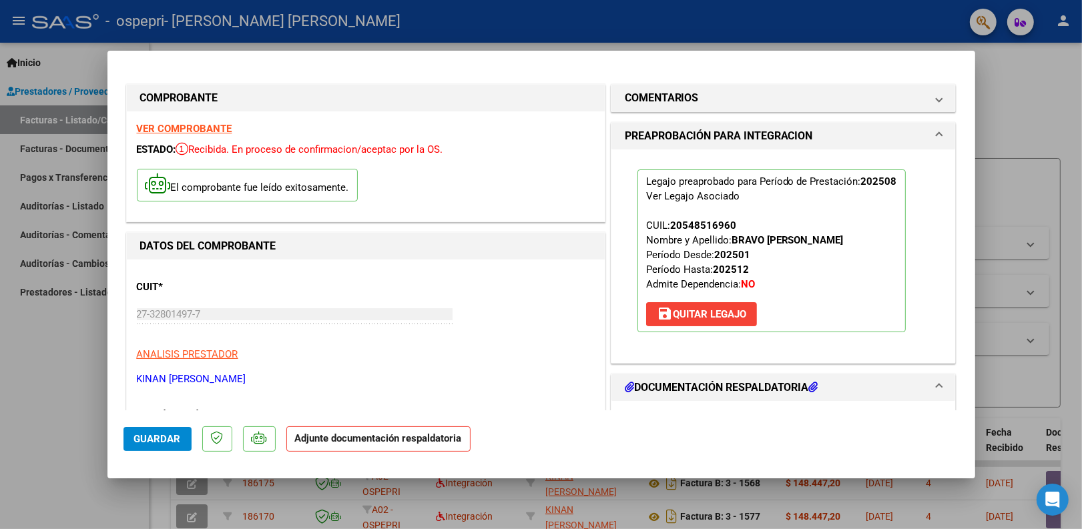
scroll to position [83, 0]
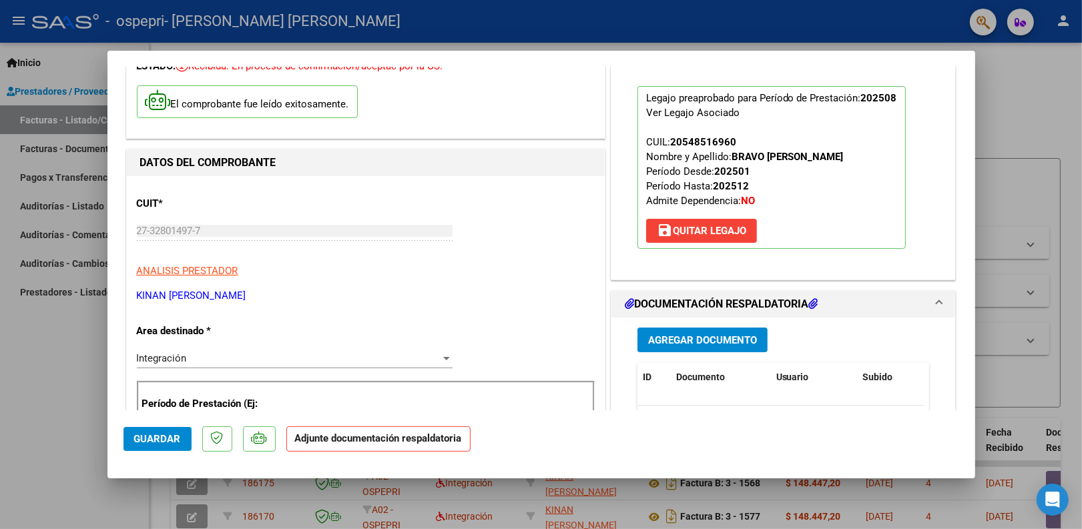
click at [695, 339] on span "Agregar Documento" at bounding box center [702, 340] width 109 height 12
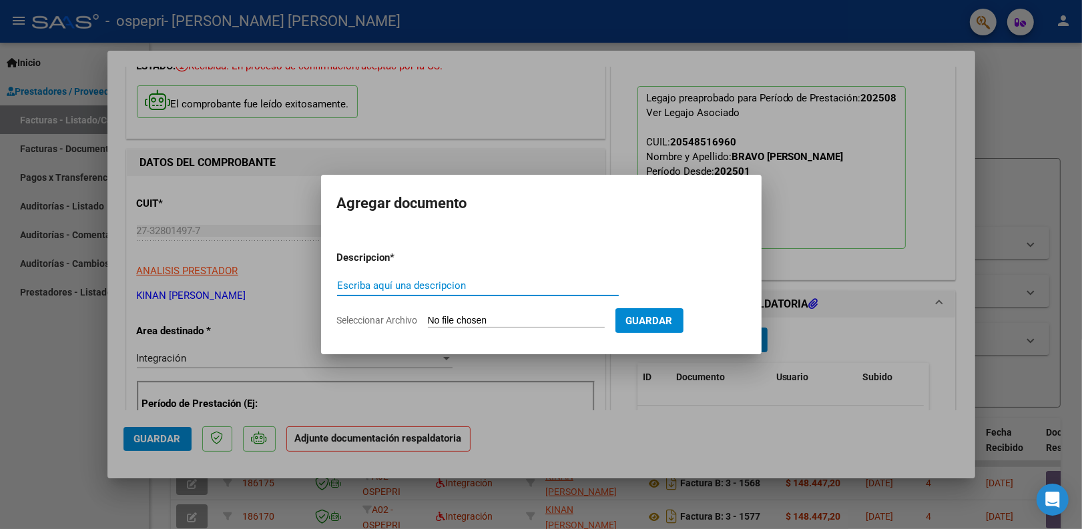
click at [588, 288] on input "Escriba aquí una descripcion" at bounding box center [478, 286] width 282 height 12
paste input "Pl. asistencia agosto 2025 musicoterapia"
type input "Pl. asistencia agosto 2025 musicoterapia Bravo"
click at [605, 320] on input "Seleccionar Archivo" at bounding box center [516, 321] width 177 height 13
type input "C:\fakepath\Pl. asistencia agosto 2025 musicoterapia bravo.pdf"
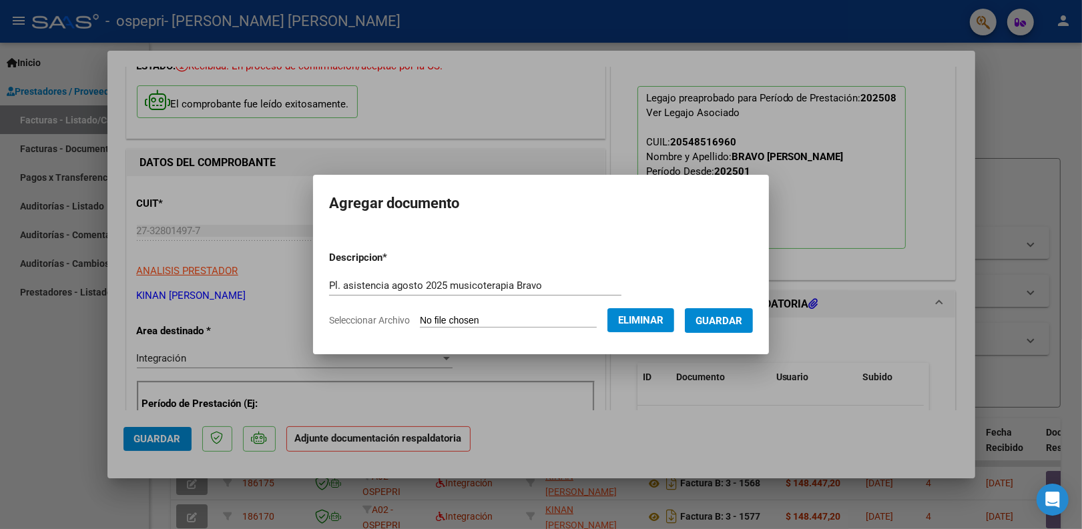
click at [723, 329] on button "Guardar" at bounding box center [719, 320] width 68 height 25
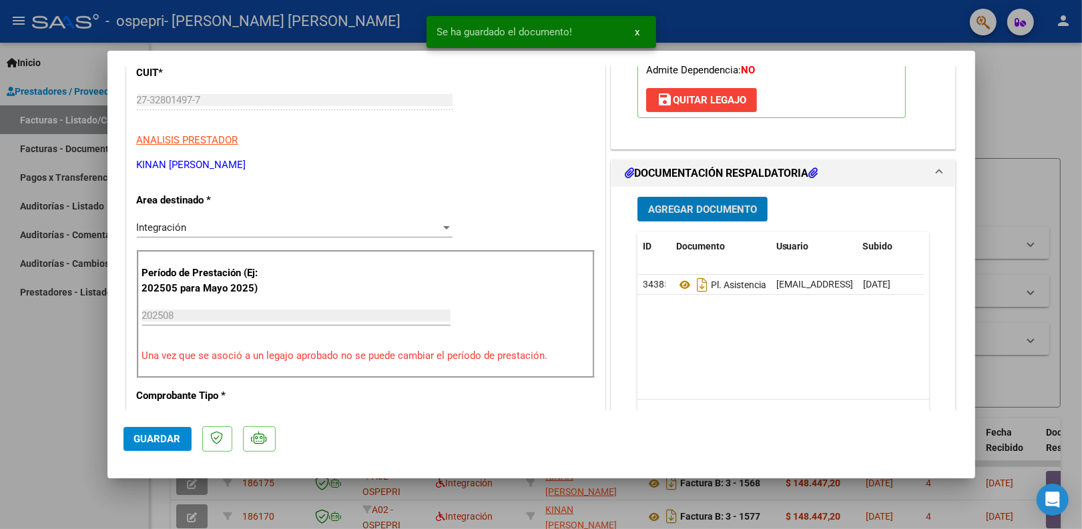
scroll to position [334, 0]
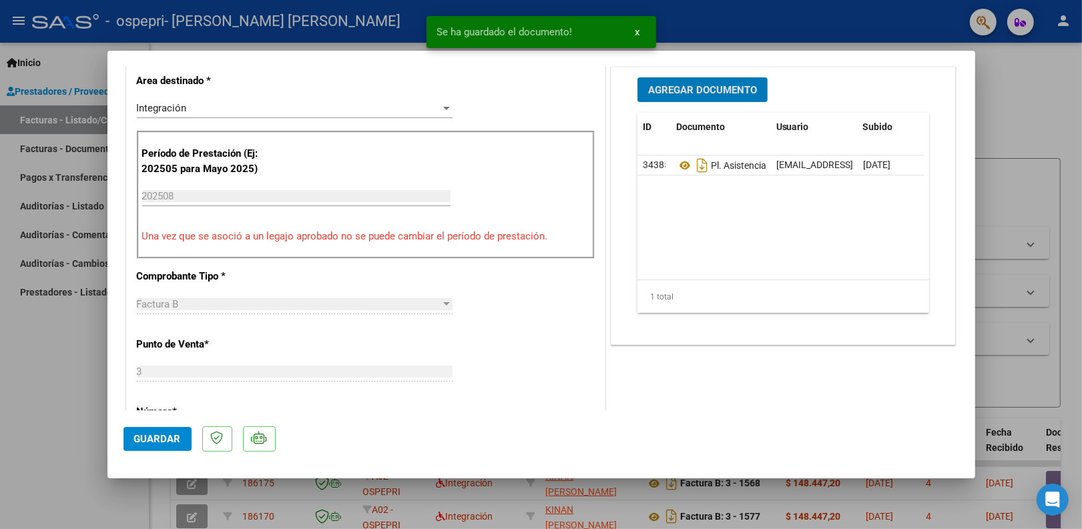
click at [164, 444] on span "Guardar" at bounding box center [157, 439] width 47 height 12
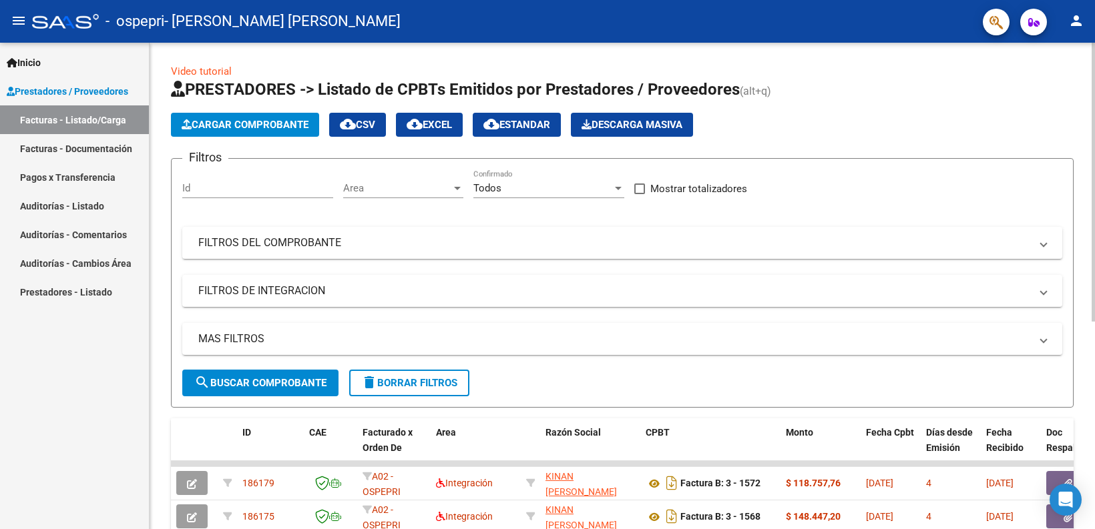
click at [242, 125] on span "Cargar Comprobante" at bounding box center [245, 125] width 127 height 12
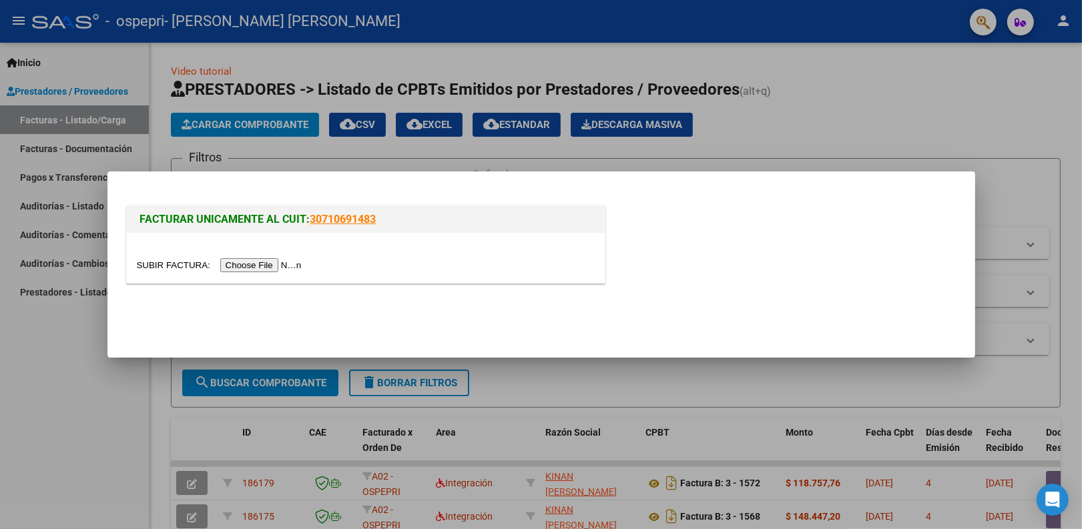
click at [252, 264] on input "file" at bounding box center [221, 265] width 169 height 14
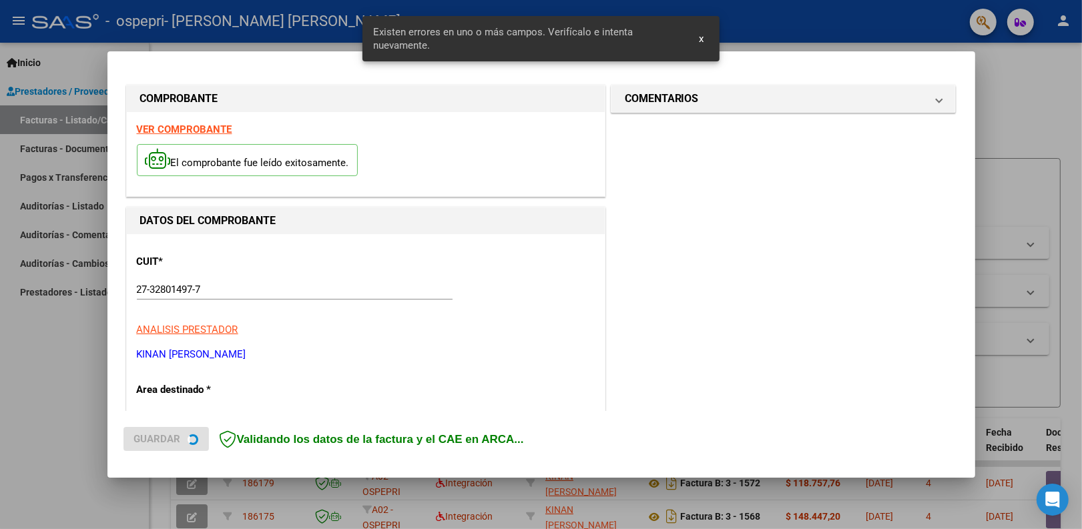
scroll to position [269, 0]
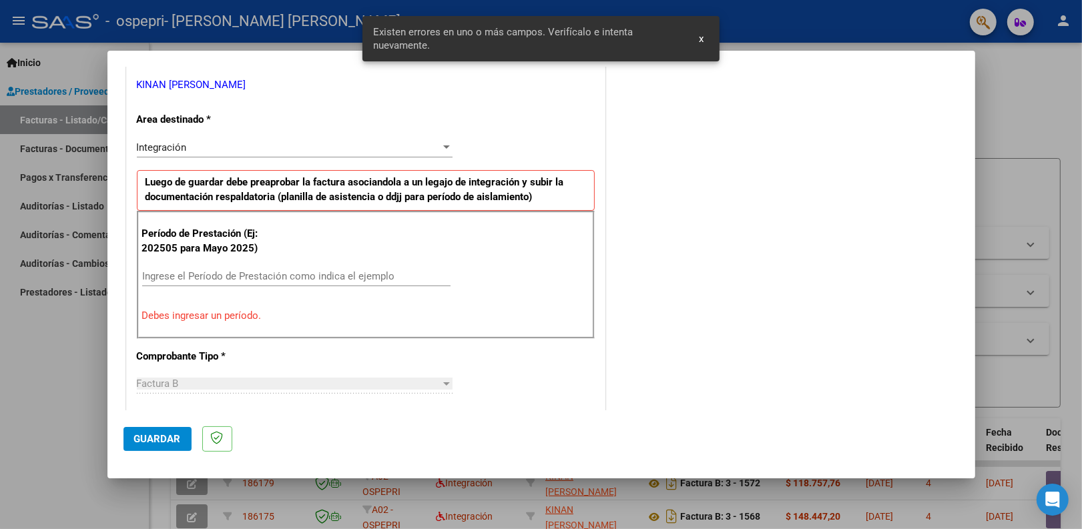
click at [186, 270] on input "Ingrese el Período de Prestación como indica el ejemplo" at bounding box center [296, 276] width 308 height 12
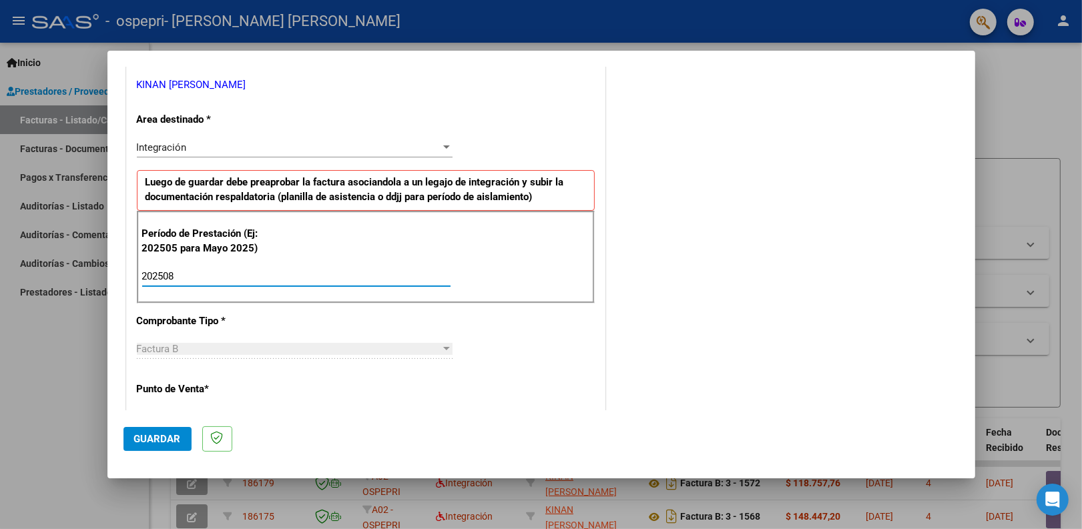
type input "202508"
click at [175, 441] on span "Guardar" at bounding box center [157, 439] width 47 height 12
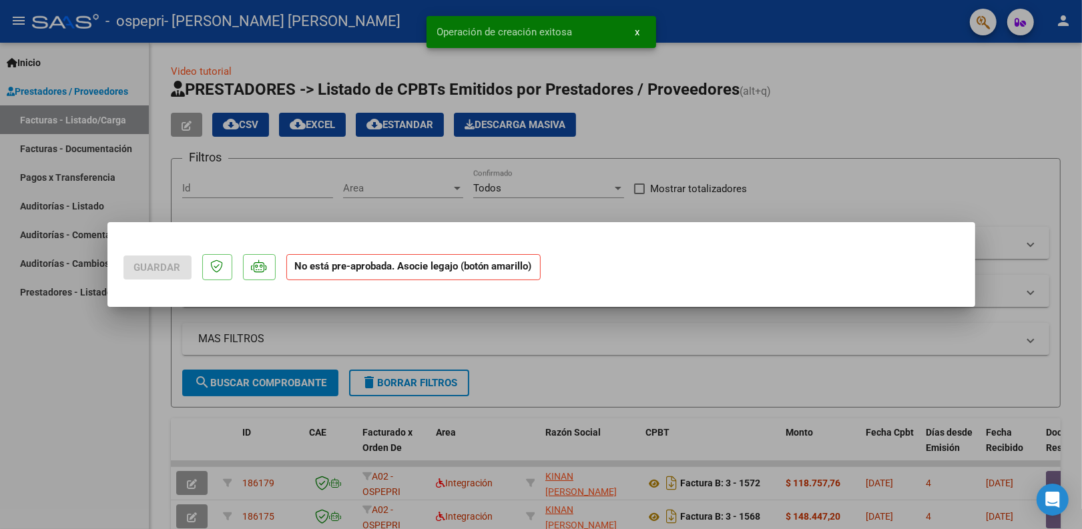
scroll to position [0, 0]
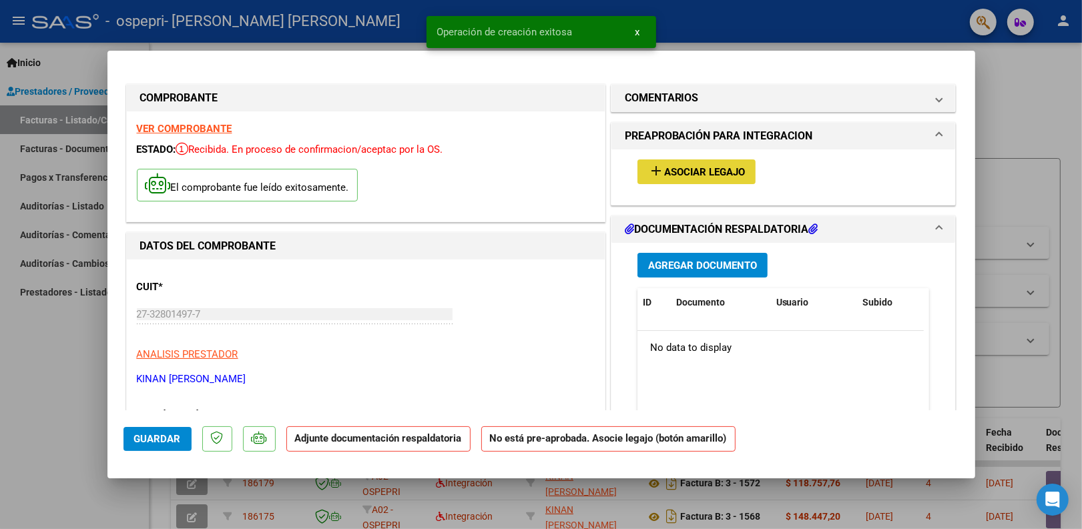
click at [678, 177] on span "Asociar Legajo" at bounding box center [704, 172] width 81 height 12
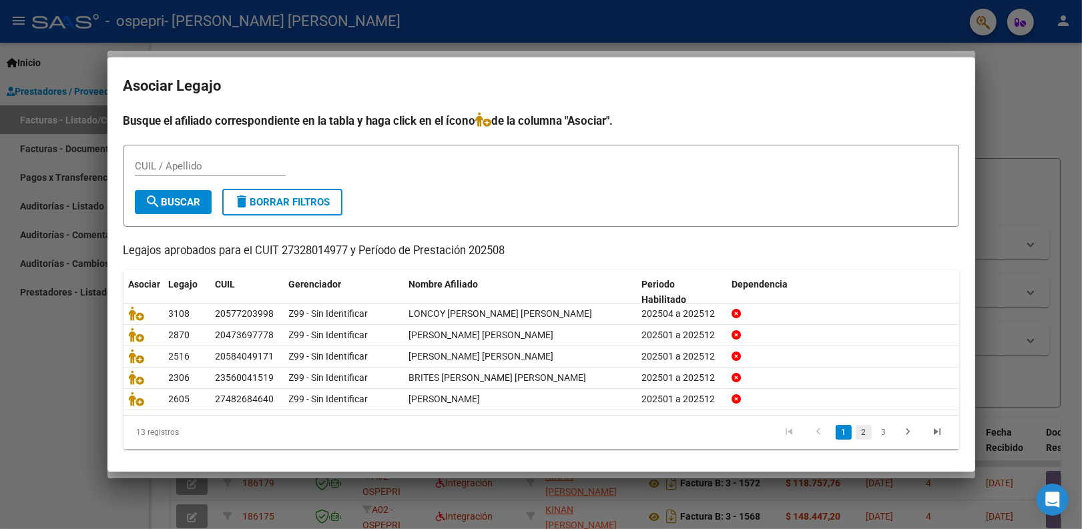
click at [856, 425] on link "2" at bounding box center [864, 432] width 16 height 15
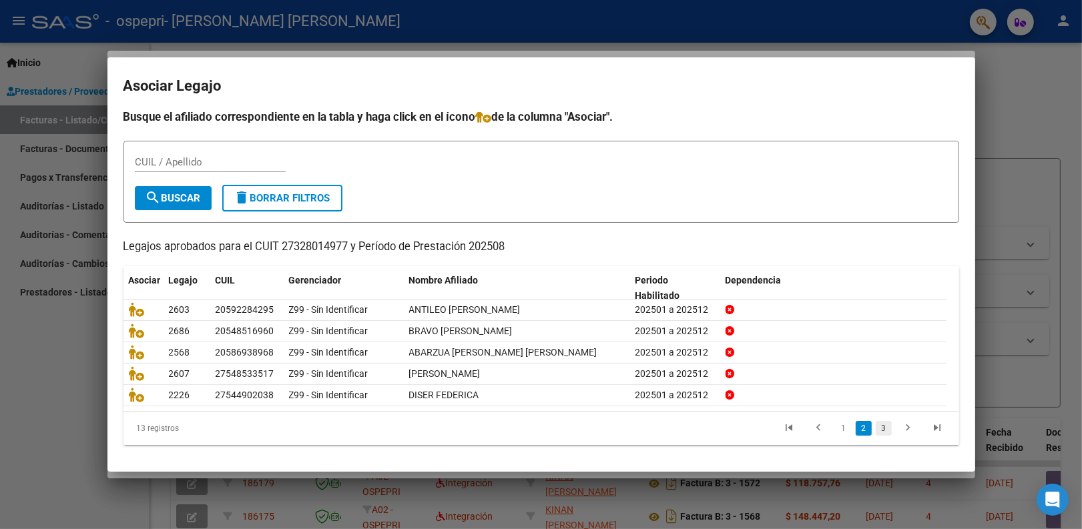
scroll to position [1, 0]
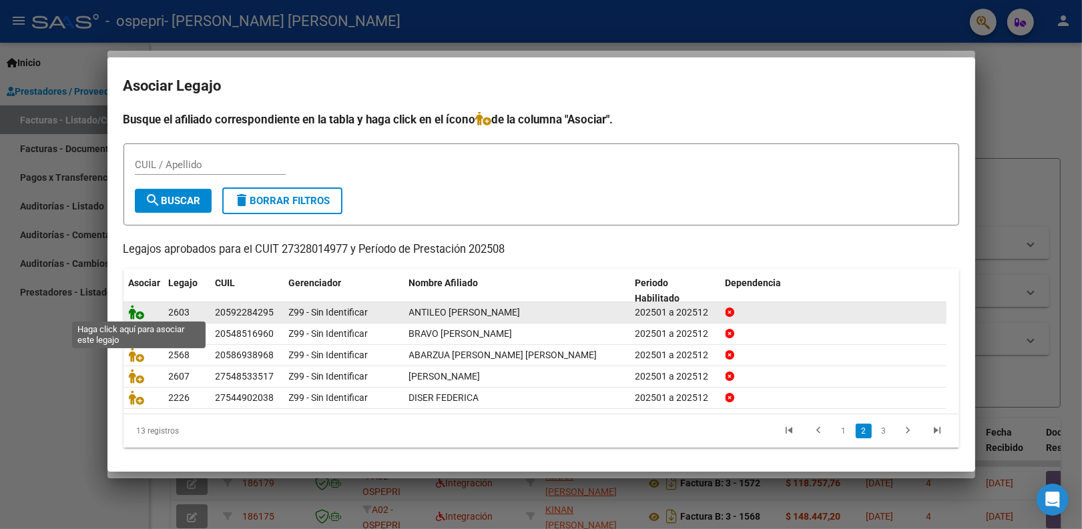
click at [142, 315] on icon at bounding box center [137, 312] width 16 height 15
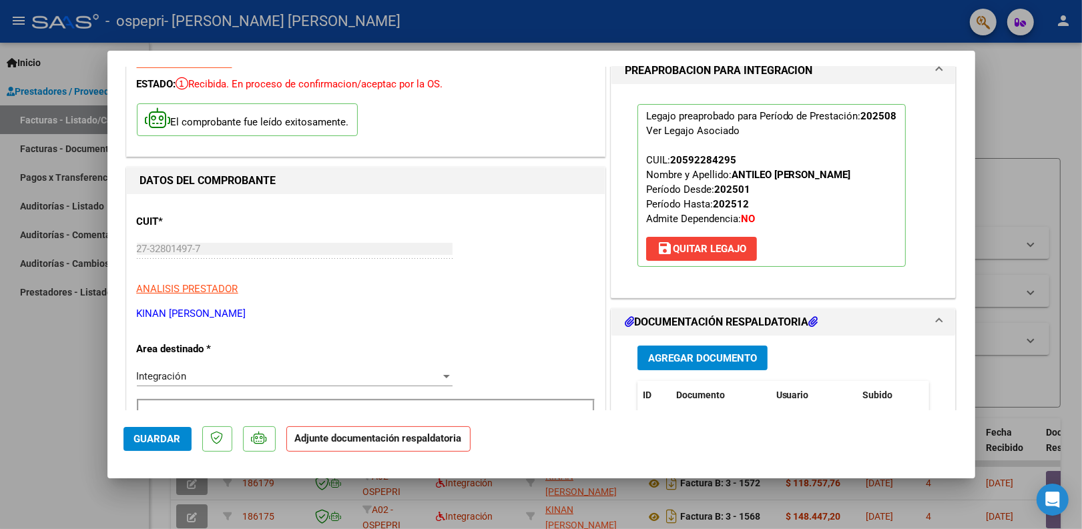
scroll to position [83, 0]
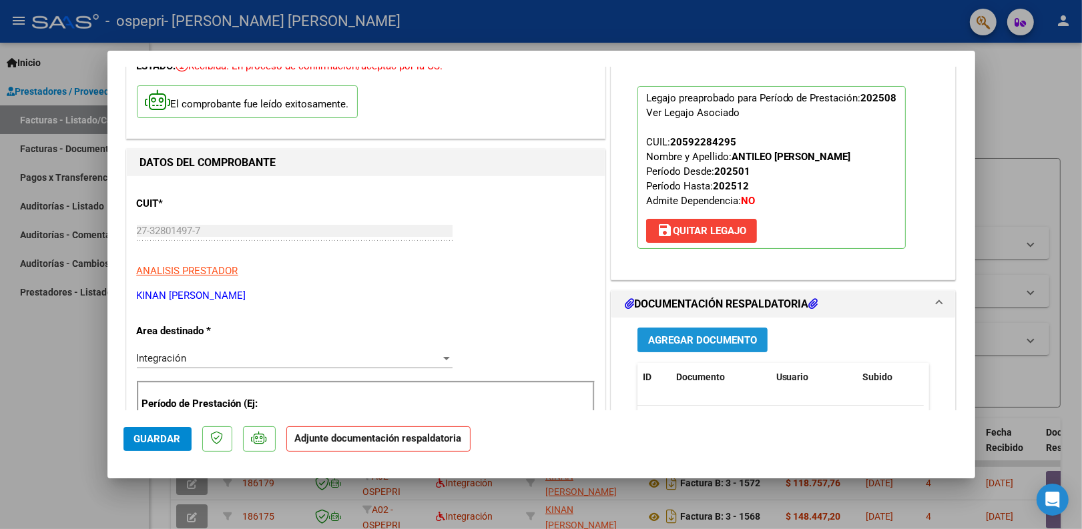
click at [706, 342] on span "Agregar Documento" at bounding box center [702, 340] width 109 height 12
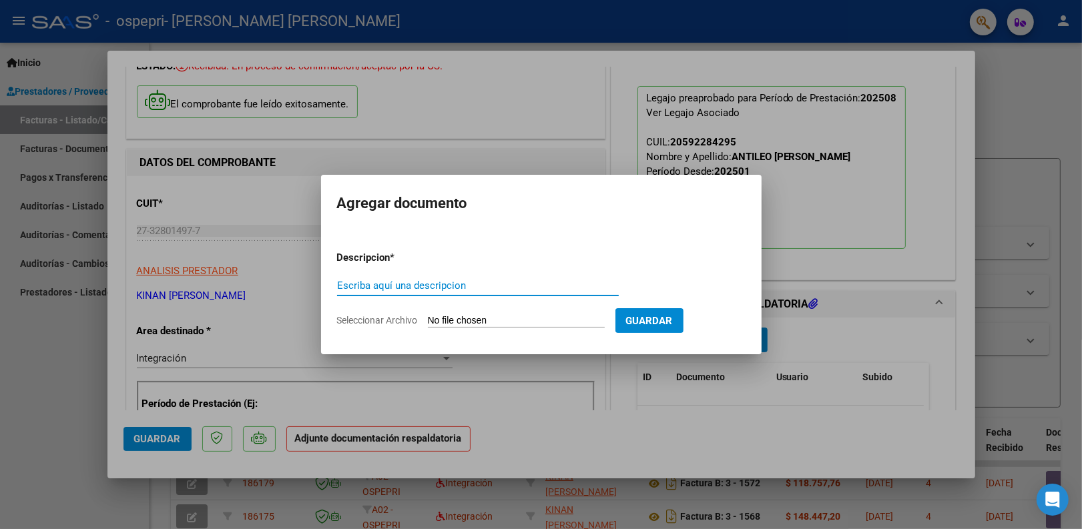
click at [529, 294] on div "Escriba aquí una descripcion" at bounding box center [478, 286] width 282 height 20
drag, startPoint x: 525, startPoint y: 282, endPoint x: 332, endPoint y: 288, distance: 193.7
click at [332, 288] on mat-dialog-content "Descripcion * pl. asistencia muysicoterapia agosto 2025 Antileo Escriba aquí un…" at bounding box center [541, 284] width 441 height 108
click at [457, 304] on div "pl. asistencia muysicoterapia agosto 2025 Antileo Escriba aquí una descripcion" at bounding box center [478, 292] width 282 height 33
click at [419, 287] on input "pl. asistencia muysicoterapia agosto 2025 Antileo" at bounding box center [478, 286] width 282 height 12
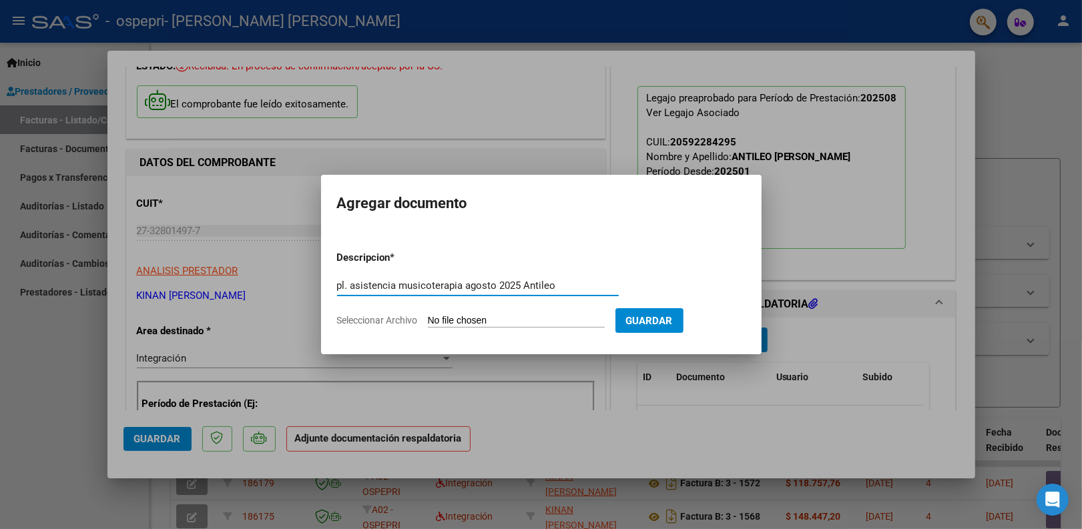
click at [562, 286] on input "pl. asistencia musicoterapia agosto 2025 Antileo" at bounding box center [478, 286] width 282 height 12
drag, startPoint x: 522, startPoint y: 284, endPoint x: 315, endPoint y: 285, distance: 206.9
click at [315, 285] on div "COMPROBANTE VER COMPROBANTE ESTADO: Recibida. En proceso de confirmacion/acepta…" at bounding box center [541, 264] width 1082 height 529
type input "pl. asistencia musicoterapia agosto 2025 Antileo"
click at [527, 311] on form "Descripcion * pl. asistencia musicoterapia agosto 2025 Antileo Escriba aquí una…" at bounding box center [541, 288] width 408 height 97
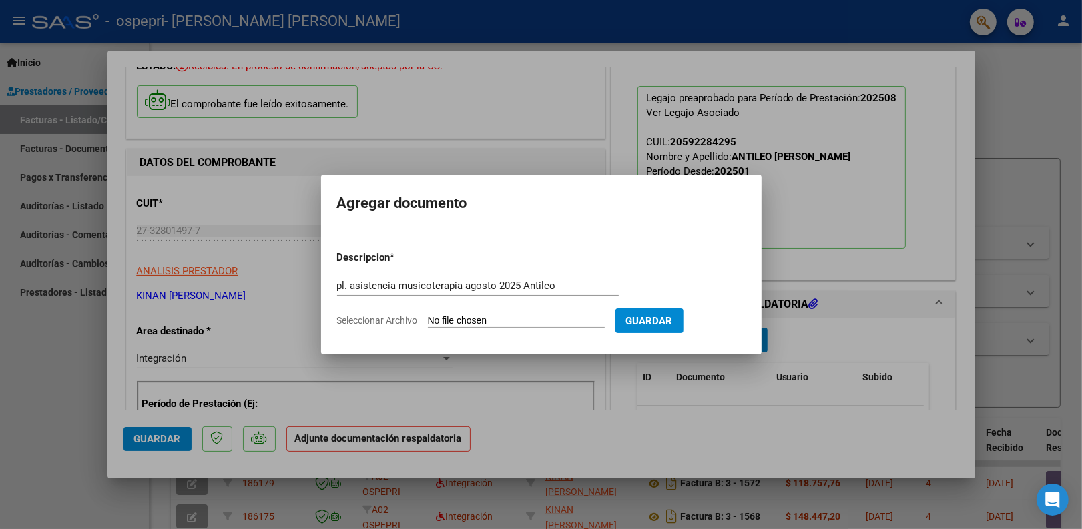
click at [528, 315] on input "Seleccionar Archivo" at bounding box center [516, 321] width 177 height 13
type input "C:\fakepath\Pl. asistencia agosto 2025 musicoterapia Antileo.pdf"
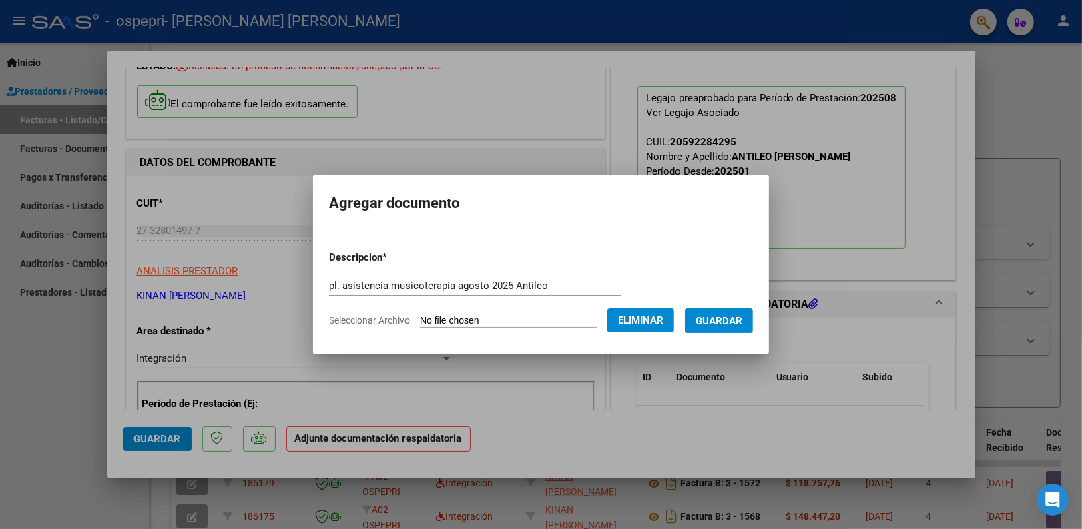
click at [723, 322] on span "Guardar" at bounding box center [718, 321] width 47 height 12
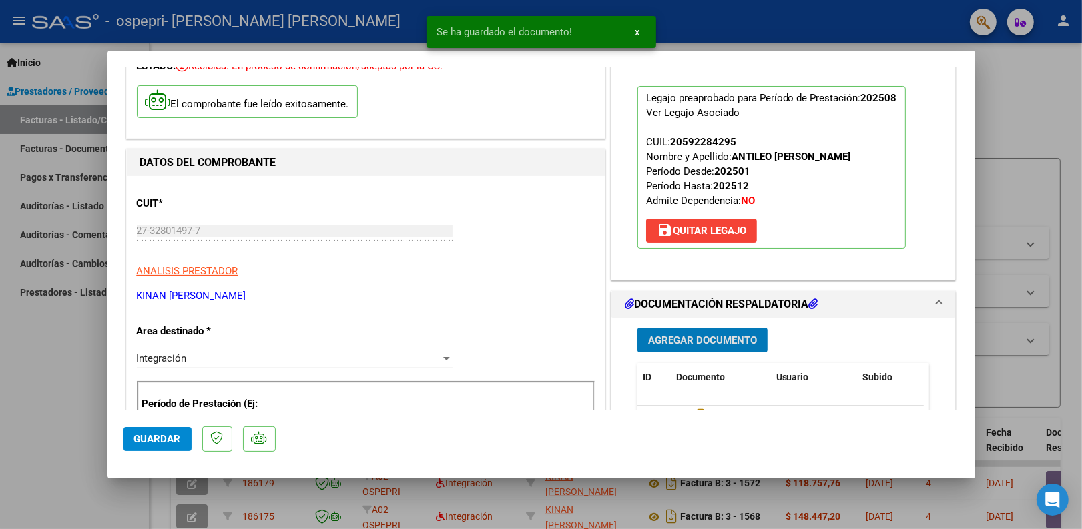
scroll to position [167, 0]
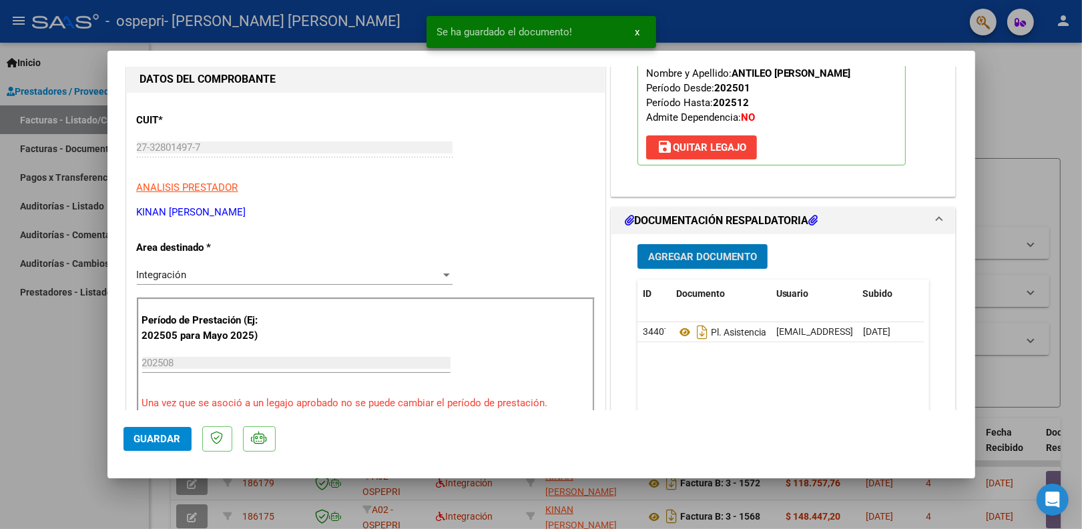
click at [172, 439] on span "Guardar" at bounding box center [157, 439] width 47 height 12
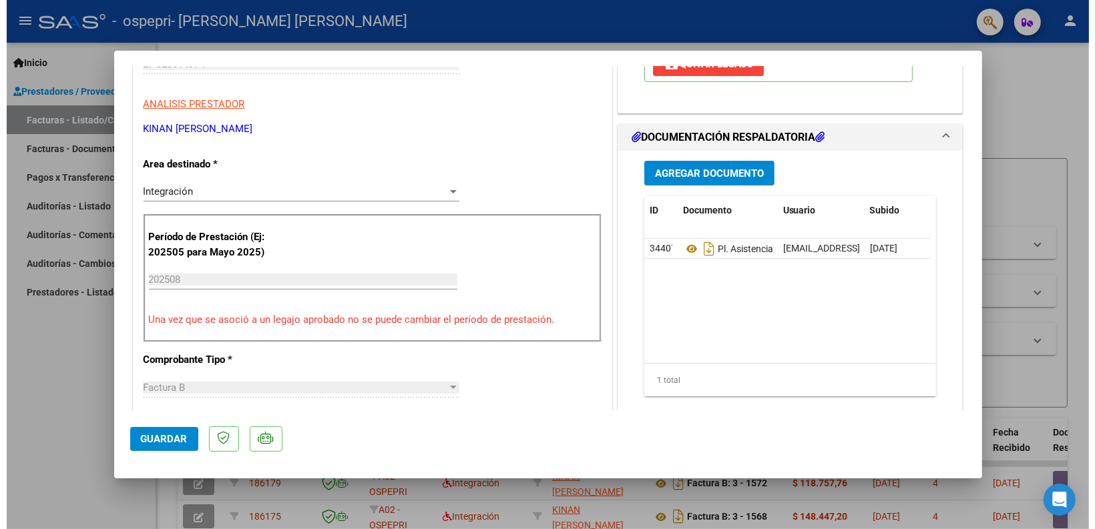
scroll to position [501, 0]
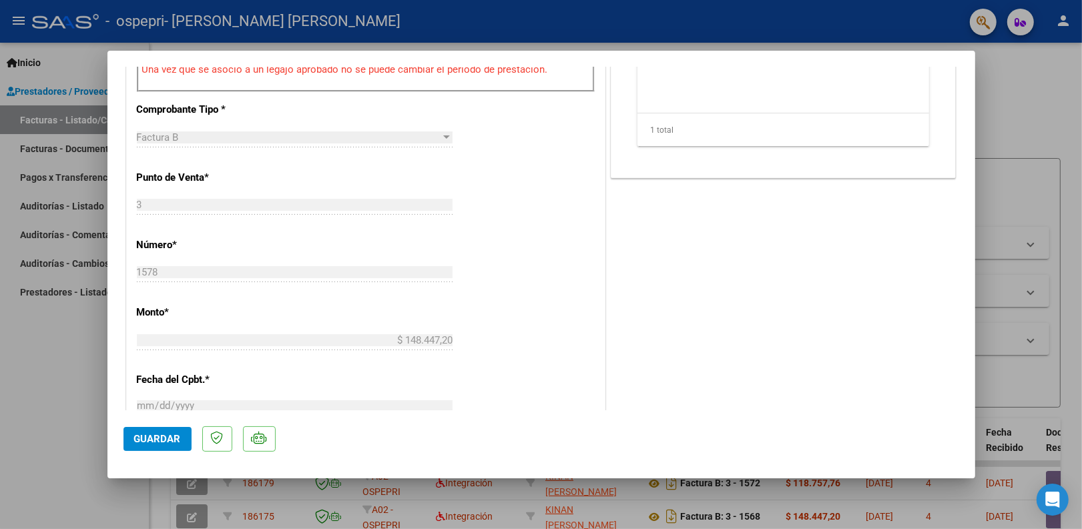
click at [178, 435] on span "Guardar" at bounding box center [157, 439] width 47 height 12
click at [1009, 134] on div at bounding box center [541, 264] width 1082 height 529
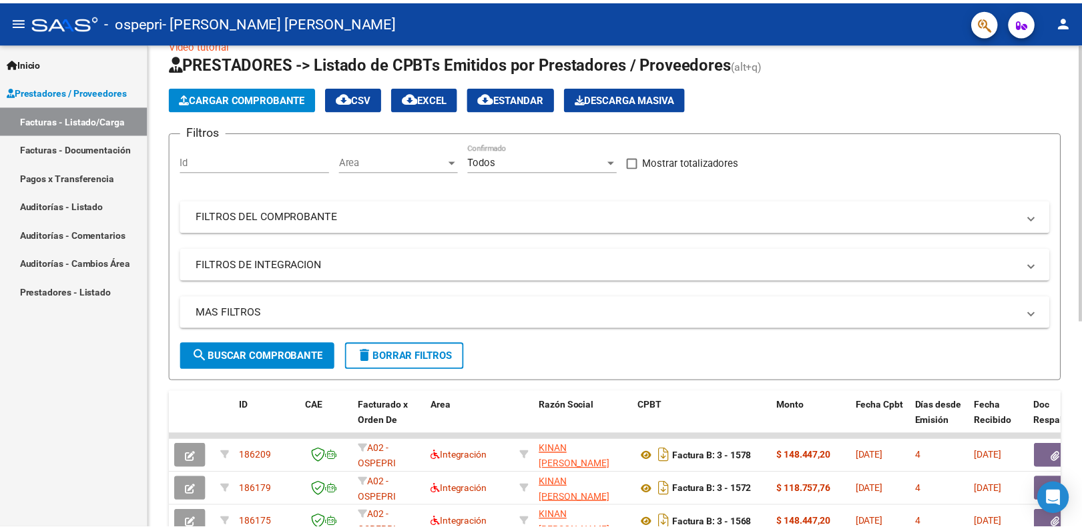
scroll to position [0, 0]
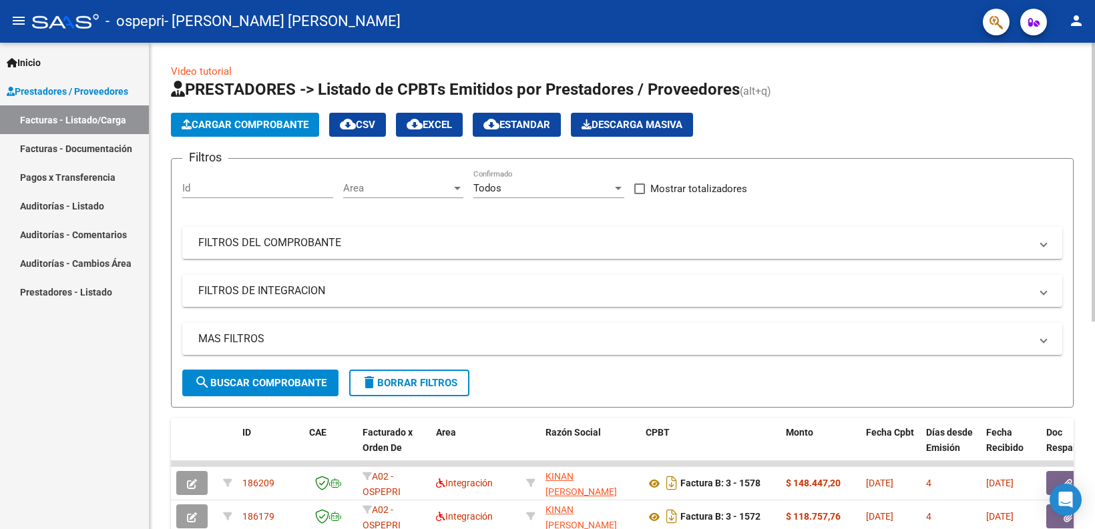
click at [307, 123] on span "Cargar Comprobante" at bounding box center [245, 125] width 127 height 12
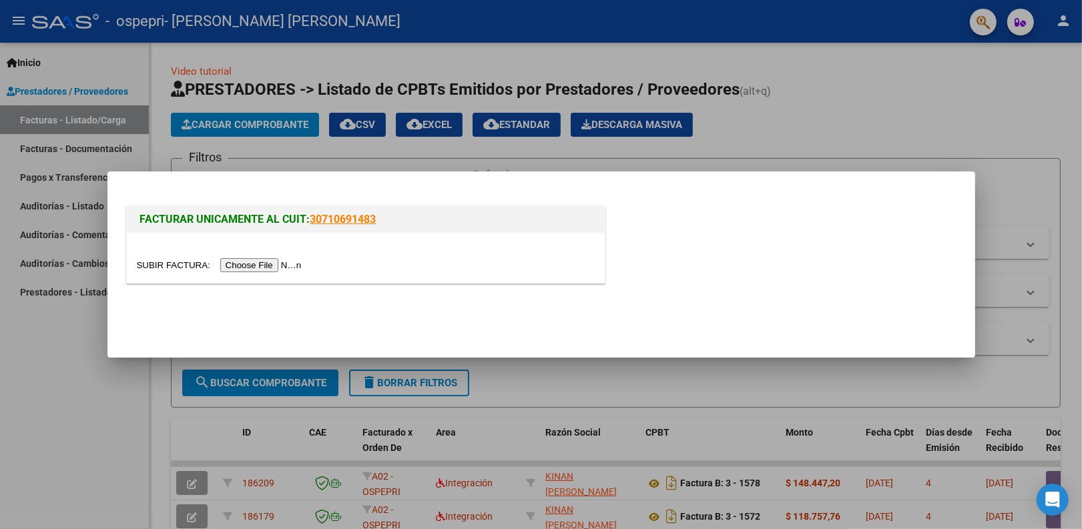
click at [300, 265] on input "file" at bounding box center [221, 265] width 169 height 14
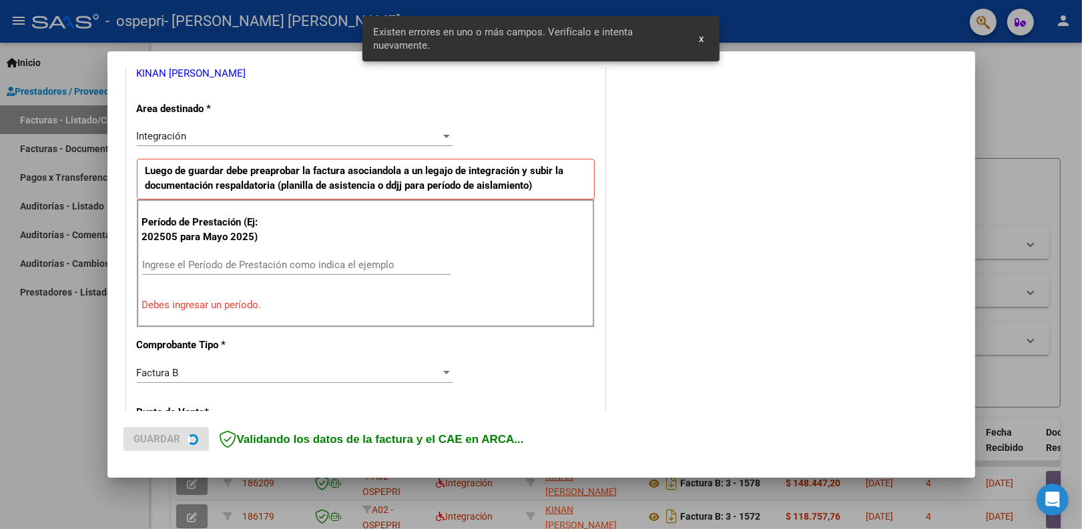
scroll to position [294, 0]
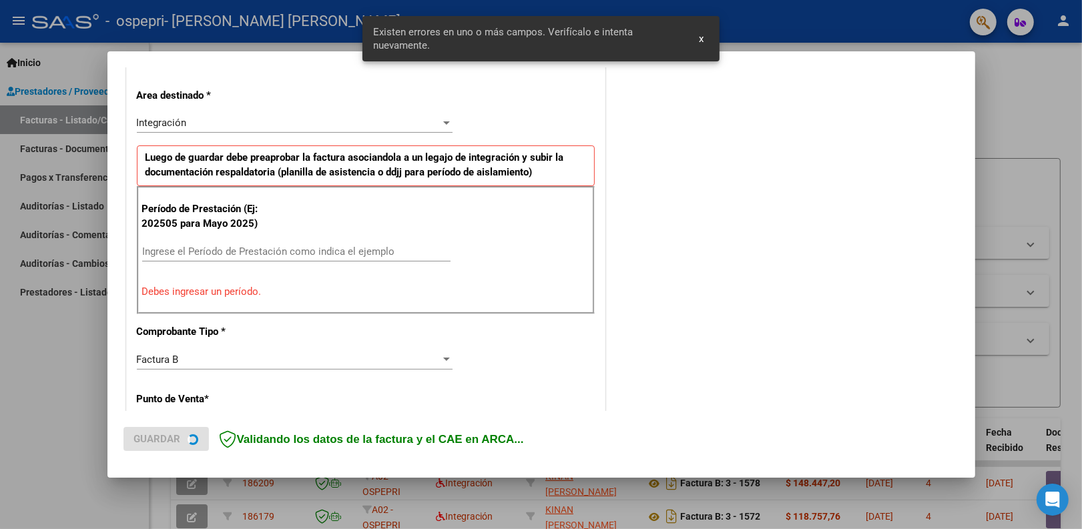
click at [206, 250] on input "Ingrese el Período de Prestación como indica el ejemplo" at bounding box center [296, 252] width 308 height 12
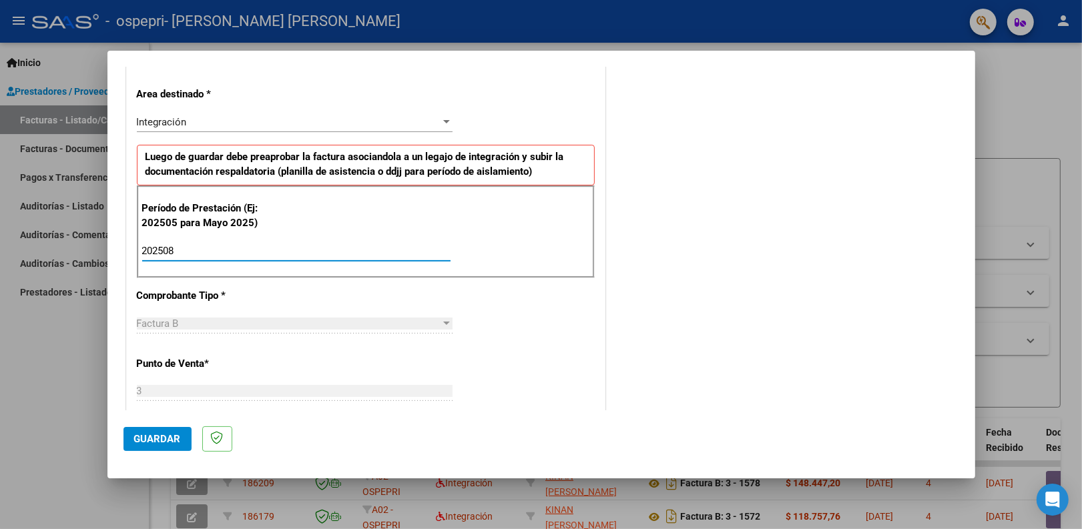
type input "202508"
click at [145, 444] on span "Guardar" at bounding box center [157, 439] width 47 height 12
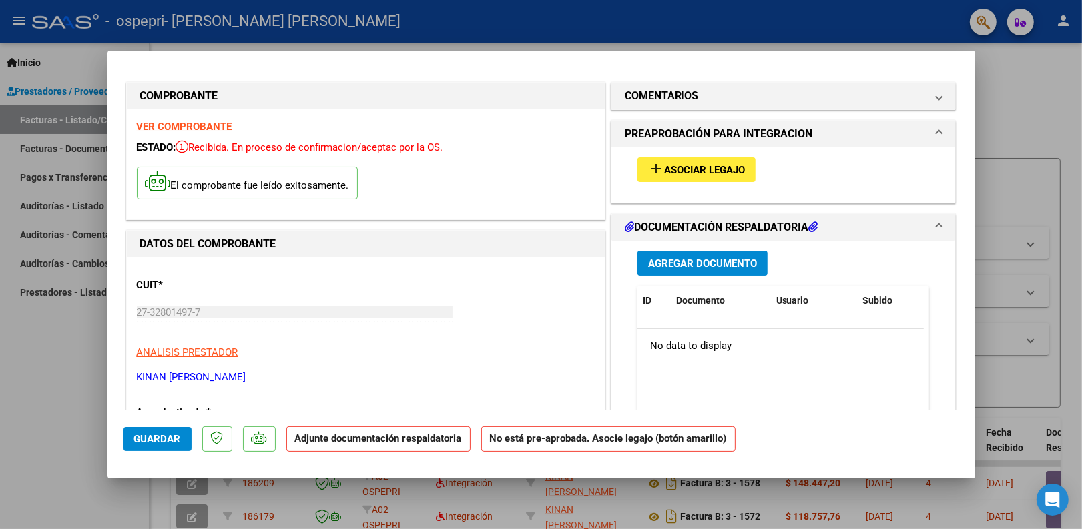
scroll to position [0, 0]
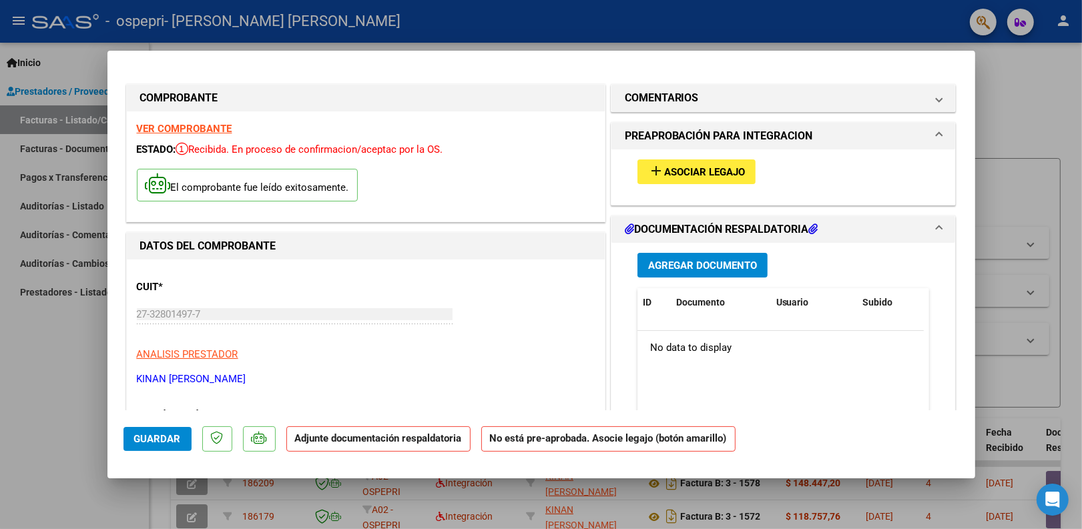
click at [689, 164] on button "add Asociar Legajo" at bounding box center [696, 172] width 118 height 25
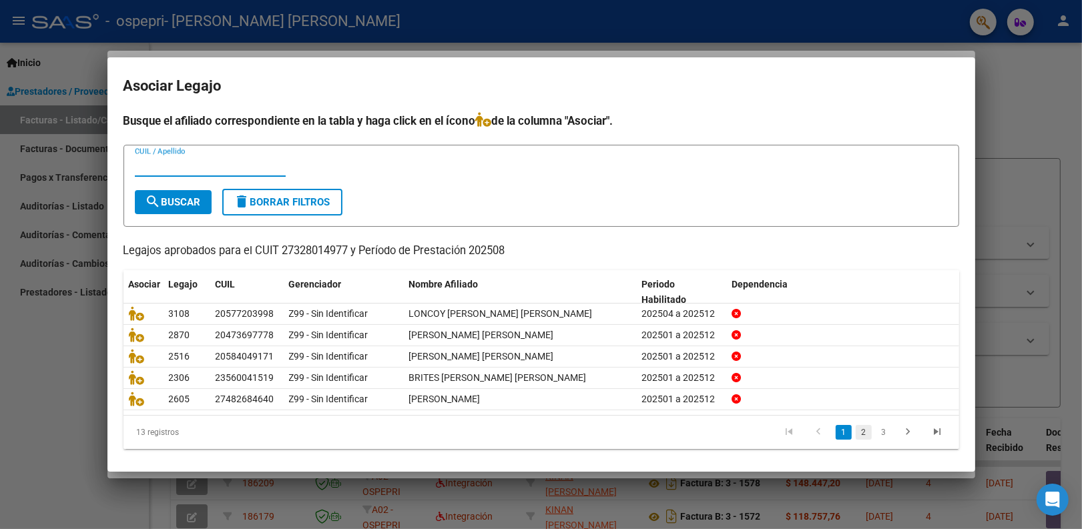
click at [856, 434] on link "2" at bounding box center [864, 432] width 16 height 15
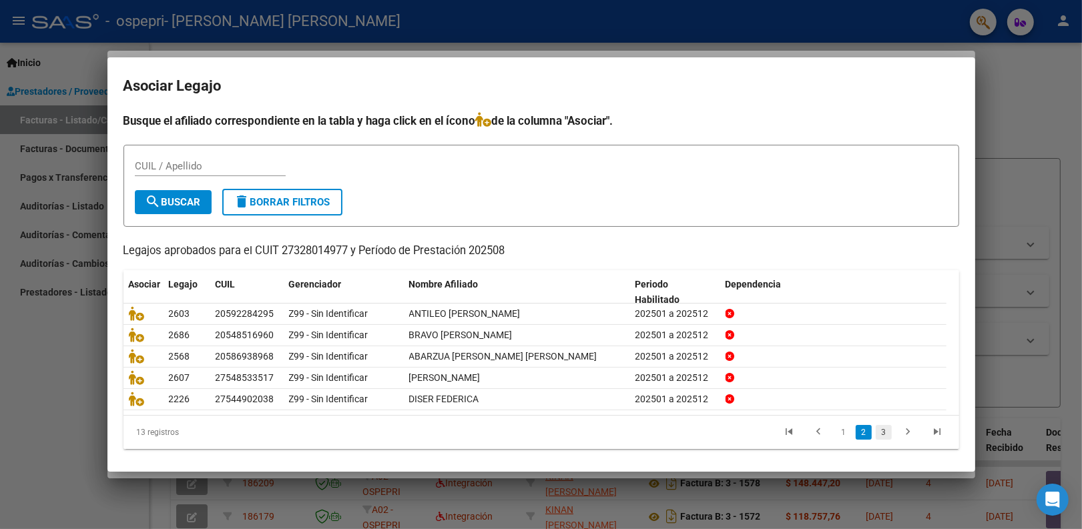
click at [876, 430] on link "3" at bounding box center [884, 432] width 16 height 15
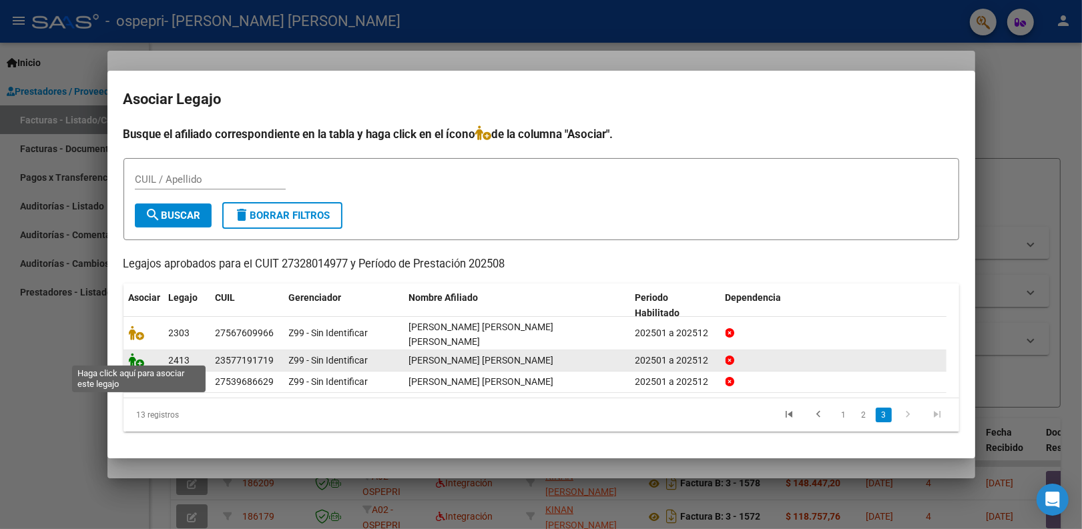
click at [130, 354] on icon at bounding box center [137, 360] width 16 height 15
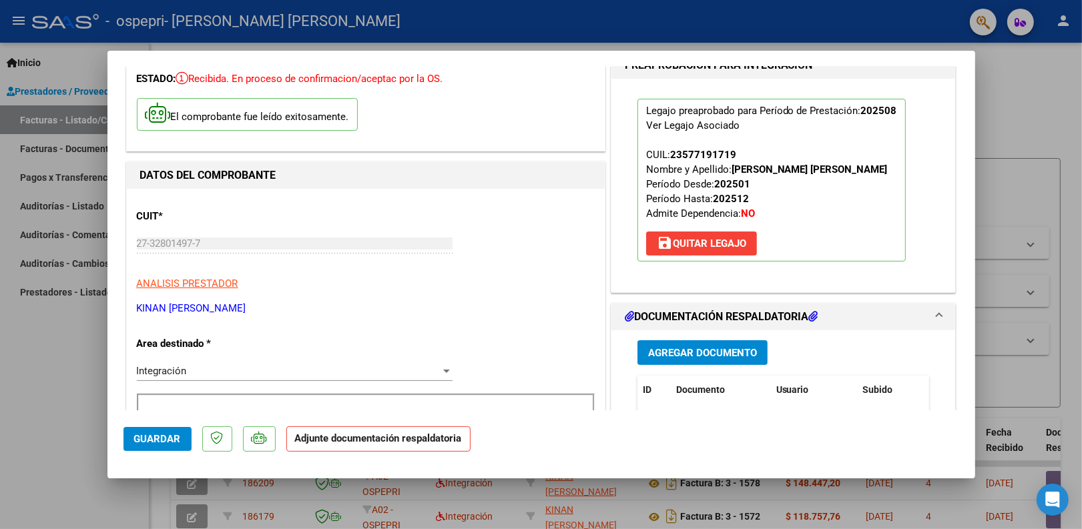
scroll to position [167, 0]
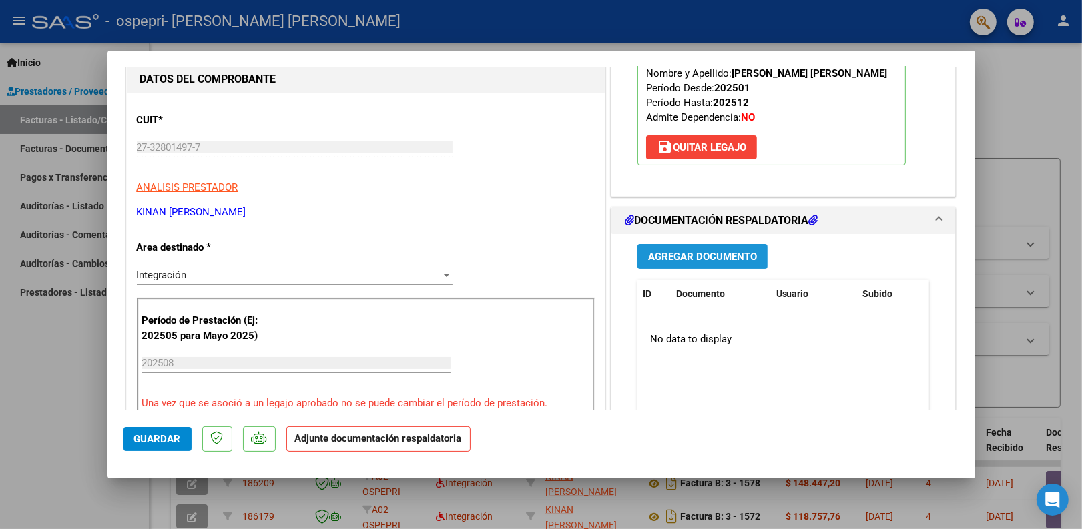
click at [715, 259] on span "Agregar Documento" at bounding box center [702, 257] width 109 height 12
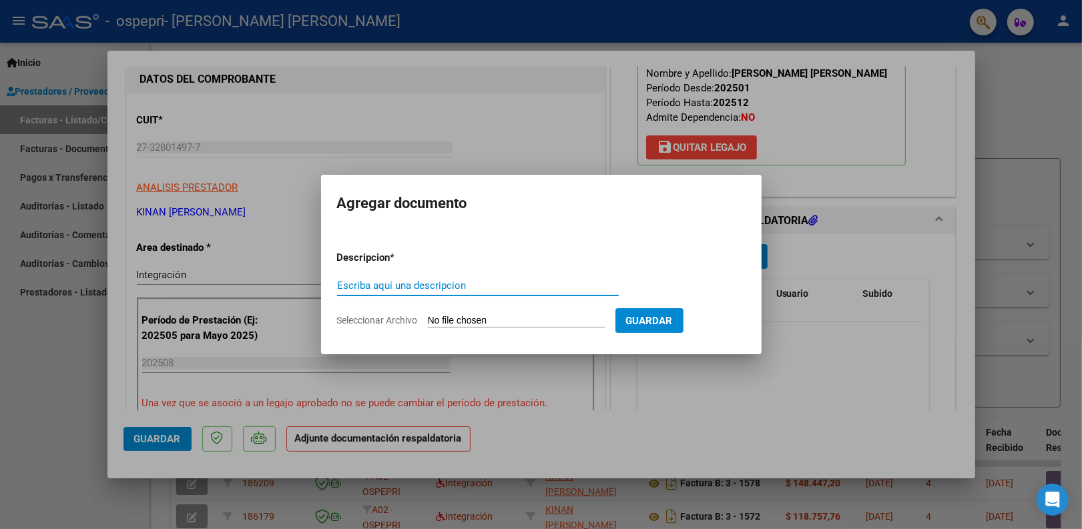
paste input "pl. asistencia musicoterapia agosto 2025"
type input "pl. asistencia musicoterapia agosto 2025 [PERSON_NAME]"
click at [561, 314] on form "Descripcion * pl. asistencia musicoterapia agosto 2025 [PERSON_NAME] aquí una d…" at bounding box center [541, 288] width 408 height 97
click at [561, 322] on input "Seleccionar Archivo" at bounding box center [516, 321] width 177 height 13
type input "C:\fakepath\Pl. asistencia agosto 2025 musicoterapia [PERSON_NAME].pdf"
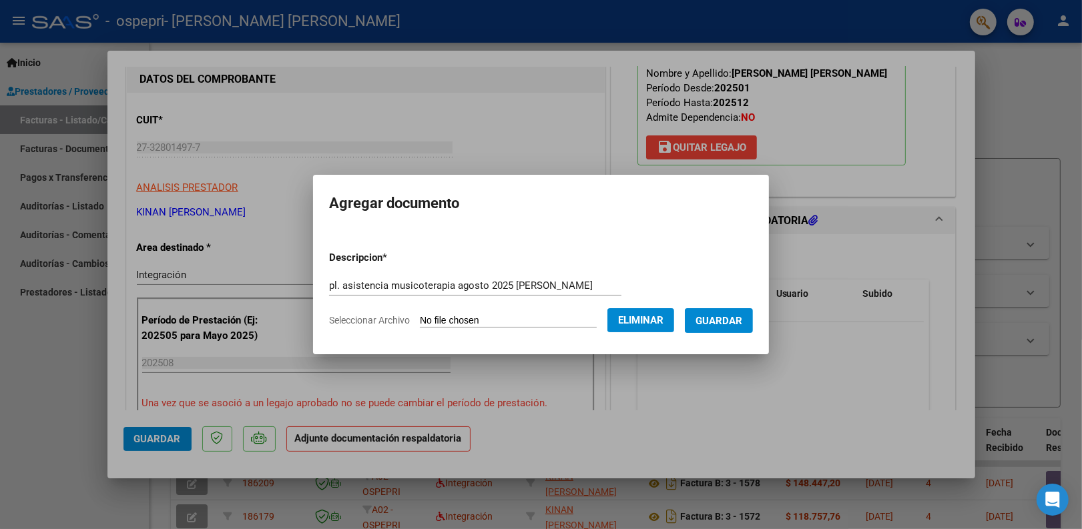
click at [716, 319] on span "Guardar" at bounding box center [718, 321] width 47 height 12
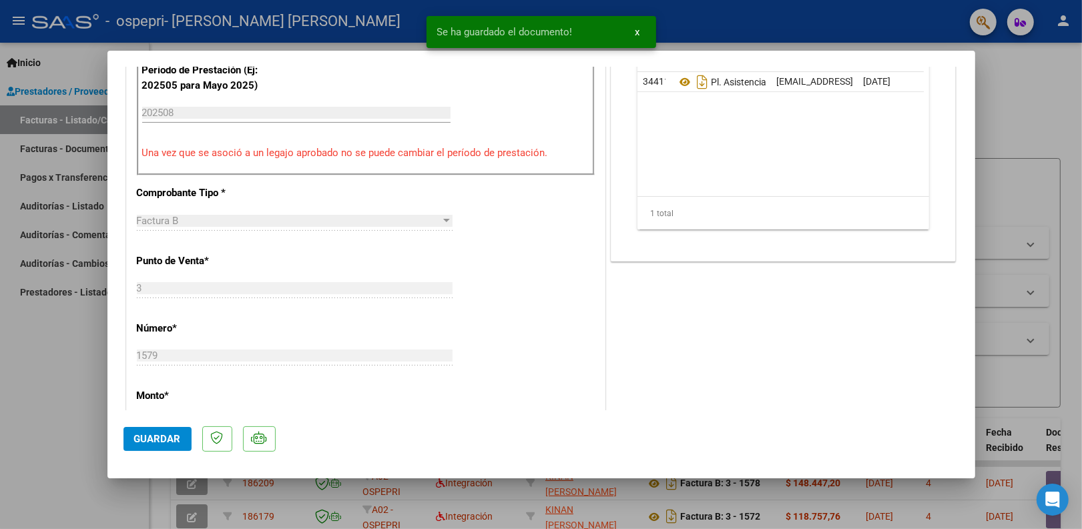
scroll to position [250, 0]
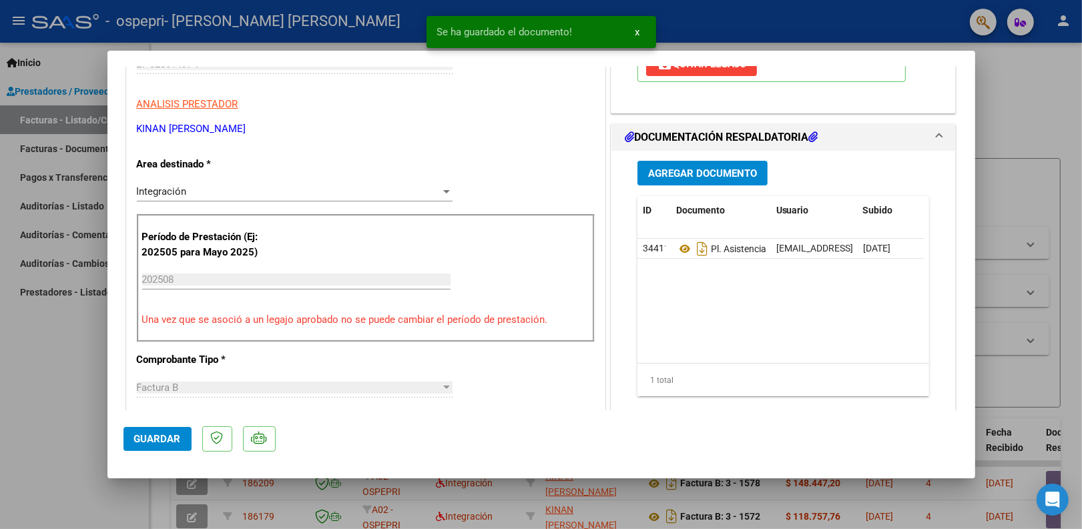
click at [154, 455] on mat-dialog-actions "Guardar" at bounding box center [541, 436] width 836 height 53
click at [158, 442] on span "Guardar" at bounding box center [157, 439] width 47 height 12
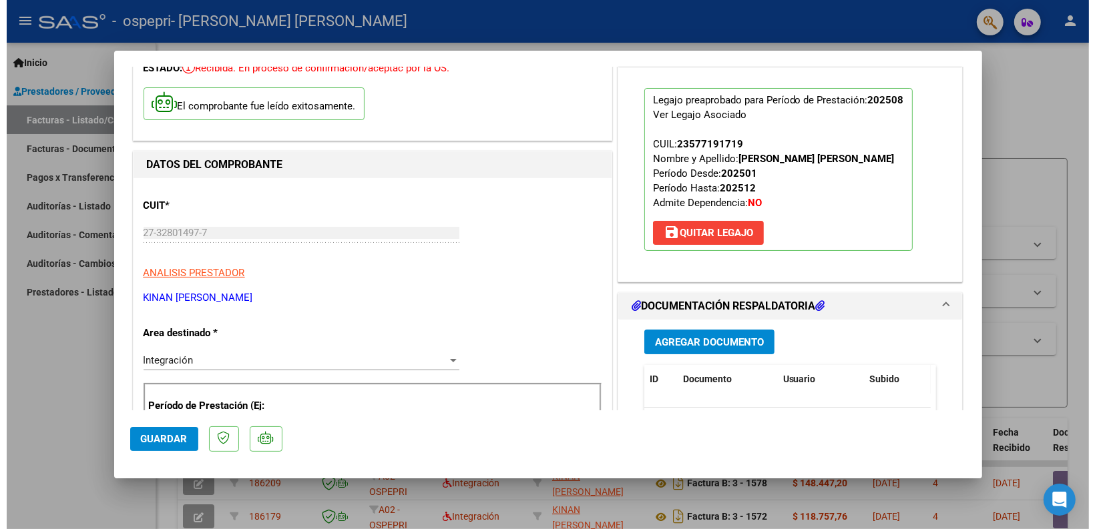
scroll to position [0, 0]
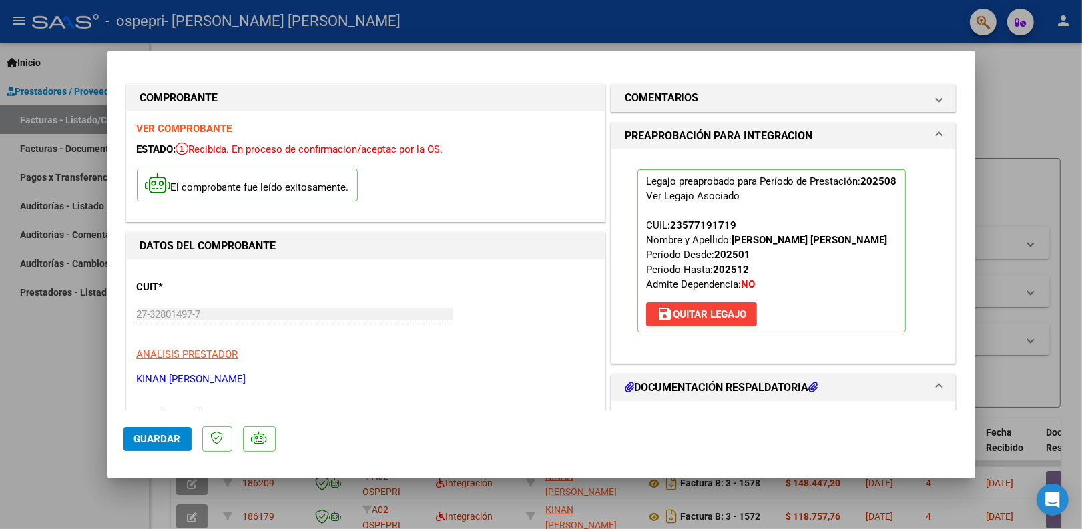
click at [1035, 113] on div at bounding box center [541, 264] width 1082 height 529
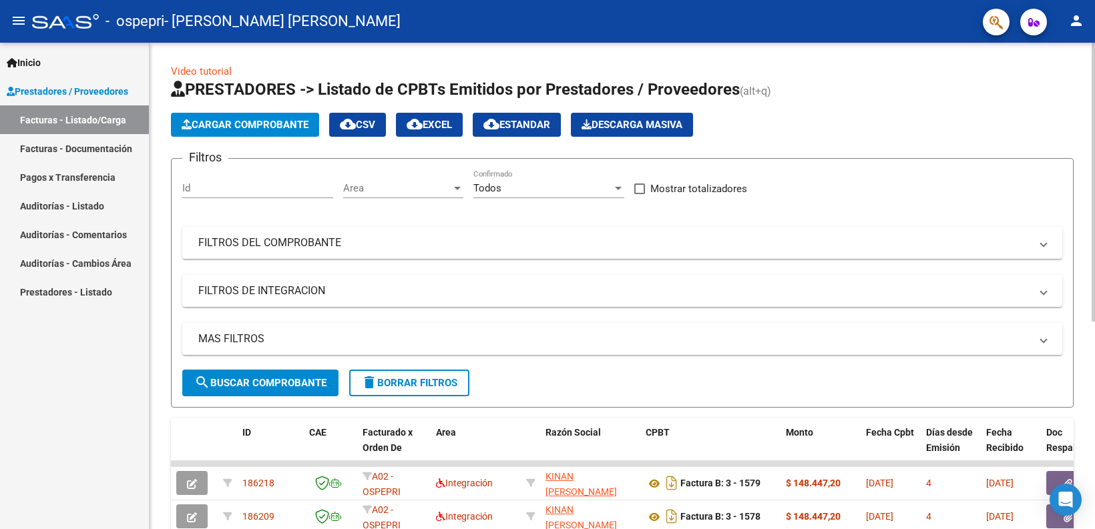
click at [271, 127] on span "Cargar Comprobante" at bounding box center [245, 125] width 127 height 12
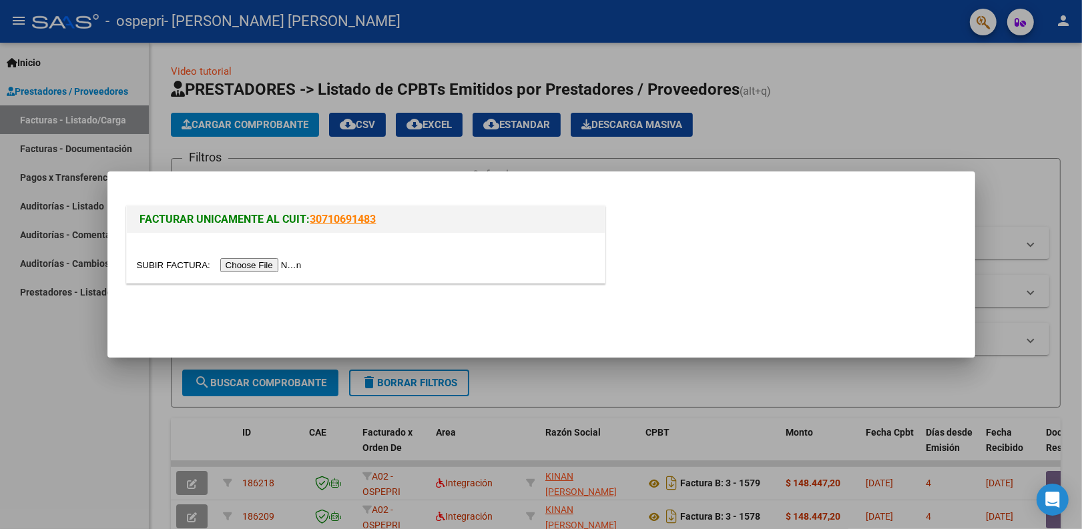
click at [287, 264] on input "file" at bounding box center [221, 265] width 169 height 14
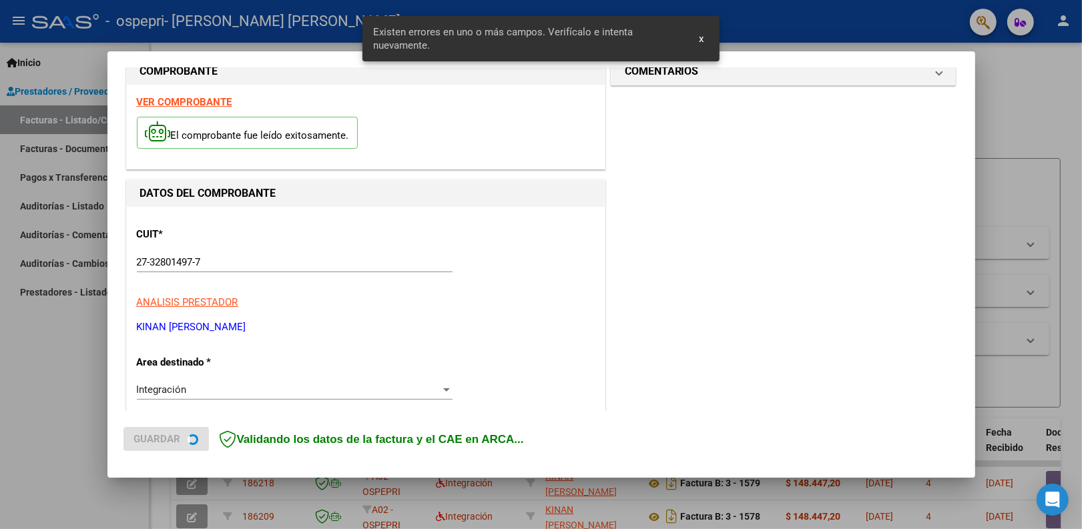
scroll to position [269, 0]
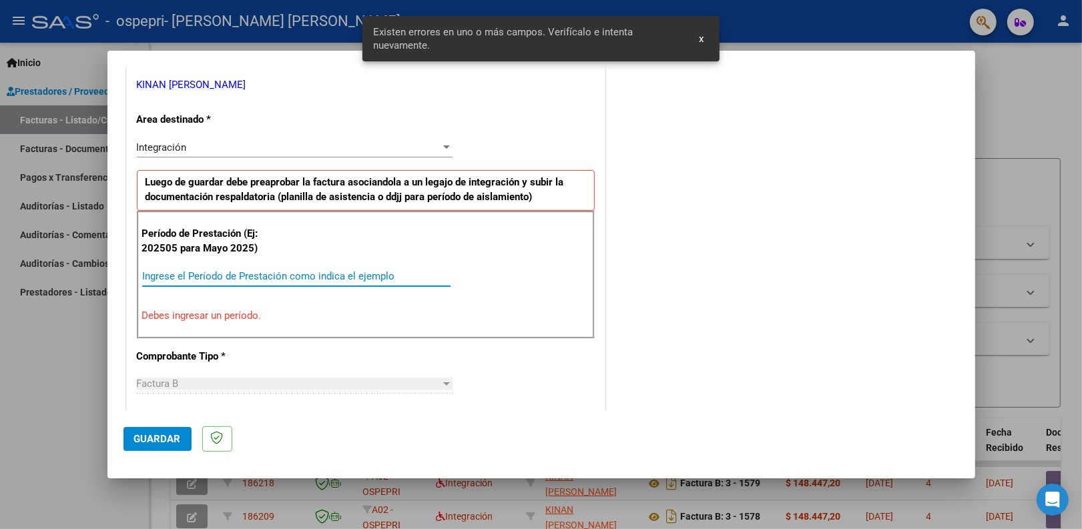
click at [208, 275] on input "Ingrese el Período de Prestación como indica el ejemplo" at bounding box center [296, 276] width 308 height 12
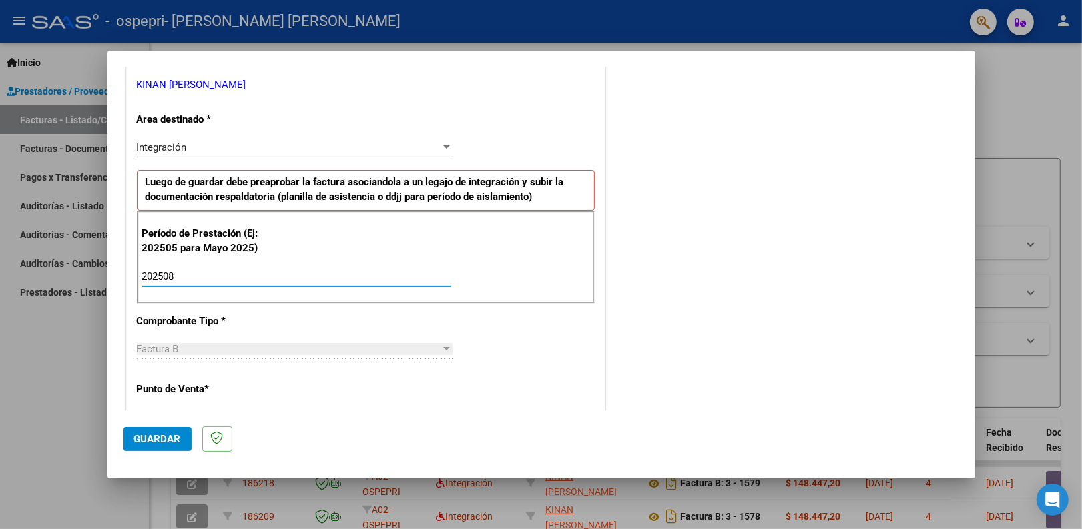
type input "202508"
click at [145, 435] on span "Guardar" at bounding box center [157, 439] width 47 height 12
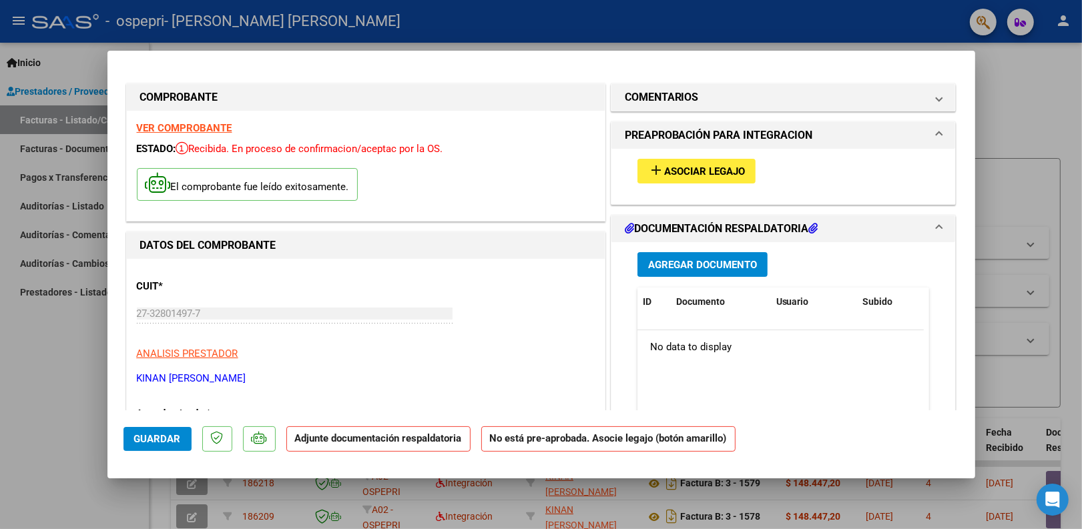
scroll to position [0, 0]
click at [664, 167] on span "Asociar Legajo" at bounding box center [704, 172] width 81 height 12
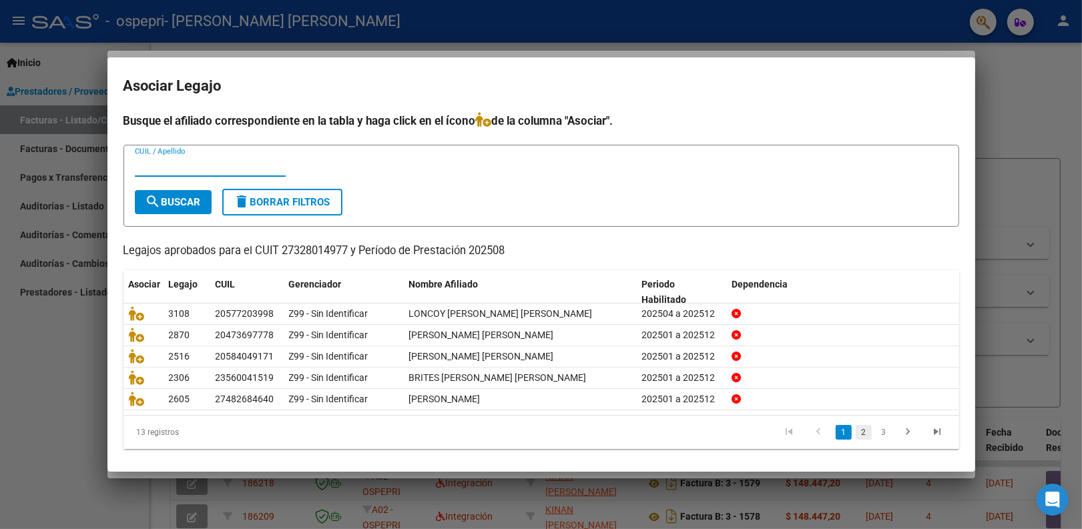
click at [856, 434] on link "2" at bounding box center [864, 432] width 16 height 15
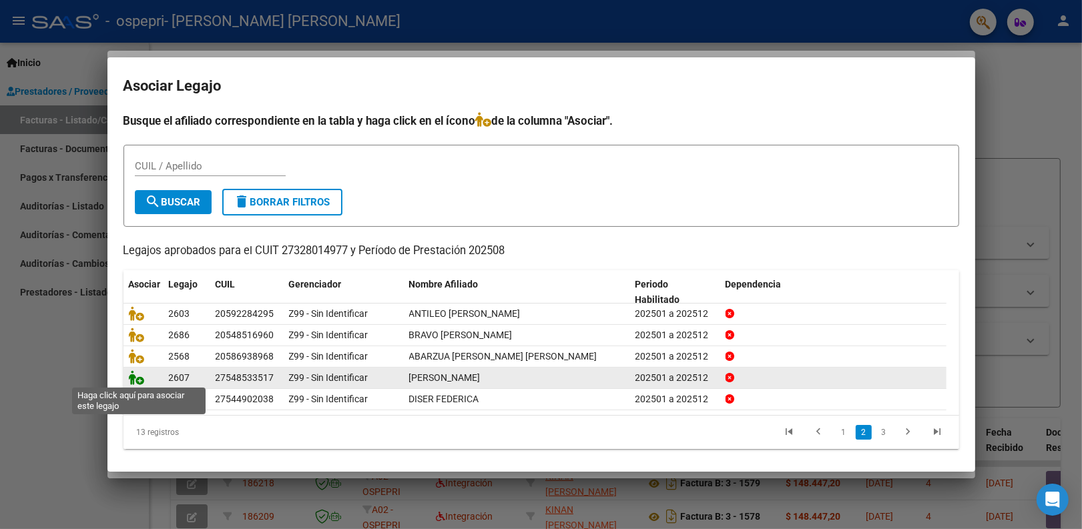
click at [138, 378] on icon at bounding box center [137, 377] width 16 height 15
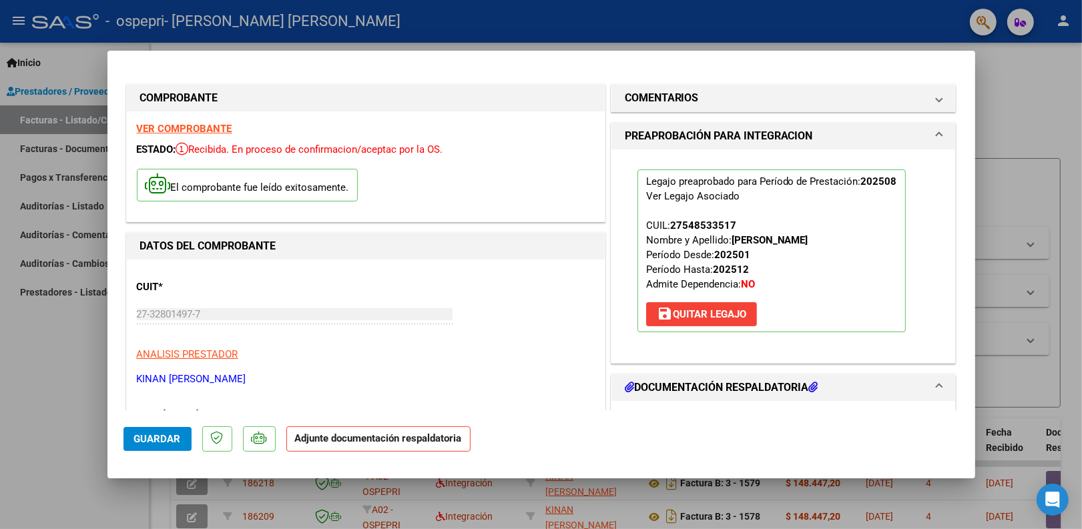
scroll to position [83, 0]
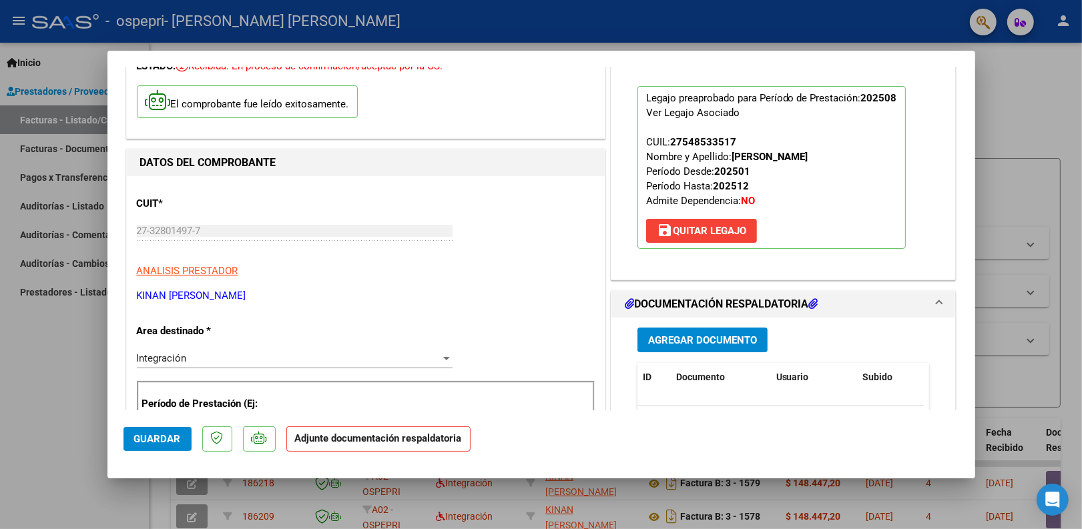
click at [721, 341] on span "Agregar Documento" at bounding box center [702, 340] width 109 height 12
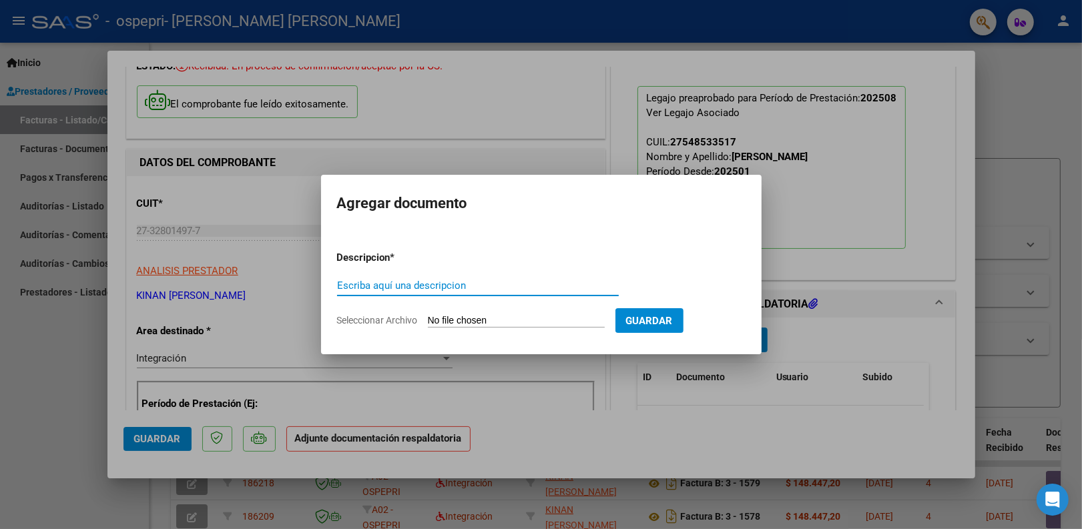
paste input "pl. asistencia musicoterapia agosto 2025"
type input "pl. asistencia musicoterapia agosto 2025 [GEOGRAPHIC_DATA]"
click at [487, 318] on input "Seleccionar Archivo" at bounding box center [516, 321] width 177 height 13
type input "C:\fakepath\Pl. asistencia agosto 2025 musicoterapia [PERSON_NAME].pdf"
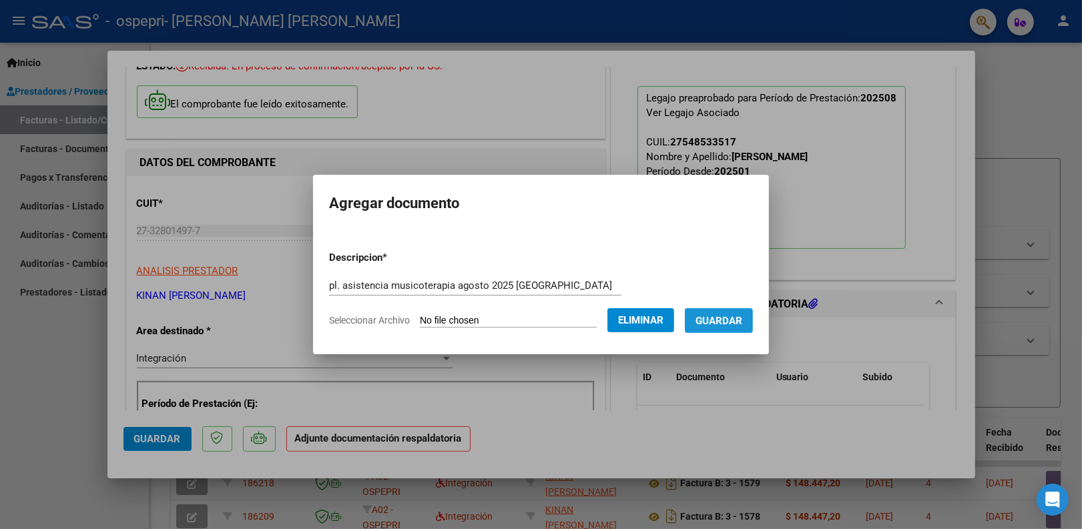
click at [731, 322] on span "Guardar" at bounding box center [718, 321] width 47 height 12
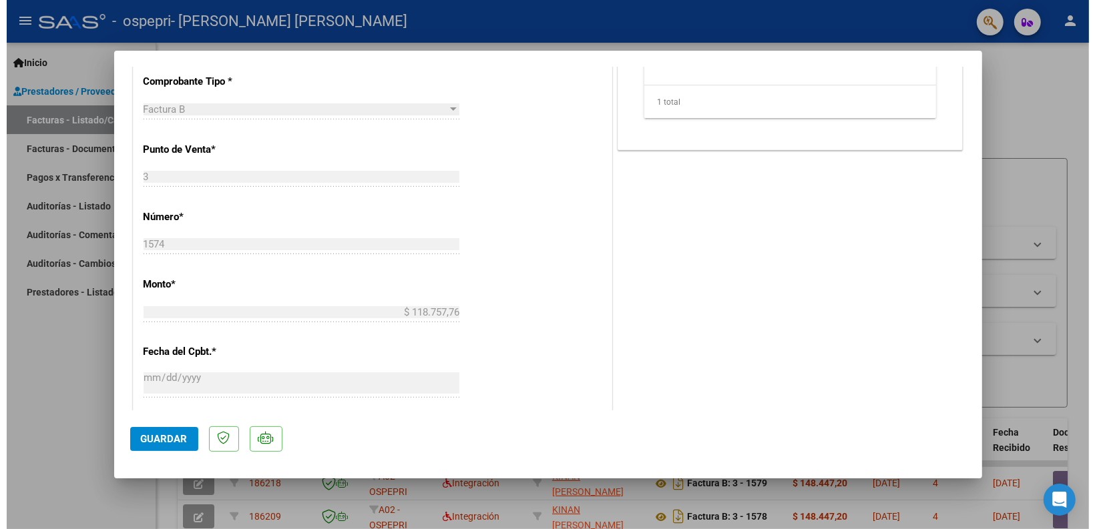
scroll to position [584, 0]
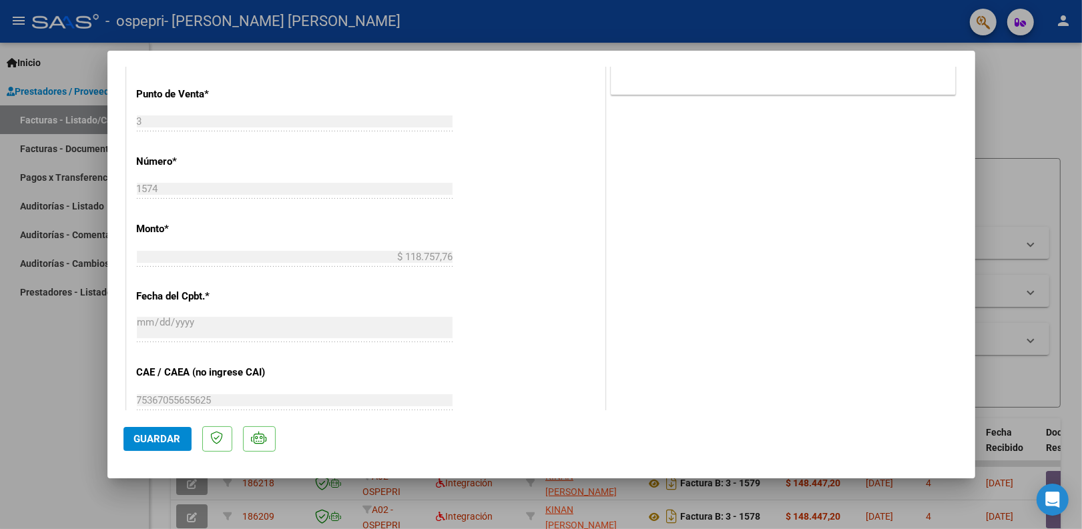
click at [161, 434] on span "Guardar" at bounding box center [157, 439] width 47 height 12
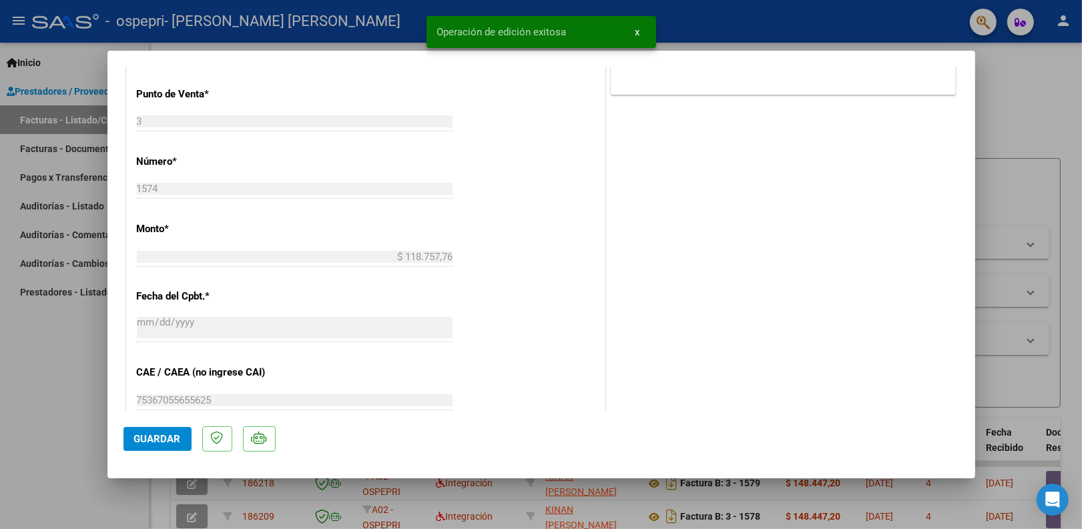
click at [1052, 123] on div at bounding box center [541, 264] width 1082 height 529
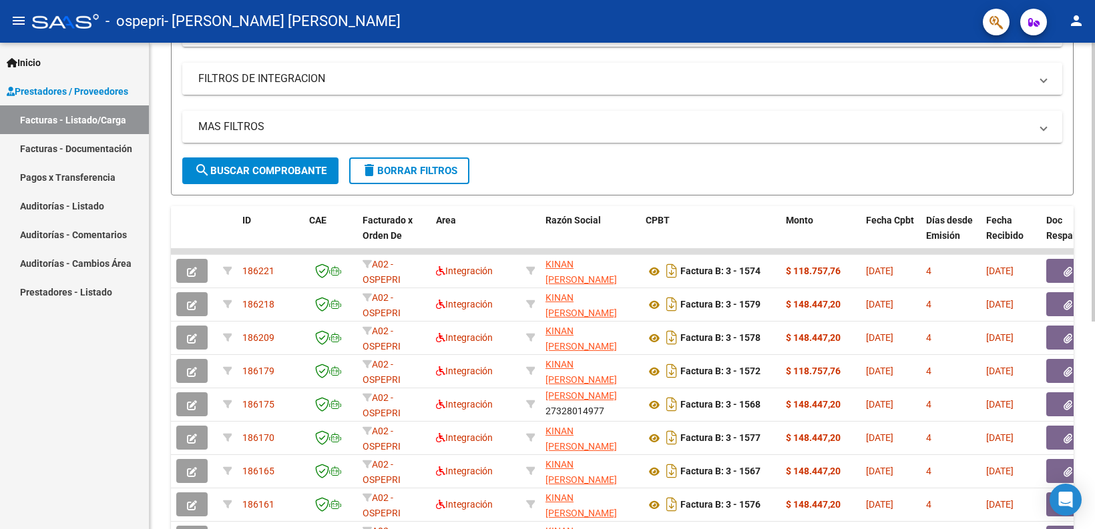
scroll to position [364, 0]
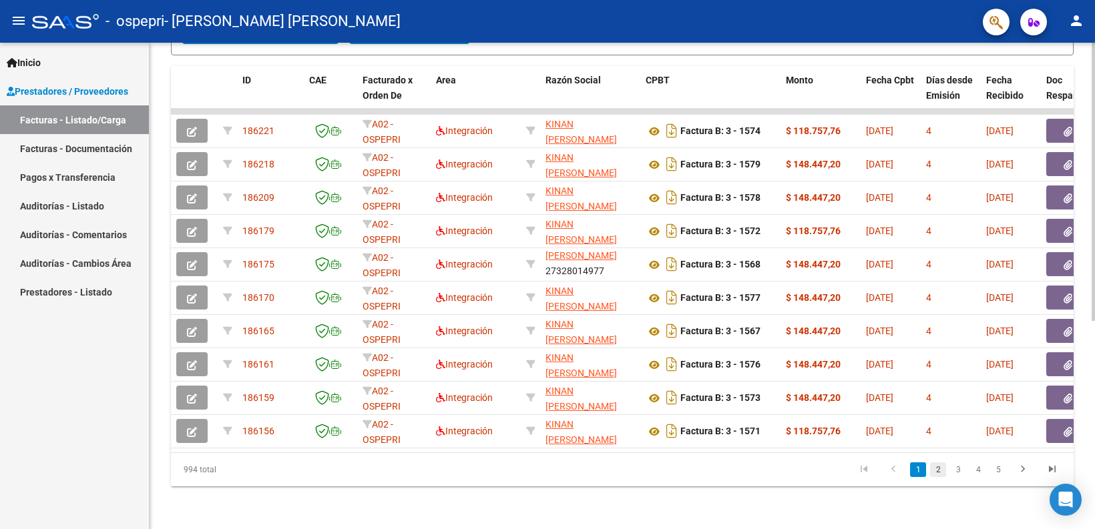
click at [938, 473] on link "2" at bounding box center [938, 470] width 16 height 15
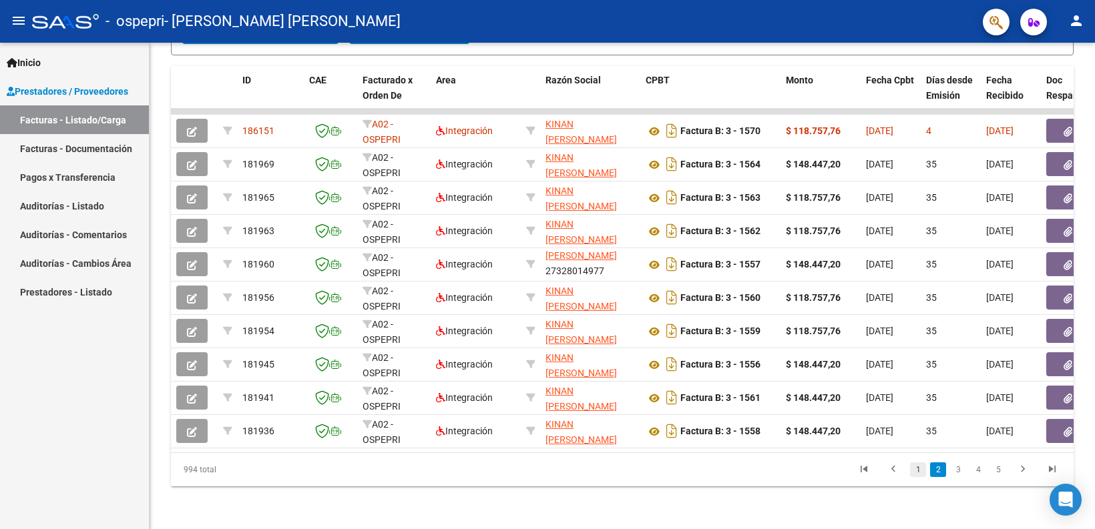
click at [918, 471] on link "1" at bounding box center [918, 470] width 16 height 15
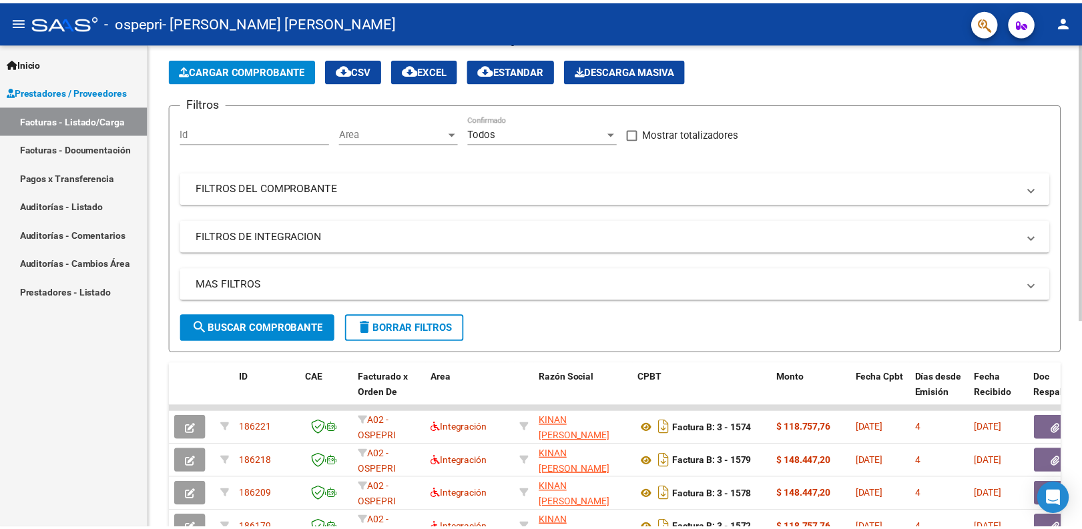
scroll to position [30, 0]
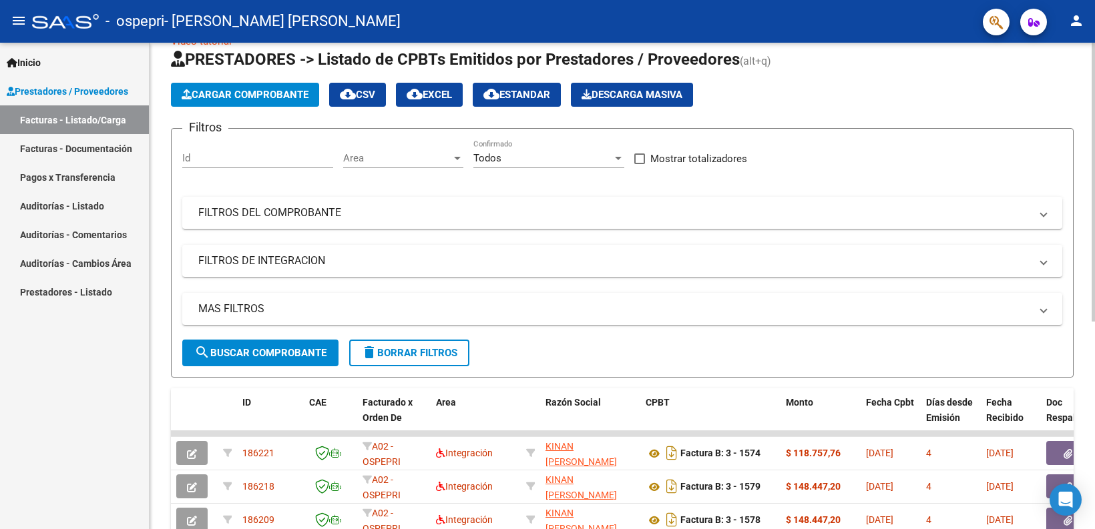
click at [266, 105] on button "Cargar Comprobante" at bounding box center [245, 95] width 148 height 24
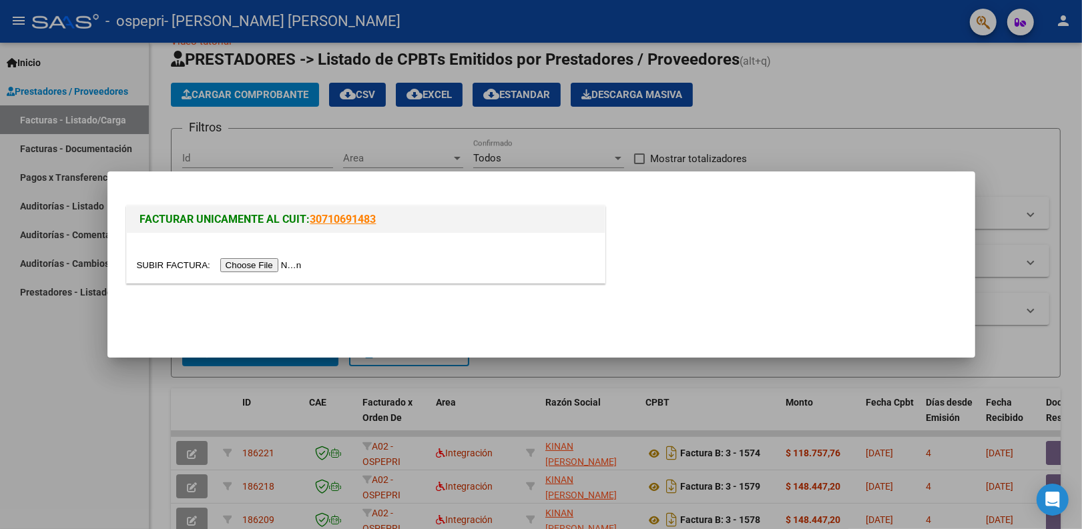
click at [286, 266] on input "file" at bounding box center [221, 265] width 169 height 14
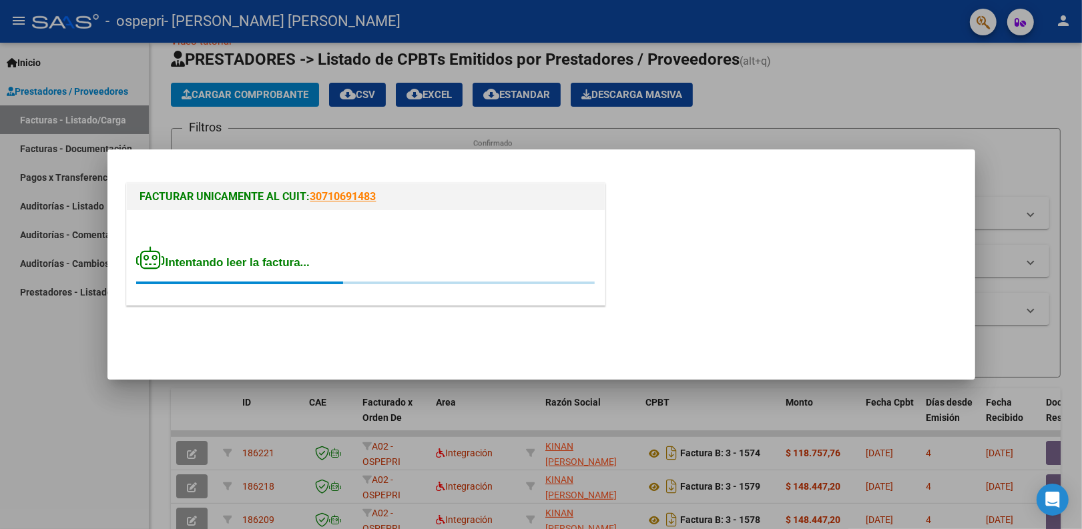
click at [314, 301] on div "Intentando leer la factura..." at bounding box center [366, 257] width 478 height 95
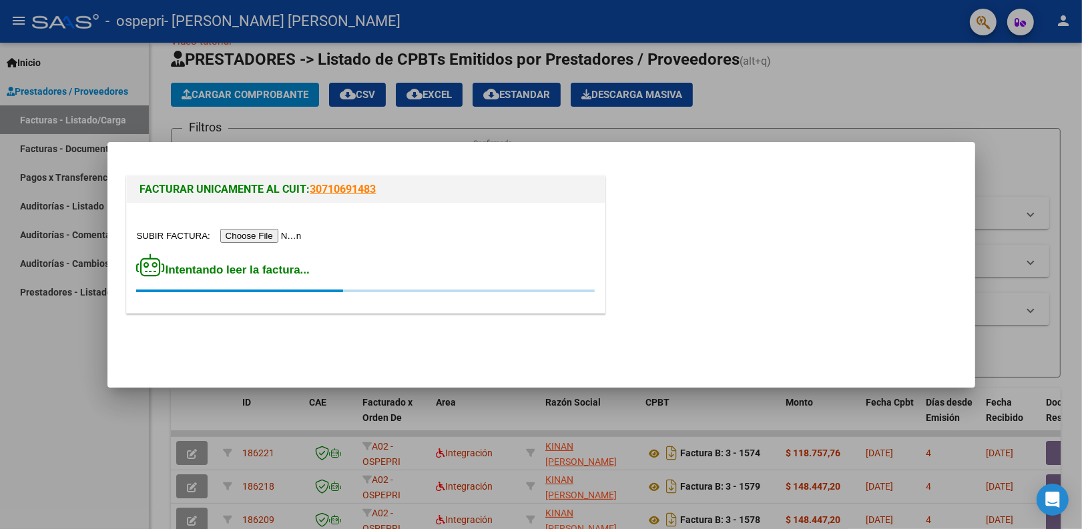
click at [289, 236] on input "file" at bounding box center [221, 236] width 169 height 14
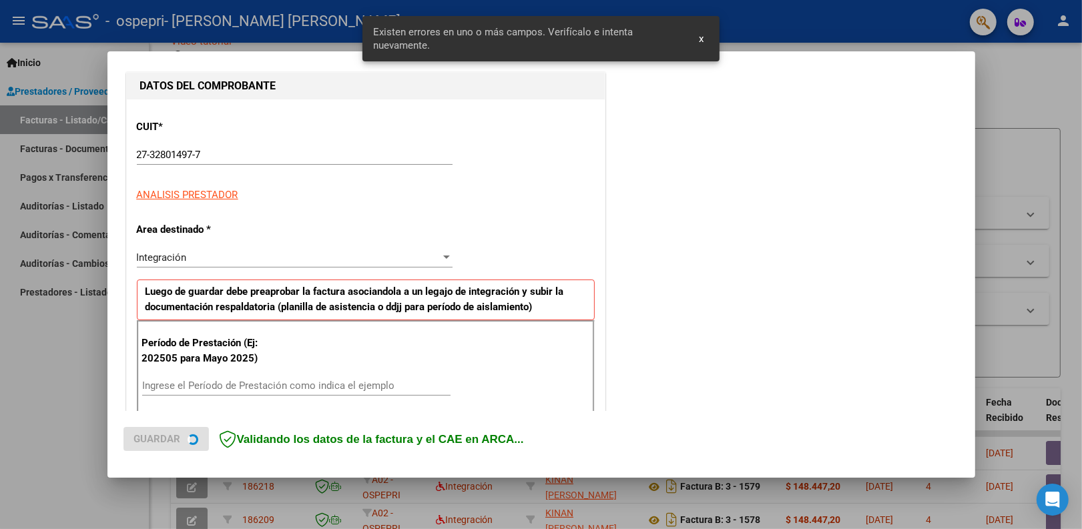
scroll to position [269, 0]
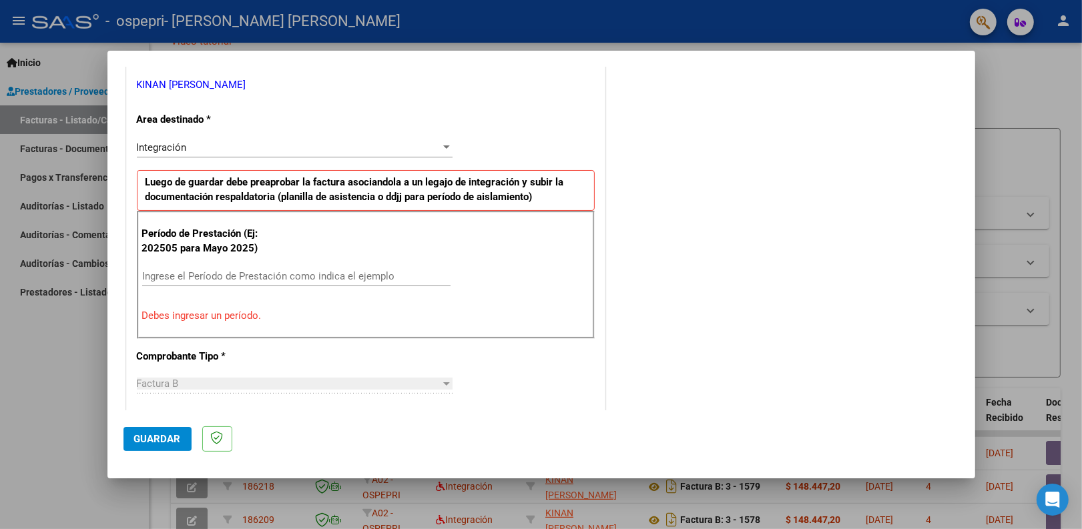
click at [239, 271] on input "Ingrese el Período de Prestación como indica el ejemplo" at bounding box center [296, 276] width 308 height 12
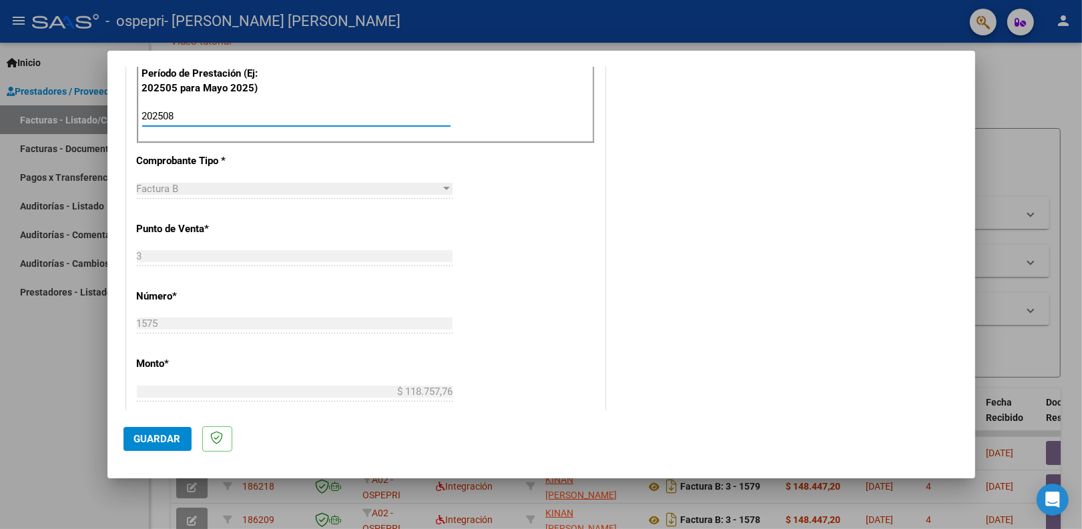
scroll to position [436, 0]
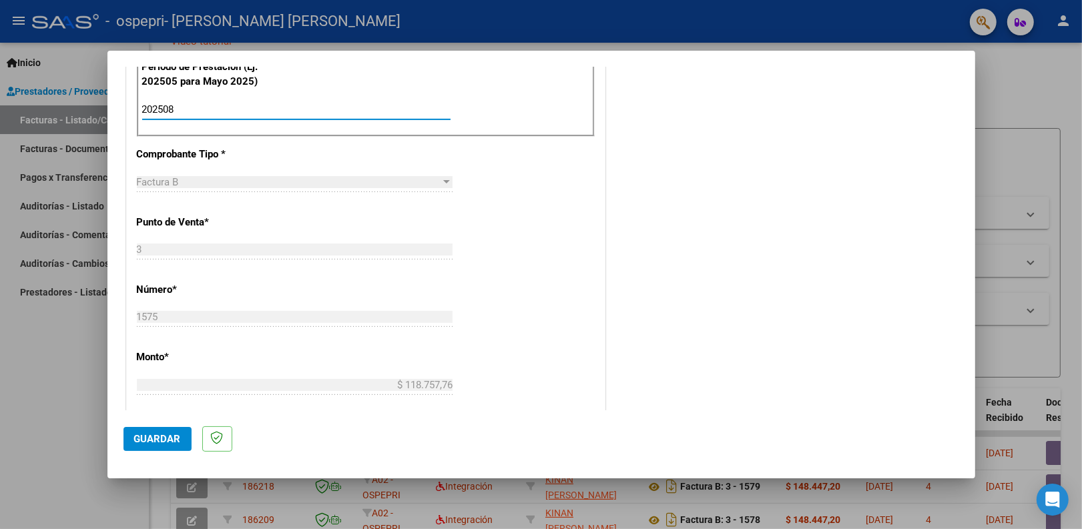
type input "202508"
click at [171, 443] on span "Guardar" at bounding box center [157, 439] width 47 height 12
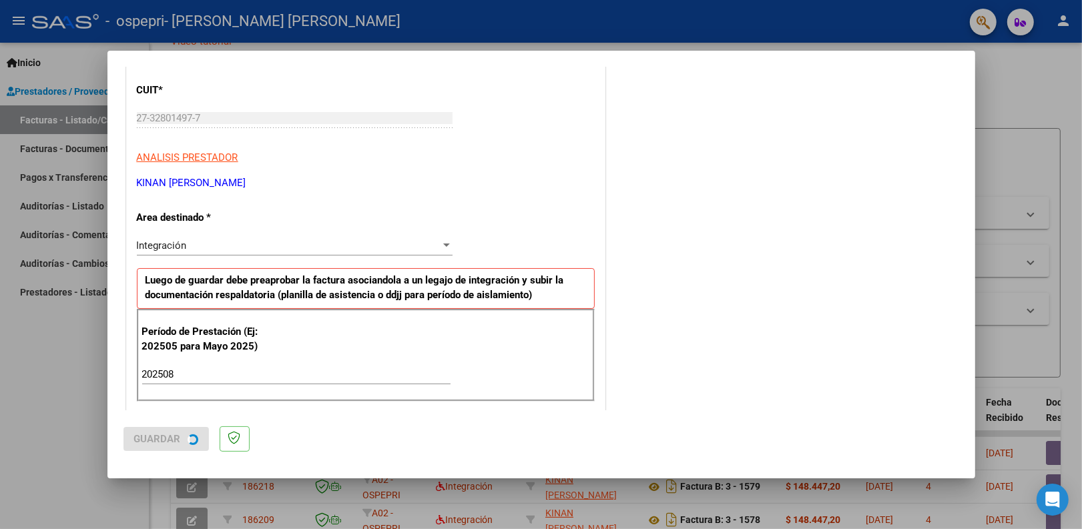
scroll to position [0, 0]
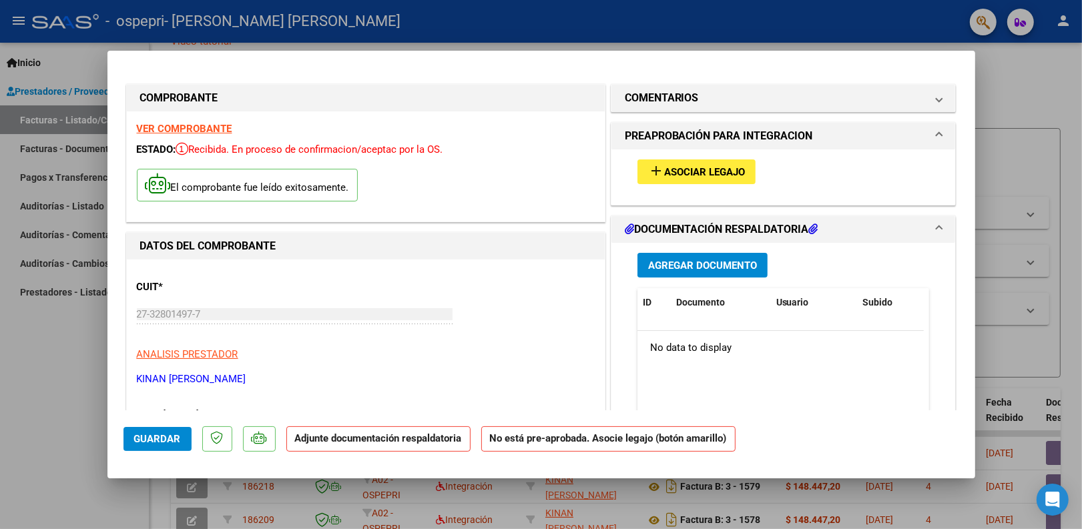
click at [703, 174] on span "Asociar Legajo" at bounding box center [704, 172] width 81 height 12
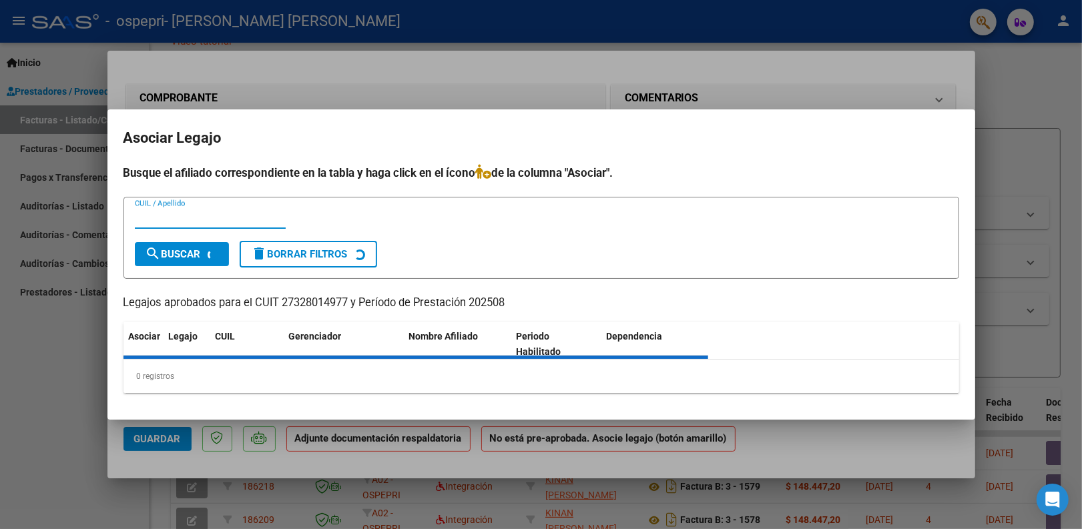
click at [840, 99] on div at bounding box center [541, 264] width 1082 height 529
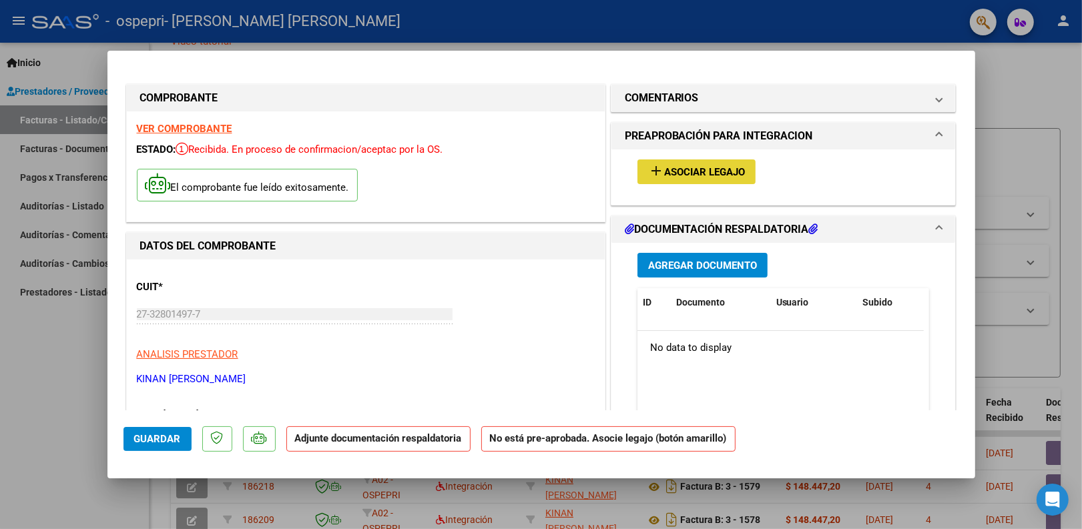
click at [707, 170] on span "Asociar Legajo" at bounding box center [704, 172] width 81 height 12
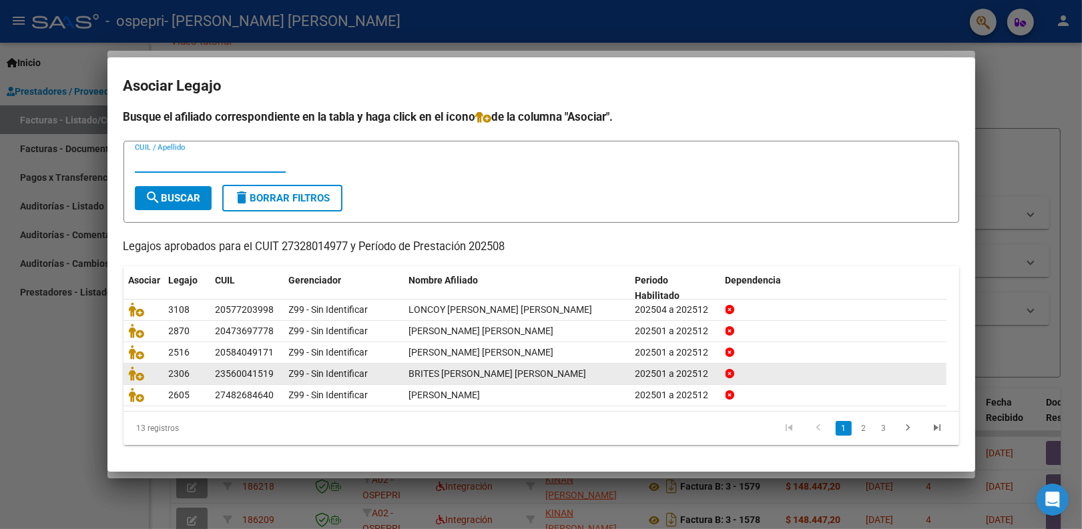
scroll to position [1, 0]
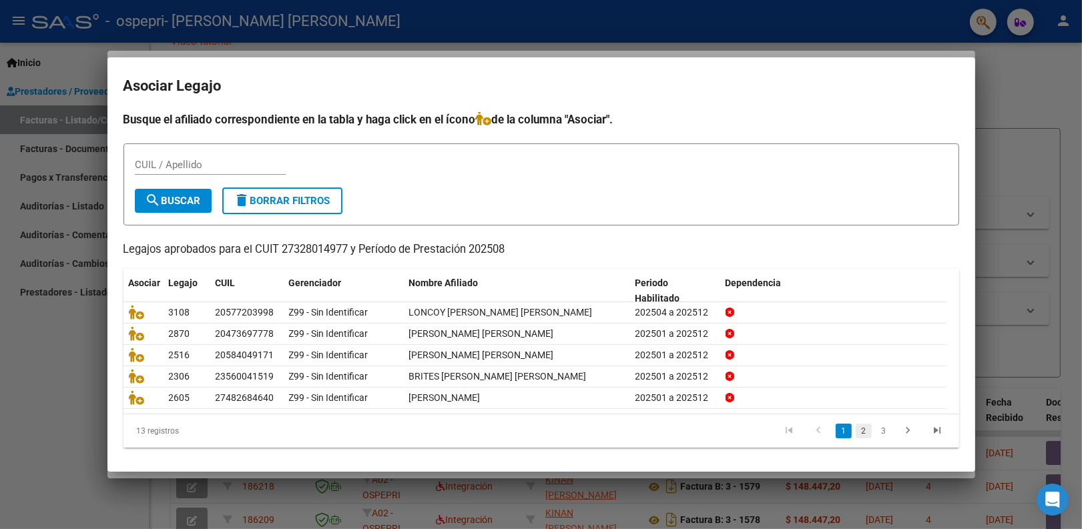
click at [856, 426] on link "2" at bounding box center [864, 431] width 16 height 15
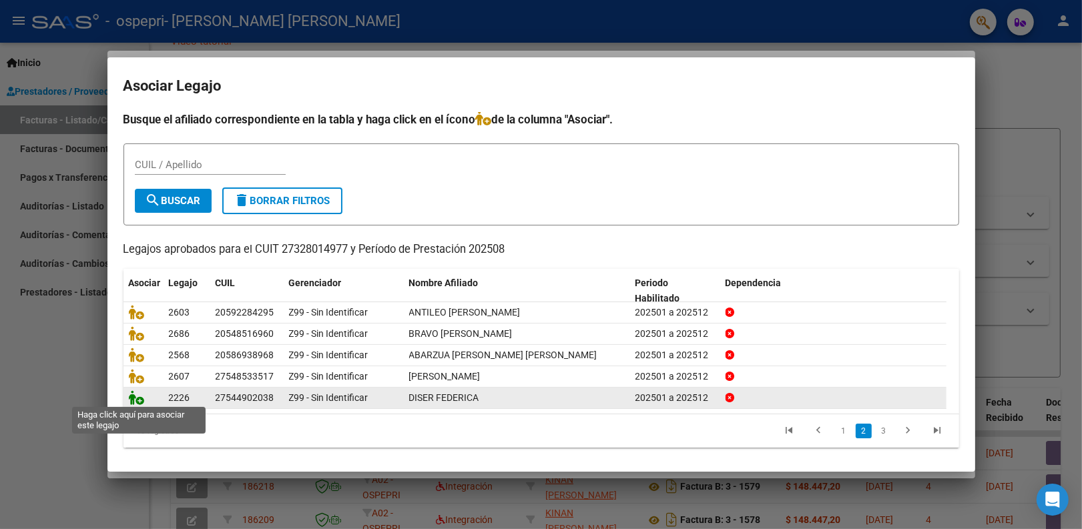
click at [135, 398] on icon at bounding box center [137, 397] width 16 height 15
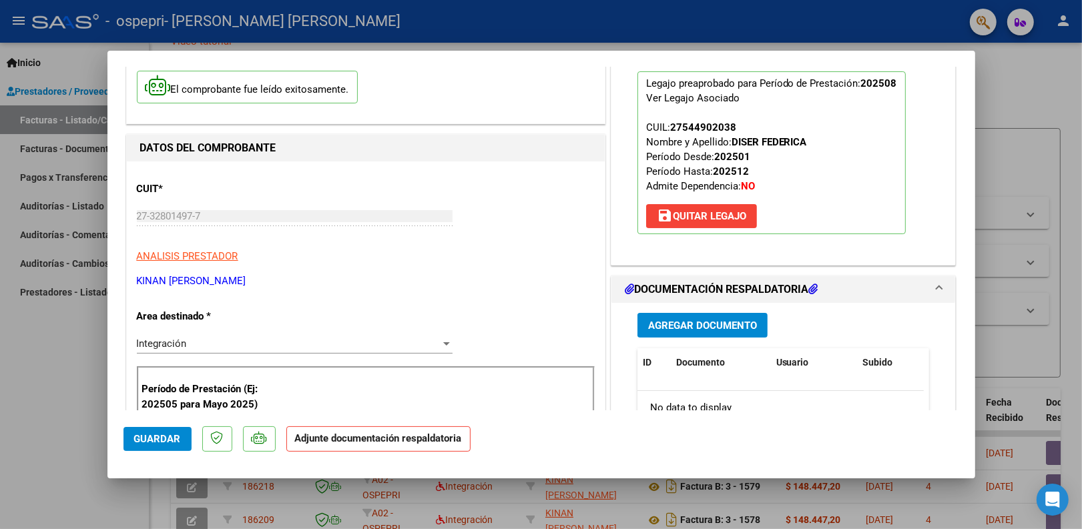
scroll to position [167, 0]
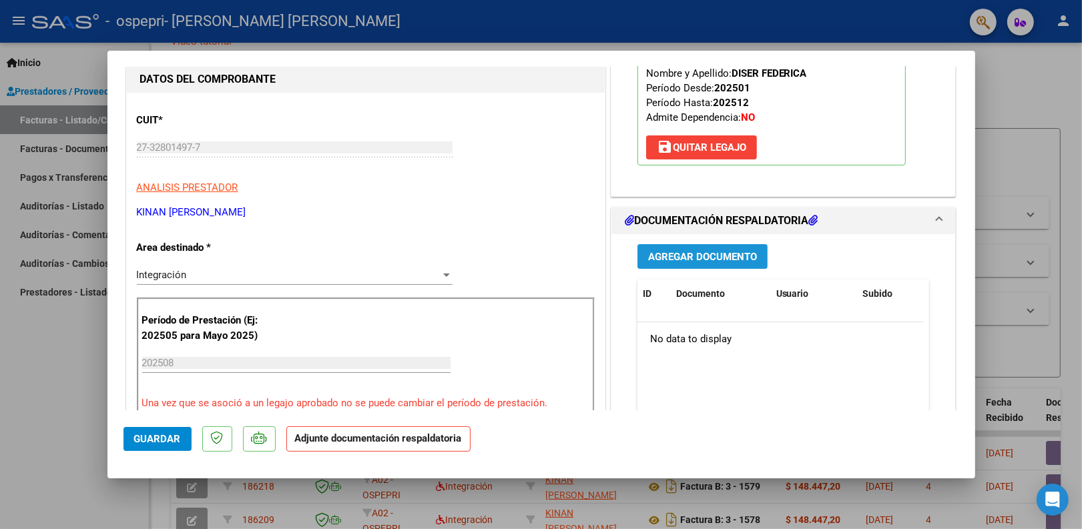
click at [752, 264] on button "Agregar Documento" at bounding box center [702, 256] width 130 height 25
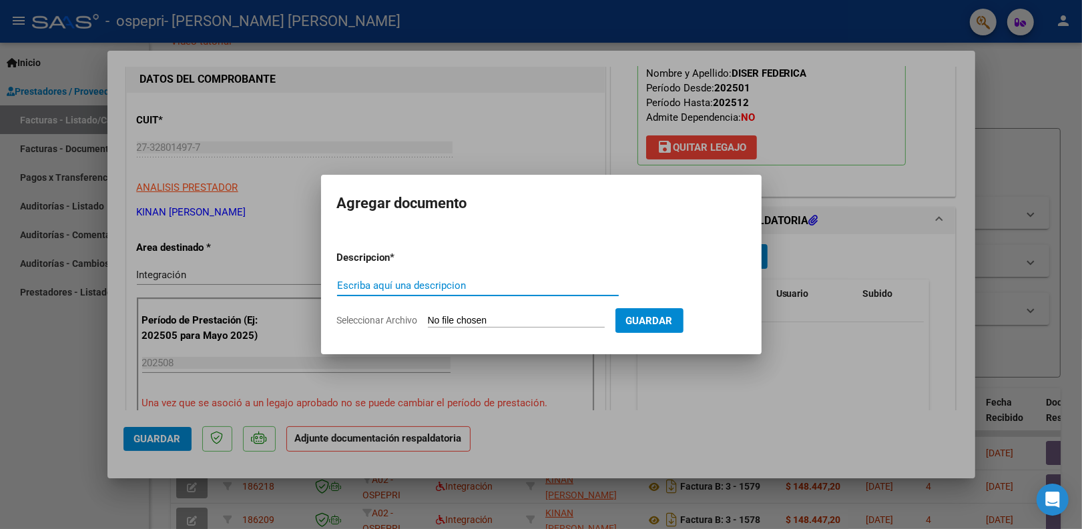
paste input "pl. asistencia musicoterapia agosto 2025"
type input "pl. asistencia musicoterapia agosto 2025 diser"
click at [543, 311] on form "Descripcion * pl. asistencia musicoterapia agosto 2025 diser Escriba aquí una d…" at bounding box center [541, 288] width 408 height 97
click at [543, 315] on input "Seleccionar Archivo" at bounding box center [516, 321] width 177 height 13
type input "C:\fakepath\Pl. asistencia agosto 2025 musicoterapia Diser.pdf"
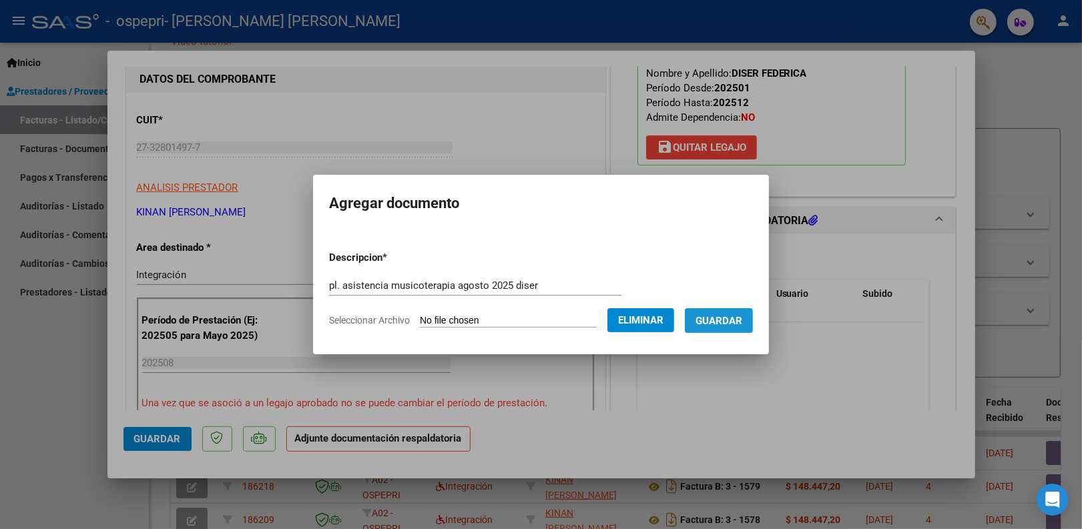
click at [733, 318] on span "Guardar" at bounding box center [718, 321] width 47 height 12
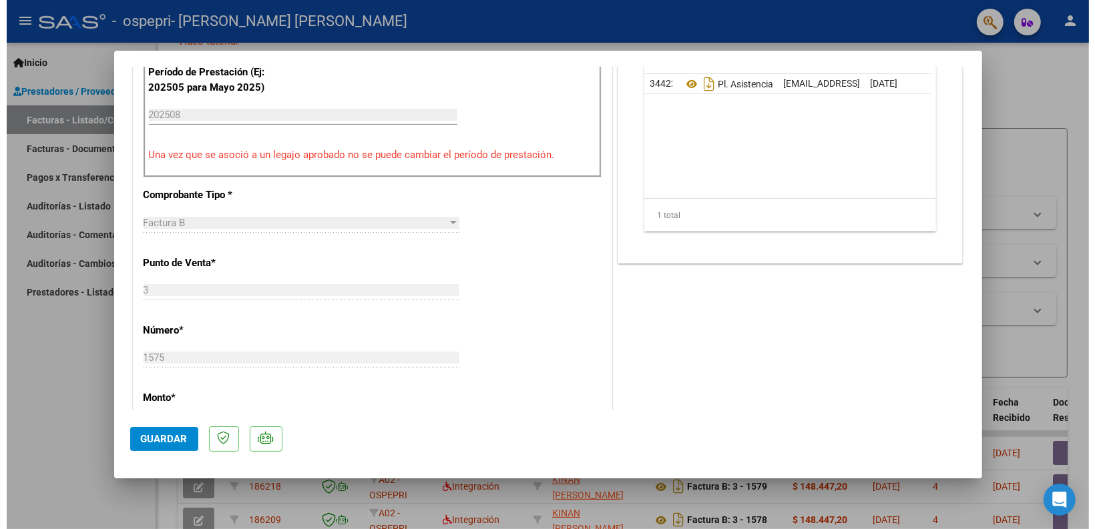
scroll to position [417, 0]
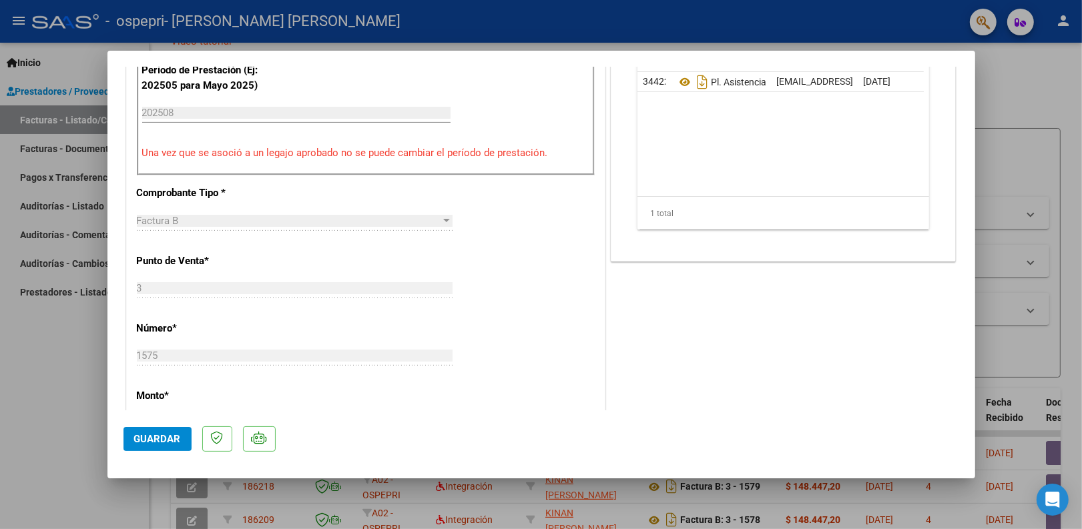
click at [178, 436] on span "Guardar" at bounding box center [157, 439] width 47 height 12
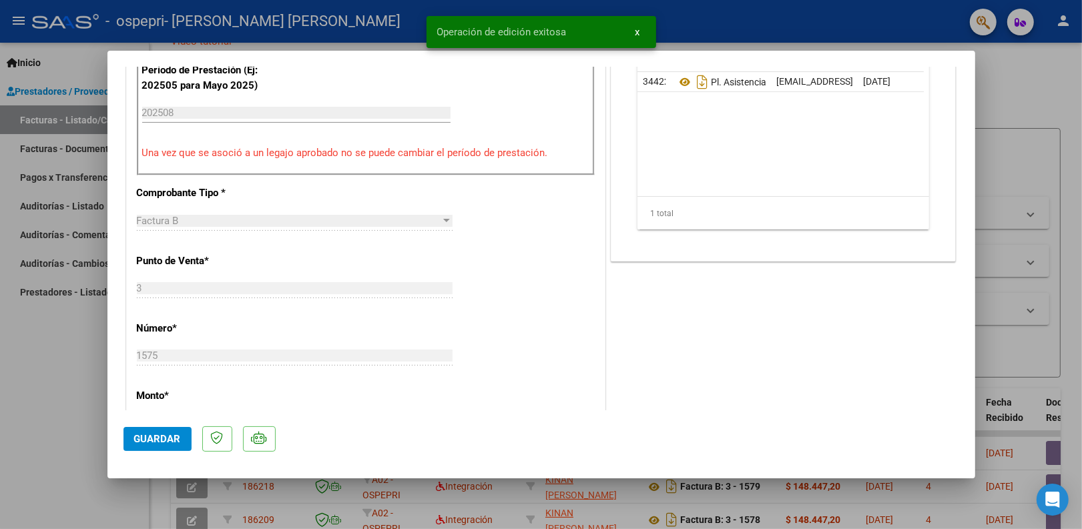
click at [1012, 93] on div at bounding box center [541, 264] width 1082 height 529
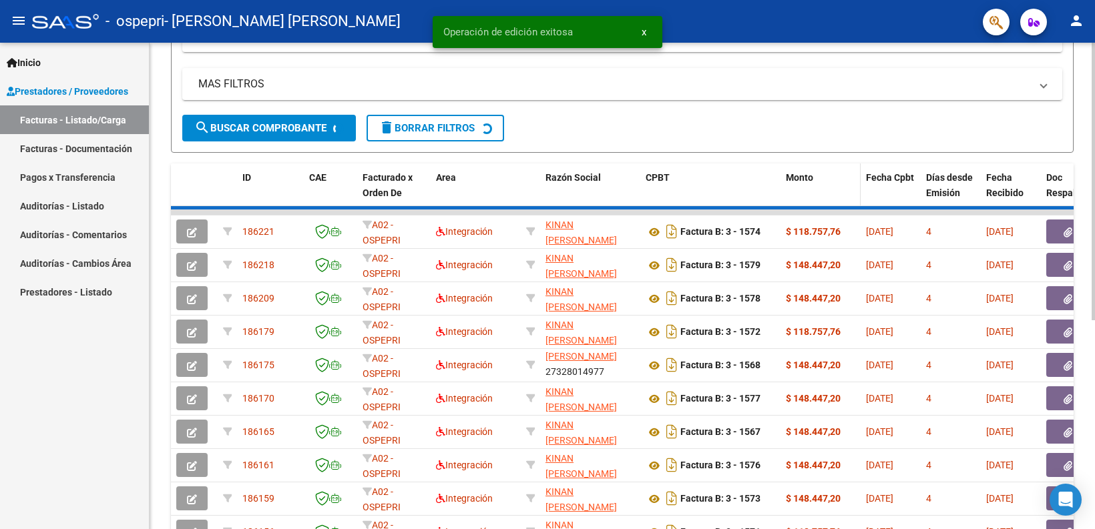
scroll to position [364, 0]
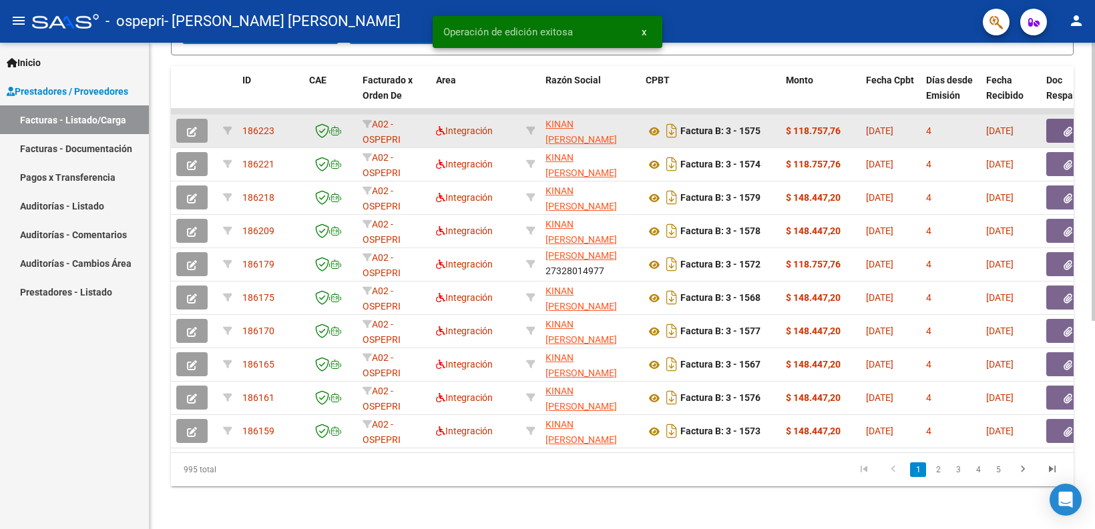
click at [755, 128] on div "Factura B: 3 - 1575" at bounding box center [709, 130] width 129 height 21
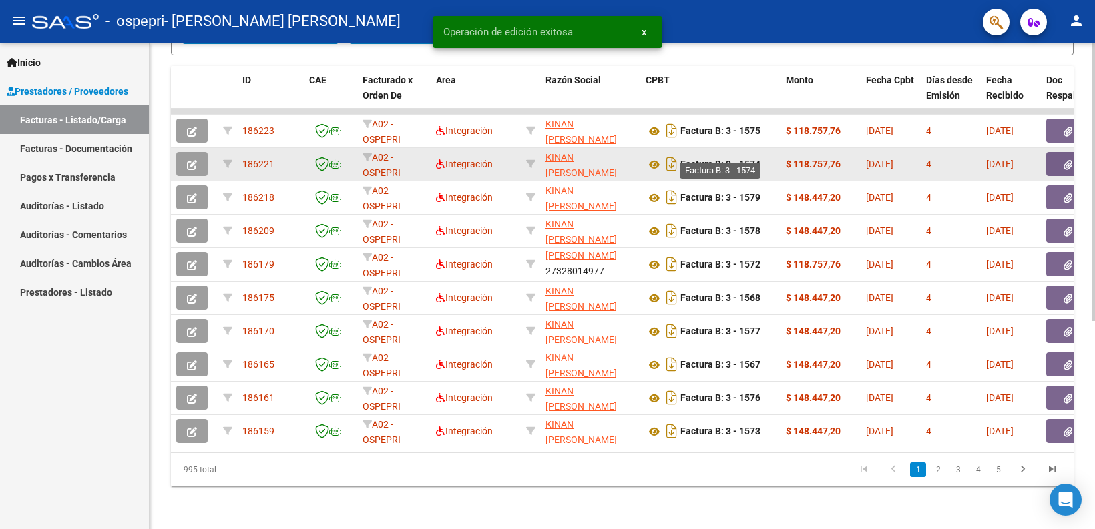
click at [756, 160] on strong "Factura B: 3 - 1574" at bounding box center [720, 165] width 80 height 11
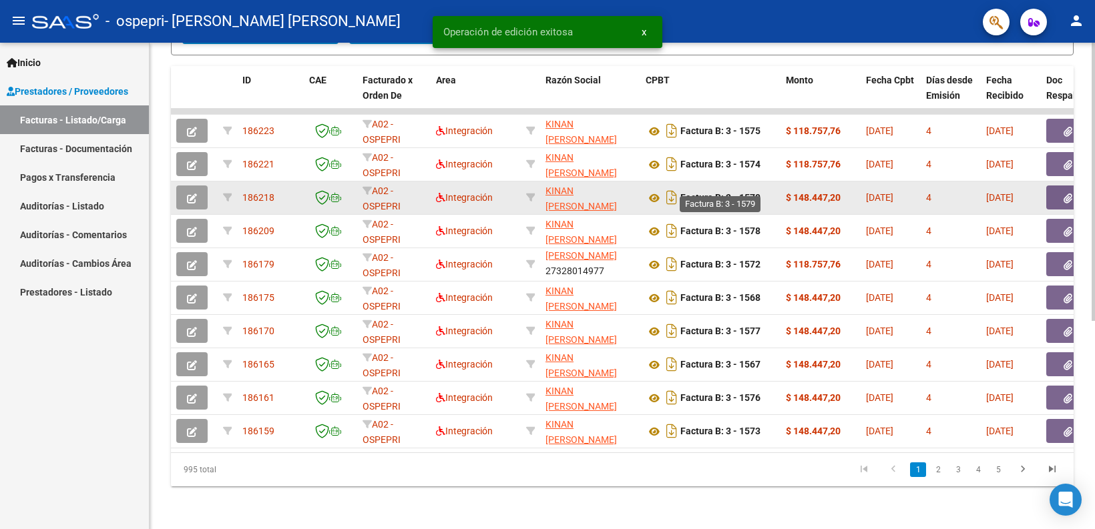
click at [754, 193] on strong "Factura B: 3 - 1579" at bounding box center [720, 198] width 80 height 11
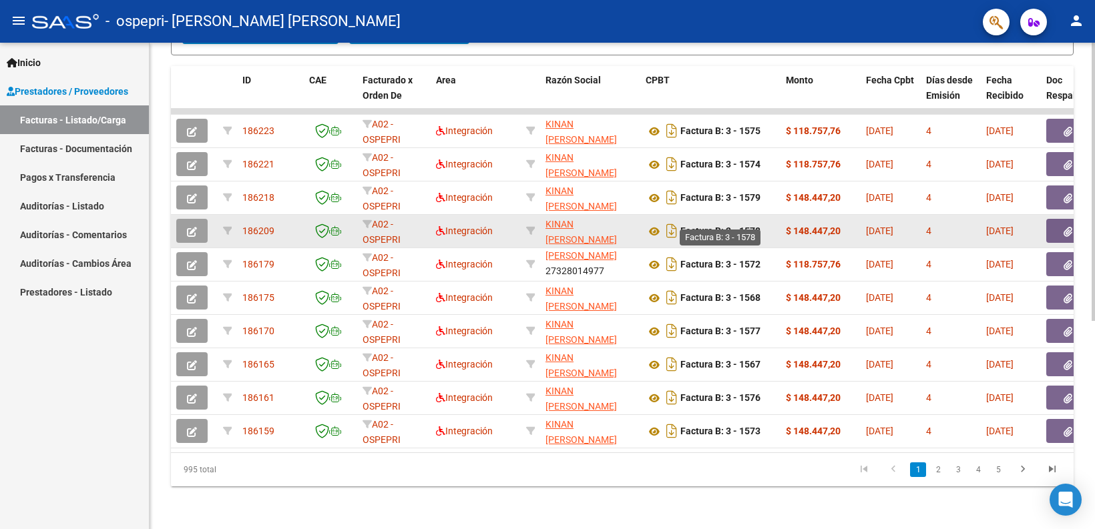
click at [756, 226] on strong "Factura B: 3 - 1578" at bounding box center [720, 231] width 80 height 11
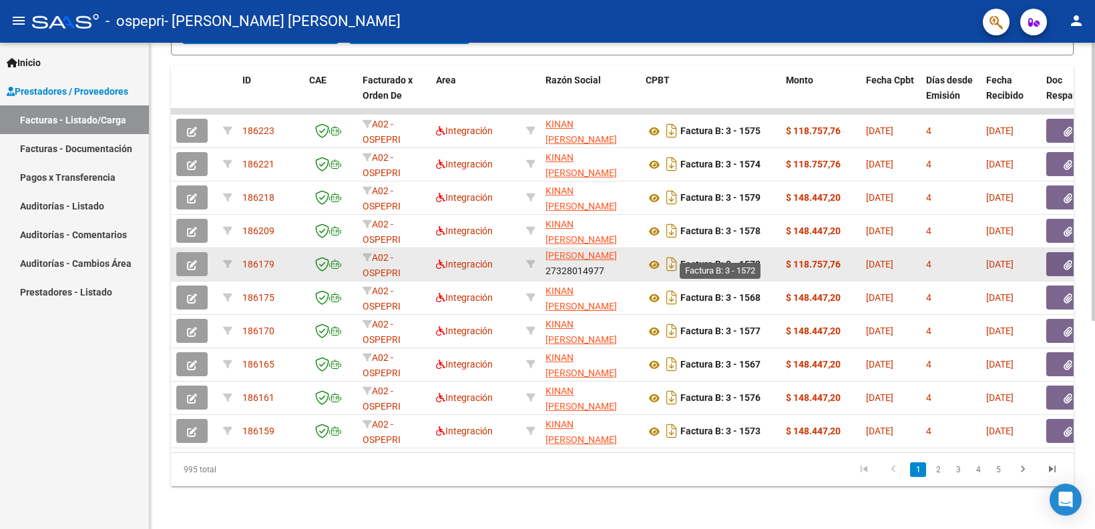
click at [755, 260] on strong "Factura B: 3 - 1572" at bounding box center [720, 265] width 80 height 11
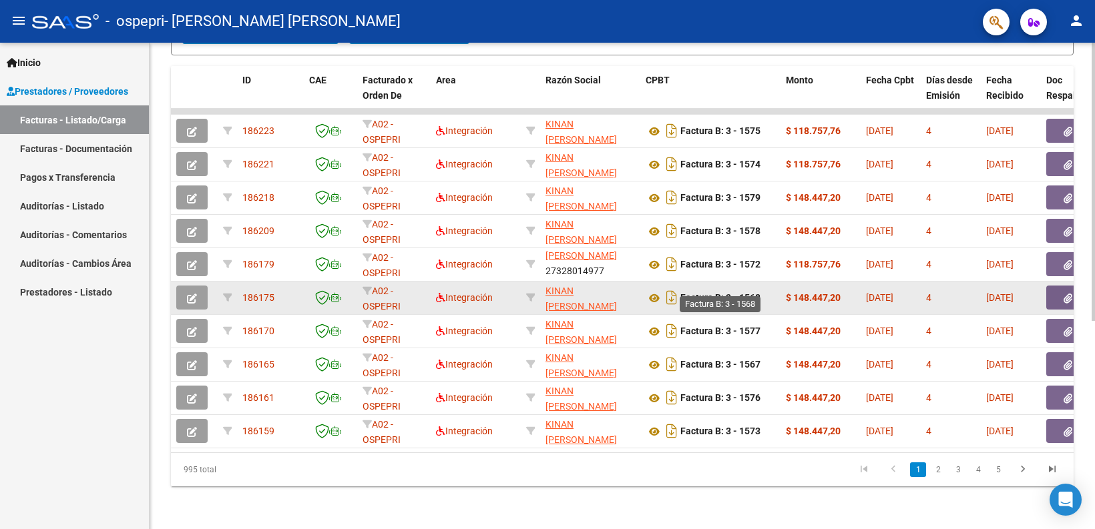
click at [753, 293] on strong "Factura B: 3 - 1568" at bounding box center [720, 298] width 80 height 11
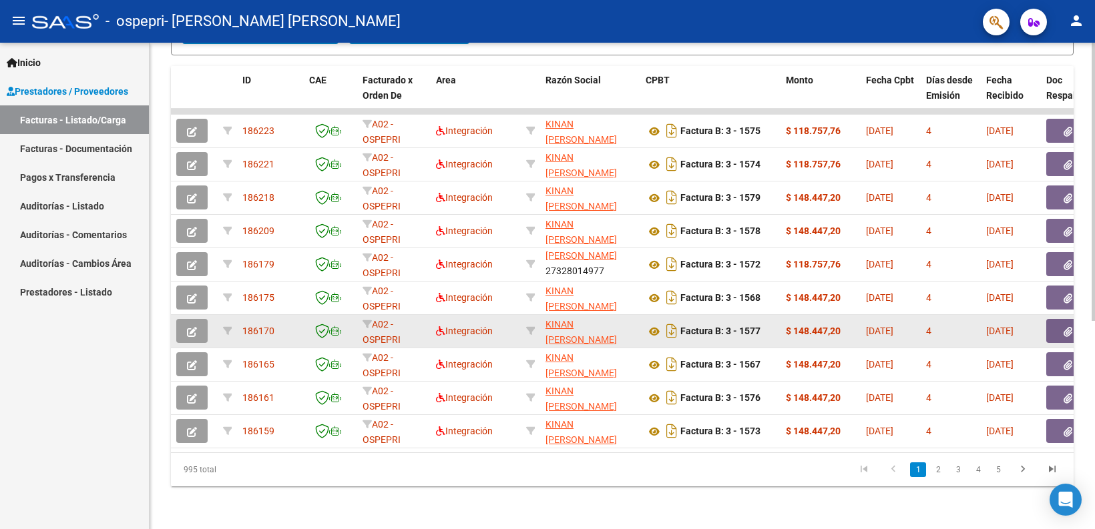
click at [748, 330] on datatable-body-cell "Factura B: 3 - 1577" at bounding box center [710, 331] width 140 height 33
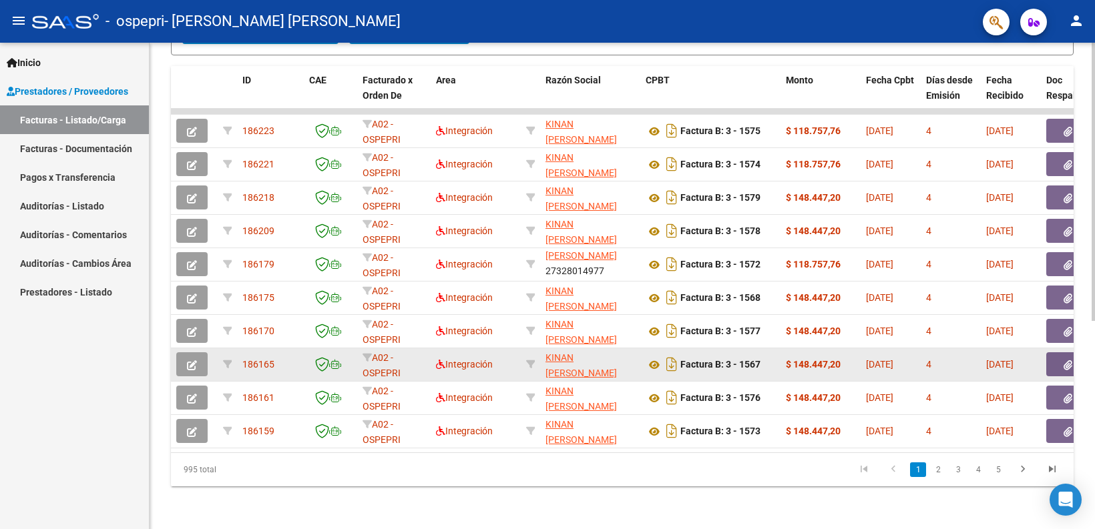
click at [746, 367] on datatable-body-cell "Factura B: 3 - 1567" at bounding box center [710, 364] width 140 height 33
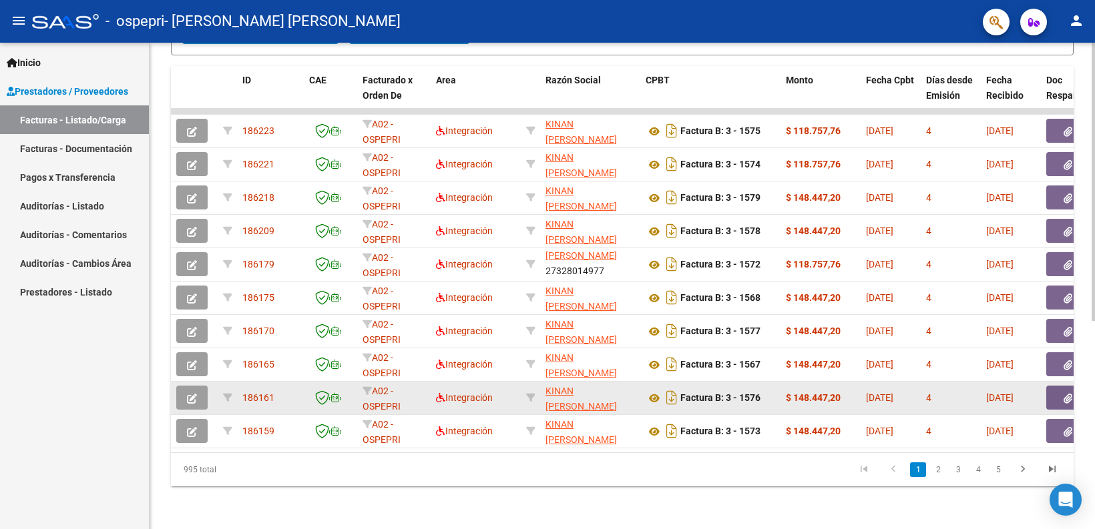
click at [752, 392] on div "Factura B: 3 - 1576" at bounding box center [709, 397] width 129 height 21
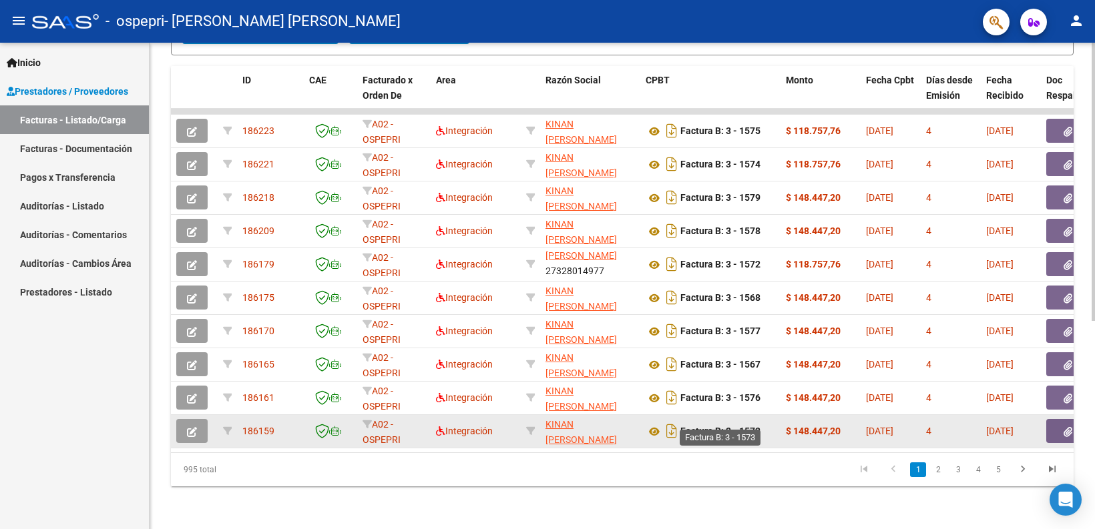
click at [748, 426] on strong "Factura B: 3 - 1573" at bounding box center [720, 431] width 80 height 11
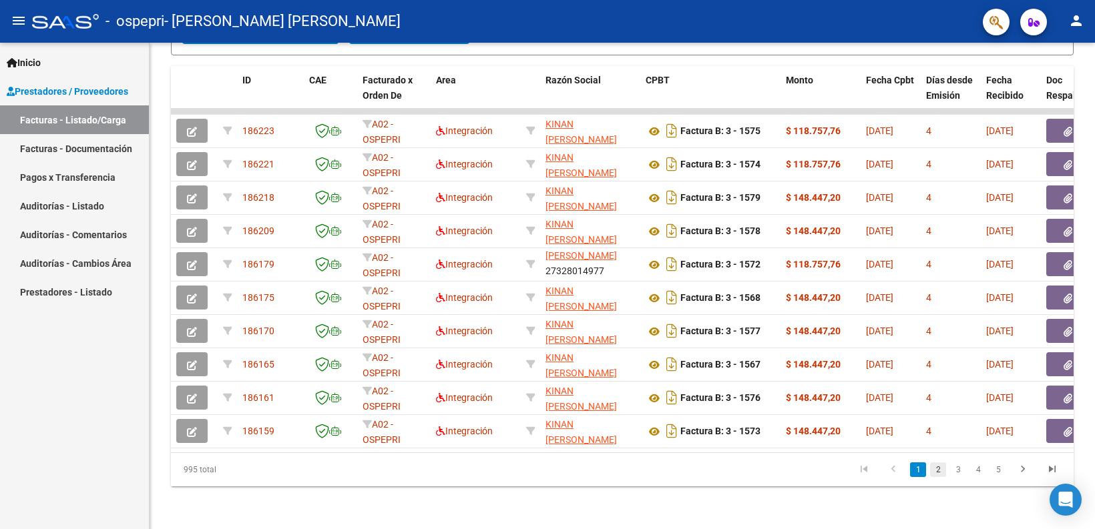
click at [936, 466] on link "2" at bounding box center [938, 470] width 16 height 15
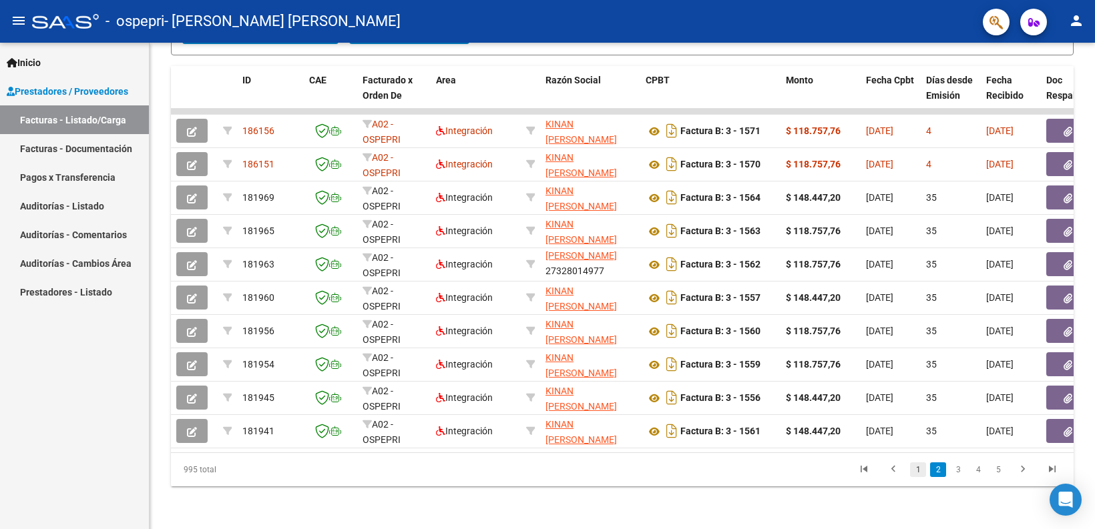
click at [919, 472] on link "1" at bounding box center [918, 470] width 16 height 15
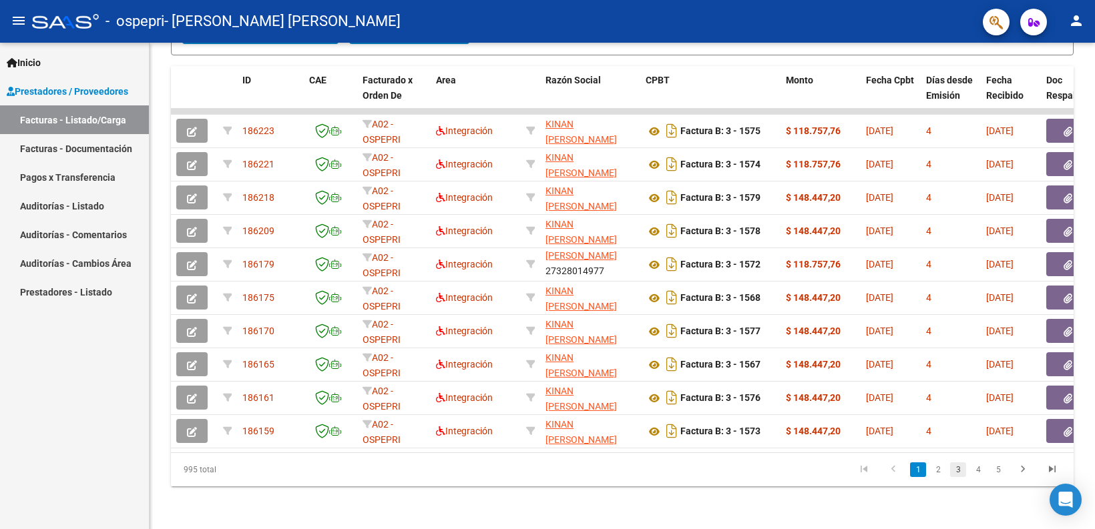
click at [959, 474] on link "3" at bounding box center [958, 470] width 16 height 15
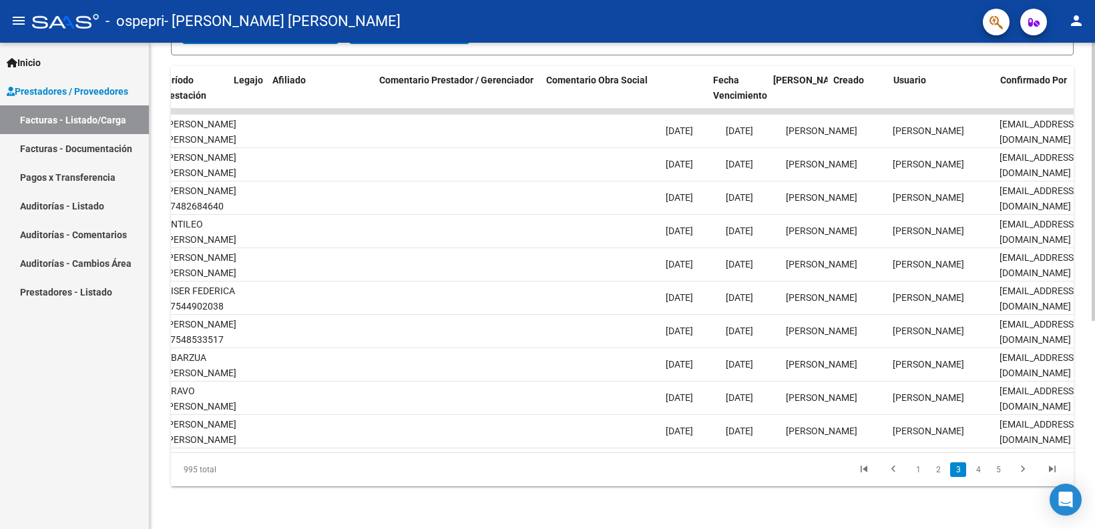
scroll to position [0, 1911]
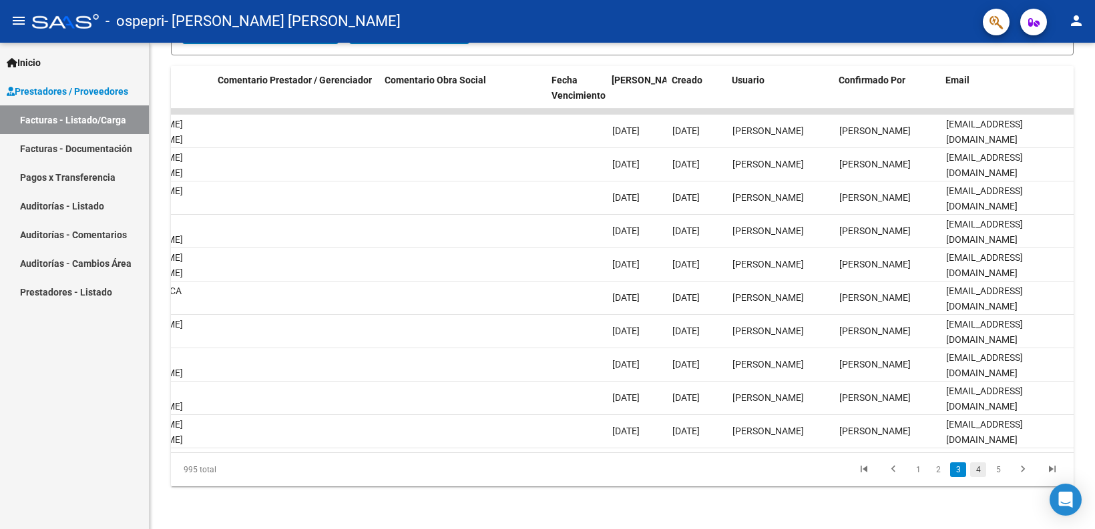
click at [975, 472] on link "4" at bounding box center [978, 470] width 16 height 15
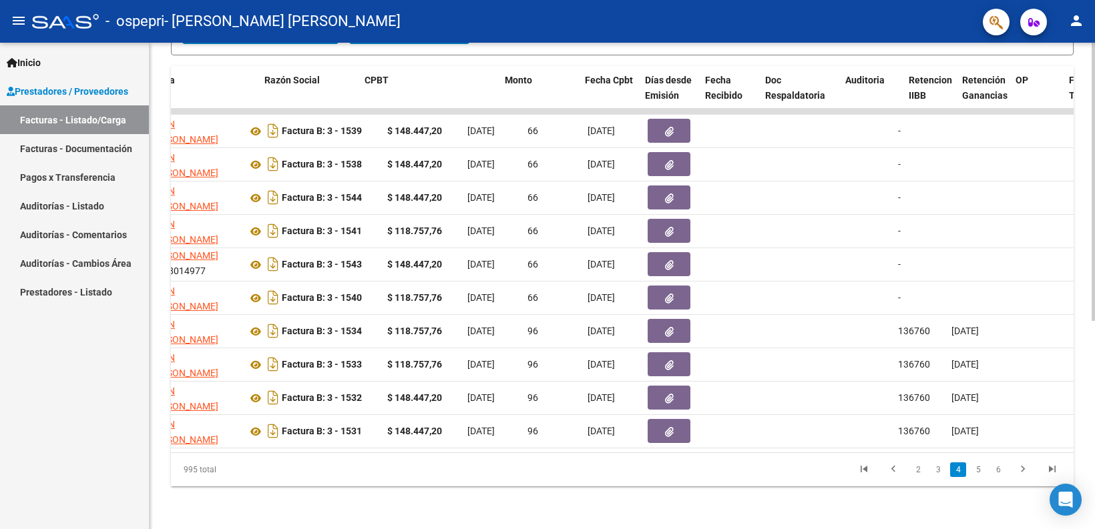
scroll to position [0, 217]
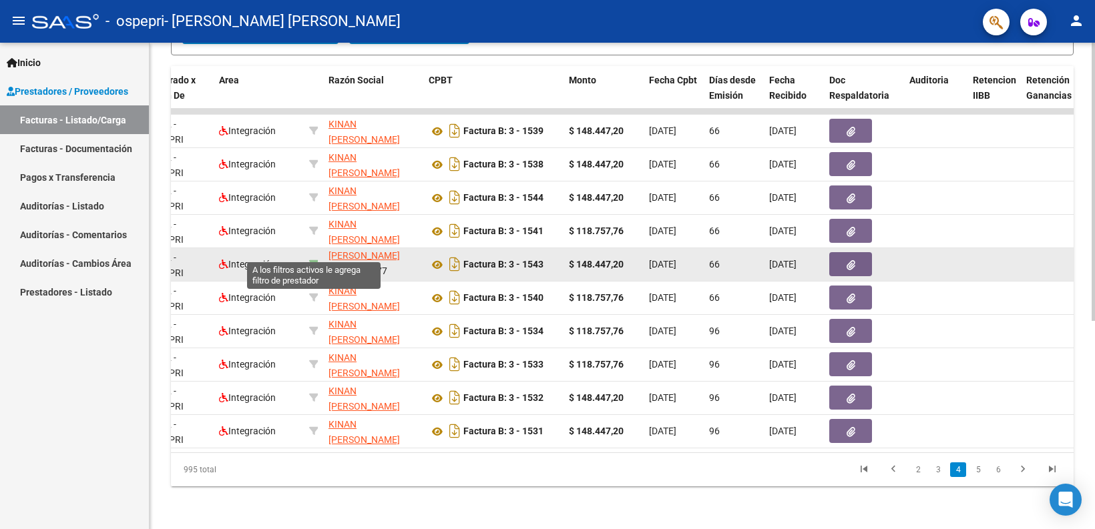
click at [316, 260] on icon at bounding box center [313, 264] width 9 height 9
type input "27328014977"
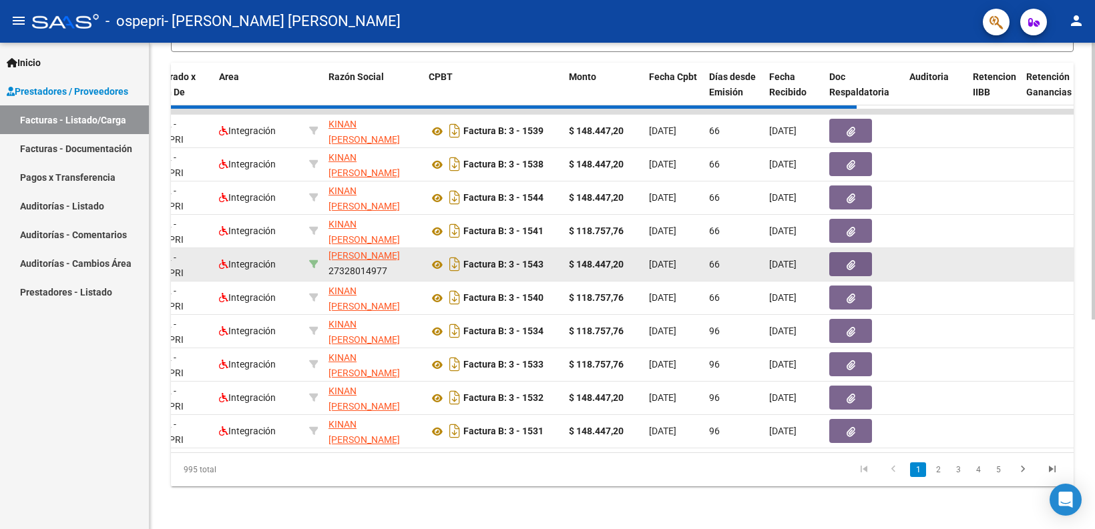
click at [316, 260] on icon at bounding box center [313, 264] width 9 height 9
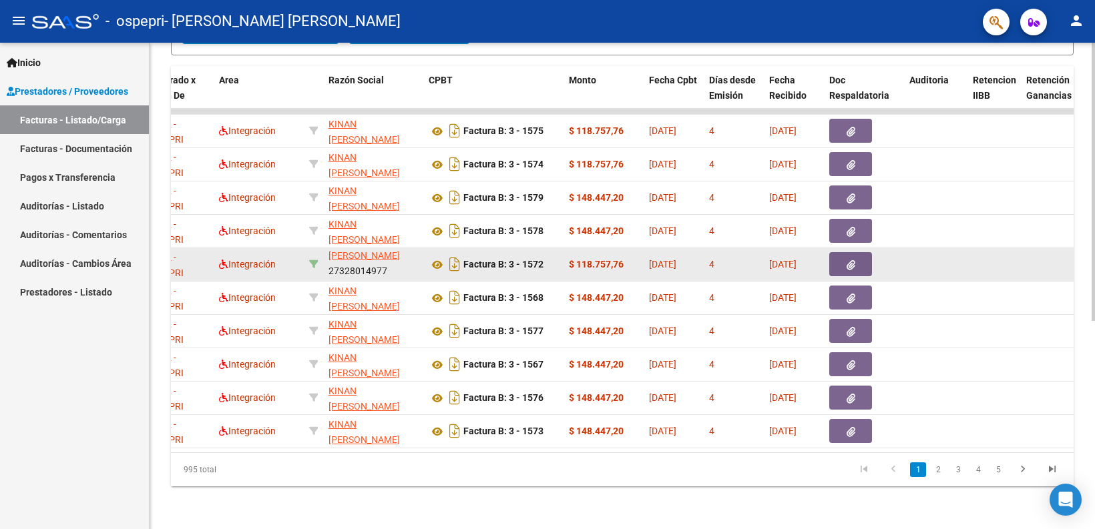
click at [316, 260] on icon at bounding box center [313, 264] width 9 height 9
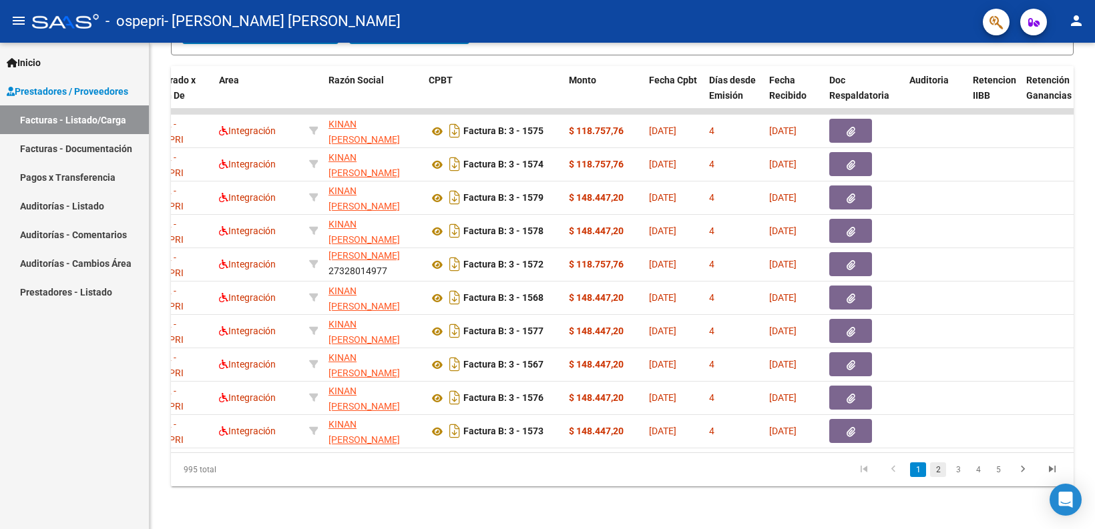
click at [935, 468] on link "2" at bounding box center [938, 470] width 16 height 15
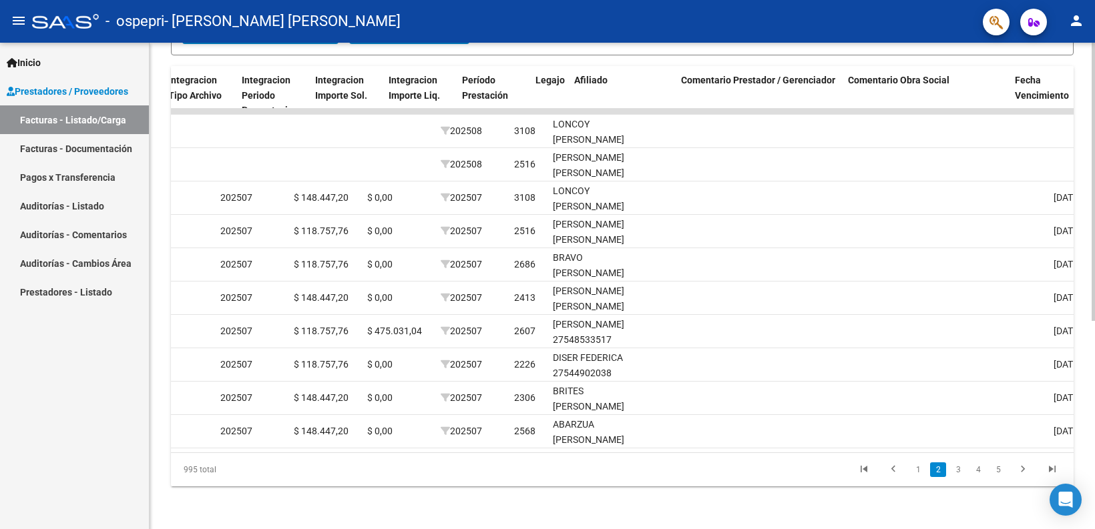
scroll to position [0, 1523]
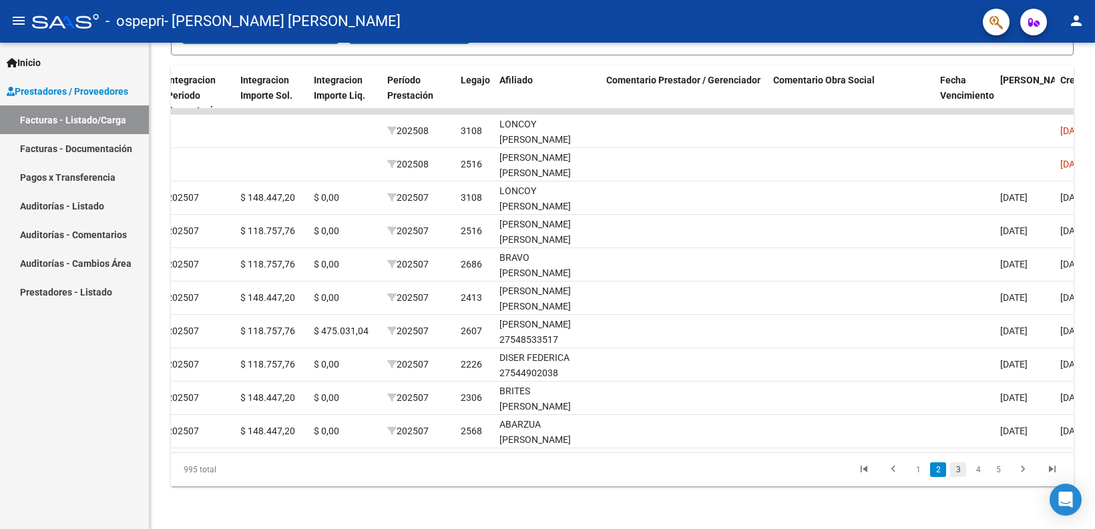
click at [956, 472] on link "3" at bounding box center [958, 470] width 16 height 15
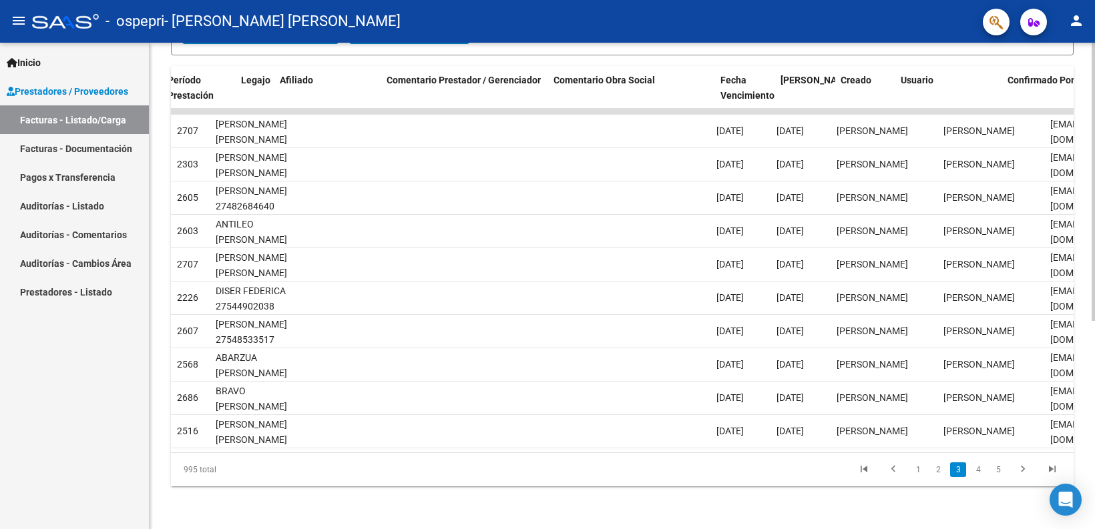
scroll to position [0, 1911]
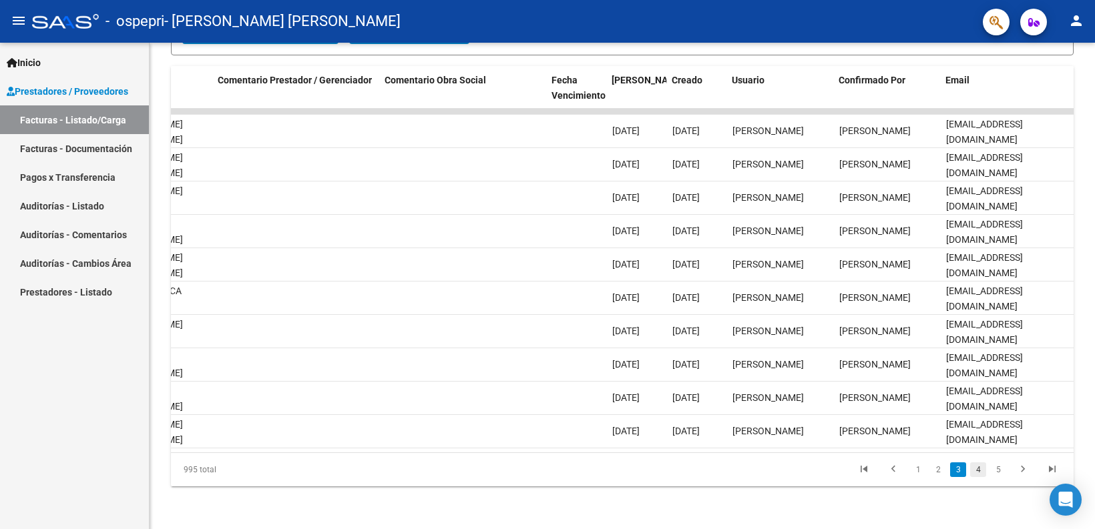
click at [980, 471] on link "4" at bounding box center [978, 470] width 16 height 15
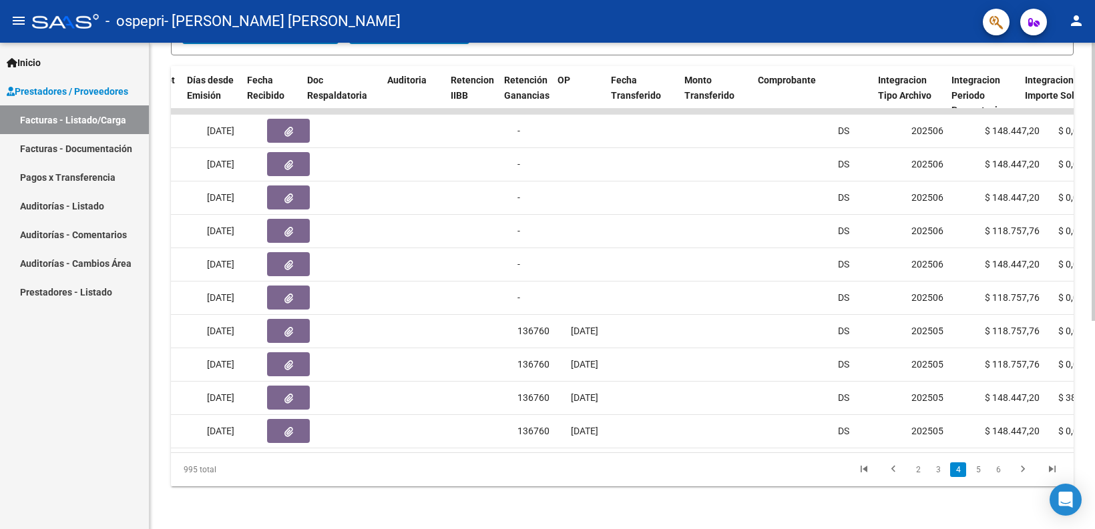
scroll to position [0, 731]
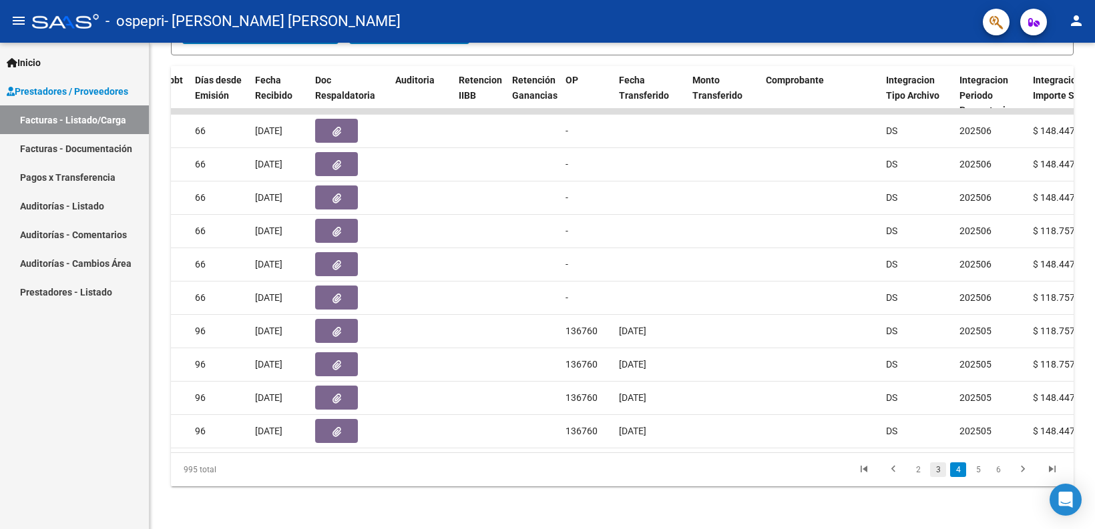
click at [938, 471] on link "3" at bounding box center [938, 470] width 16 height 15
click at [974, 472] on link "4" at bounding box center [978, 470] width 16 height 15
click at [941, 469] on link "3" at bounding box center [938, 470] width 16 height 15
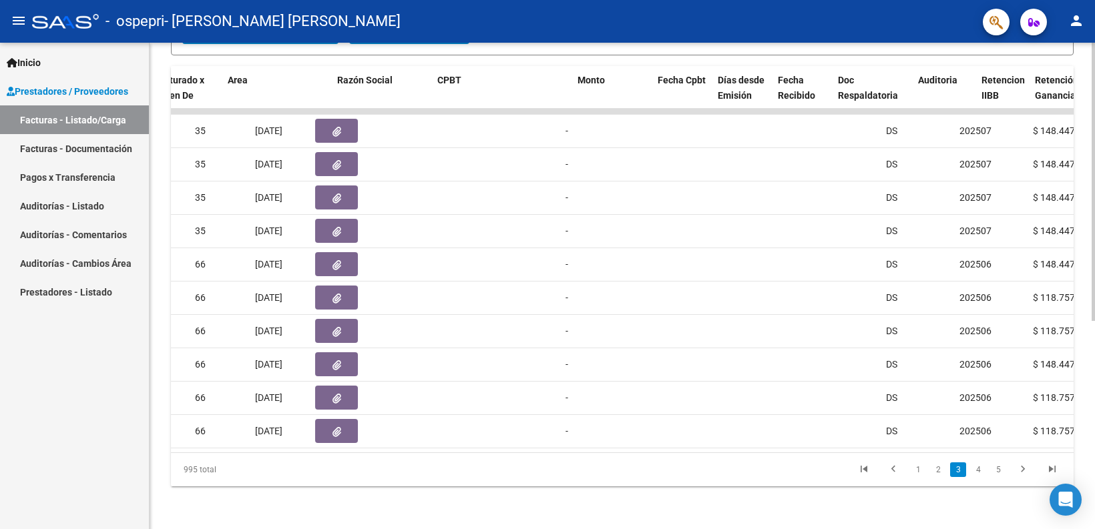
scroll to position [0, 0]
